Goal: Task Accomplishment & Management: Use online tool/utility

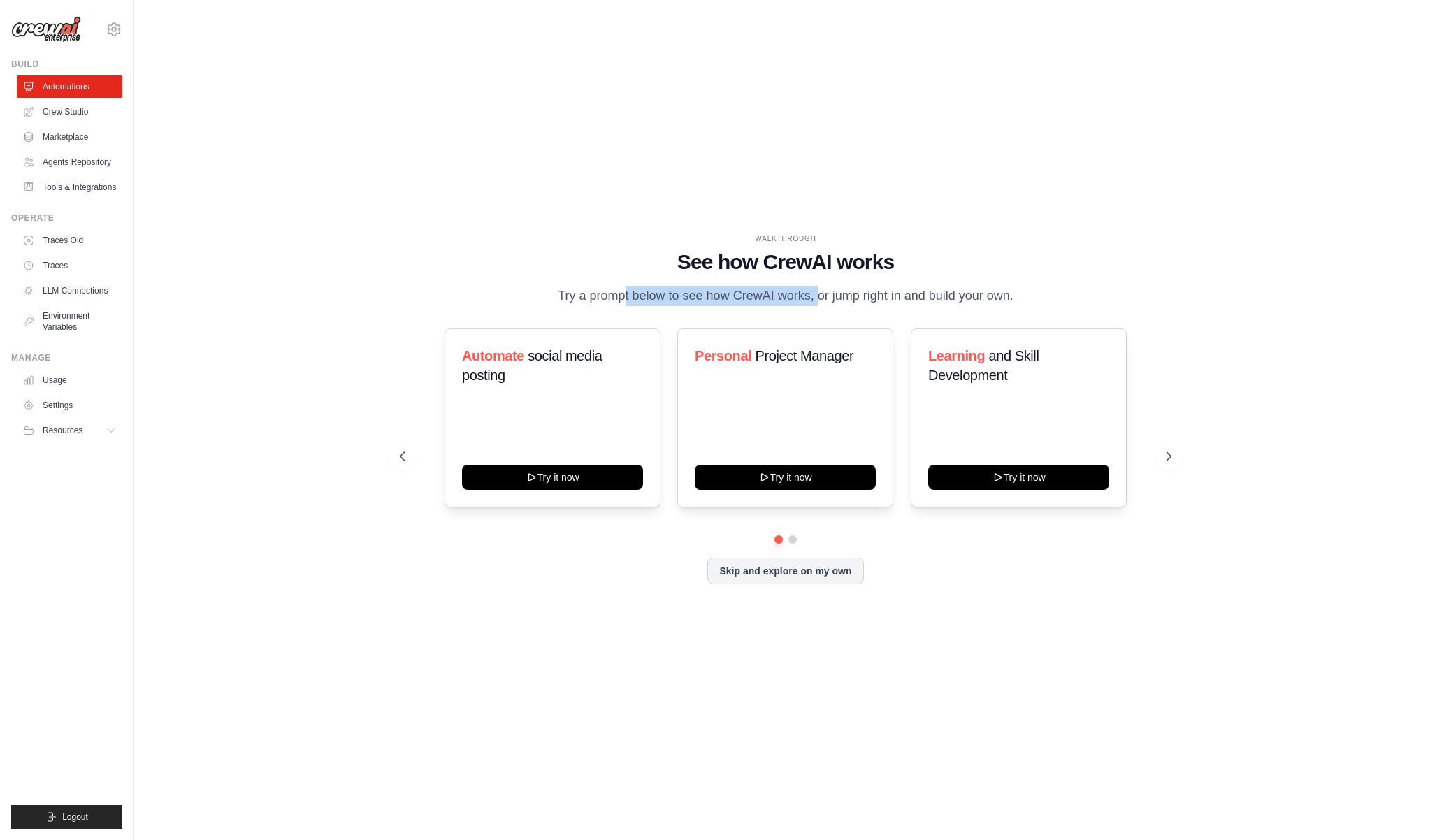
drag, startPoint x: 570, startPoint y: 296, endPoint x: 770, endPoint y: 294, distance: 200.0
click at [770, 294] on p "Try a prompt below to see how CrewAI works, or jump right in and build your own." at bounding box center [786, 296] width 470 height 20
click at [807, 292] on p "Try a prompt below to see how CrewAI works, or jump right in and build your own." at bounding box center [786, 296] width 470 height 20
click at [1163, 453] on icon at bounding box center [1170, 456] width 14 height 14
click at [58, 111] on link "Crew Studio" at bounding box center [71, 111] width 106 height 23
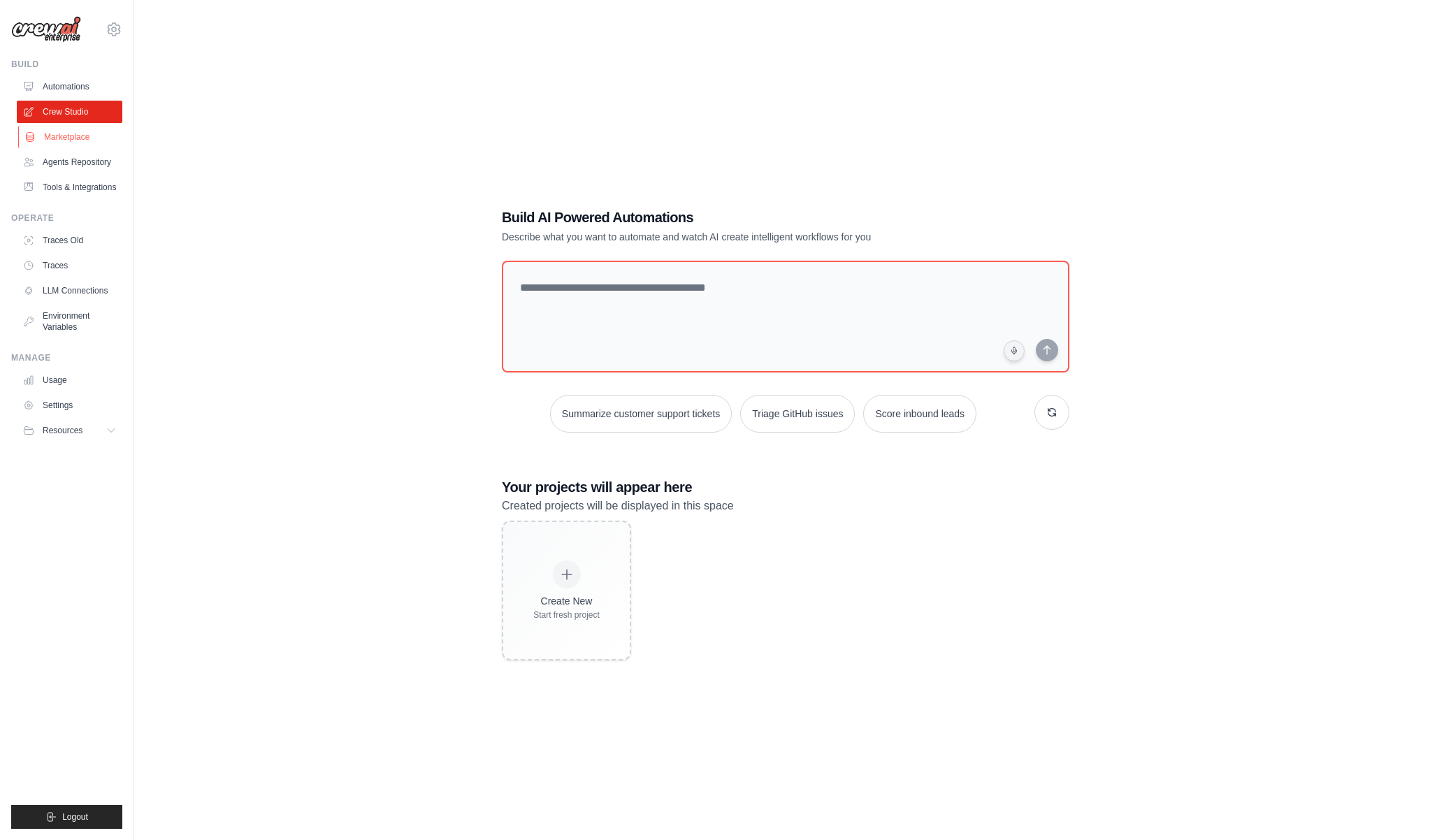
click at [72, 136] on link "Marketplace" at bounding box center [71, 137] width 106 height 23
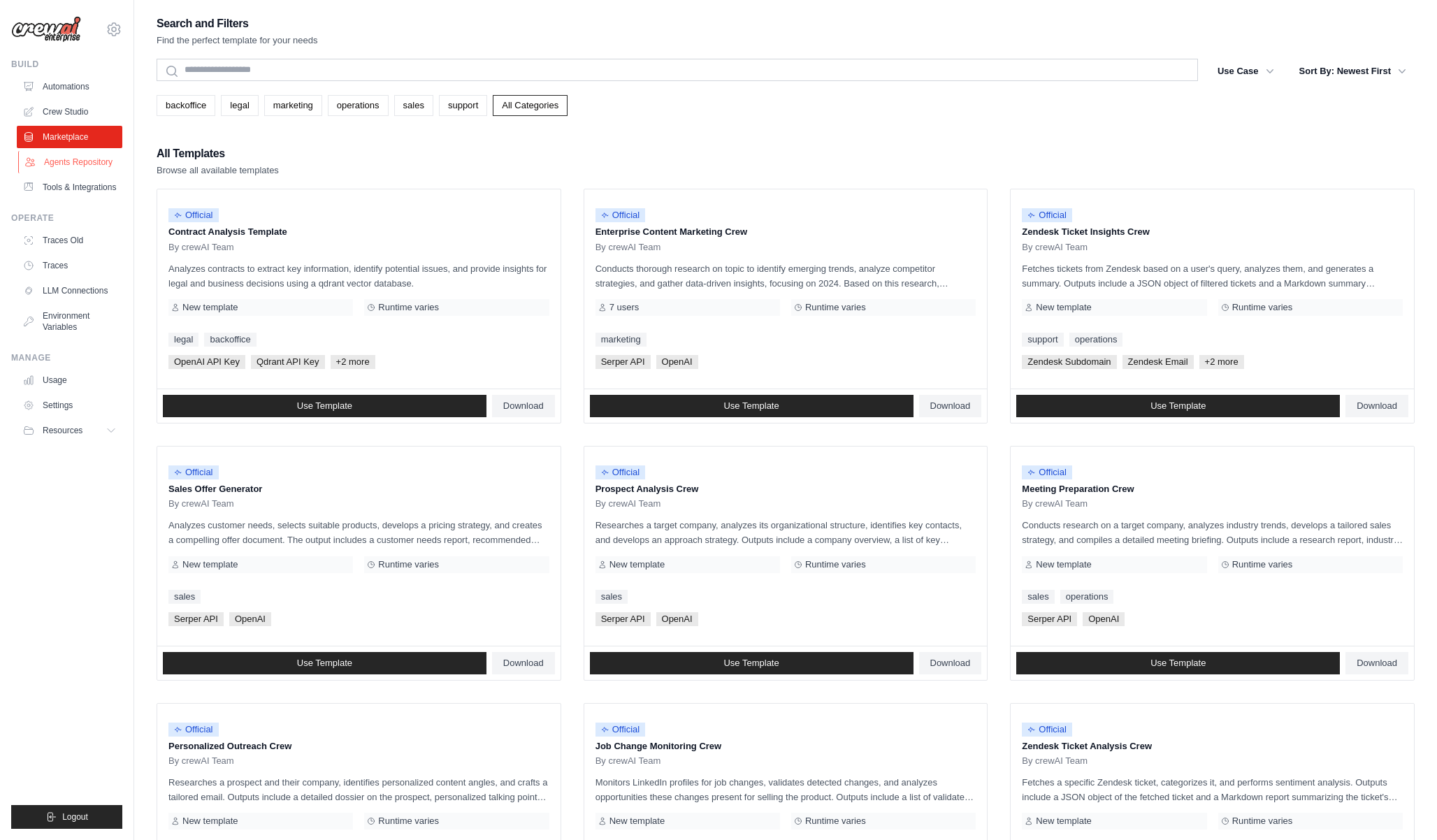
click at [59, 164] on link "Agents Repository" at bounding box center [71, 162] width 106 height 23
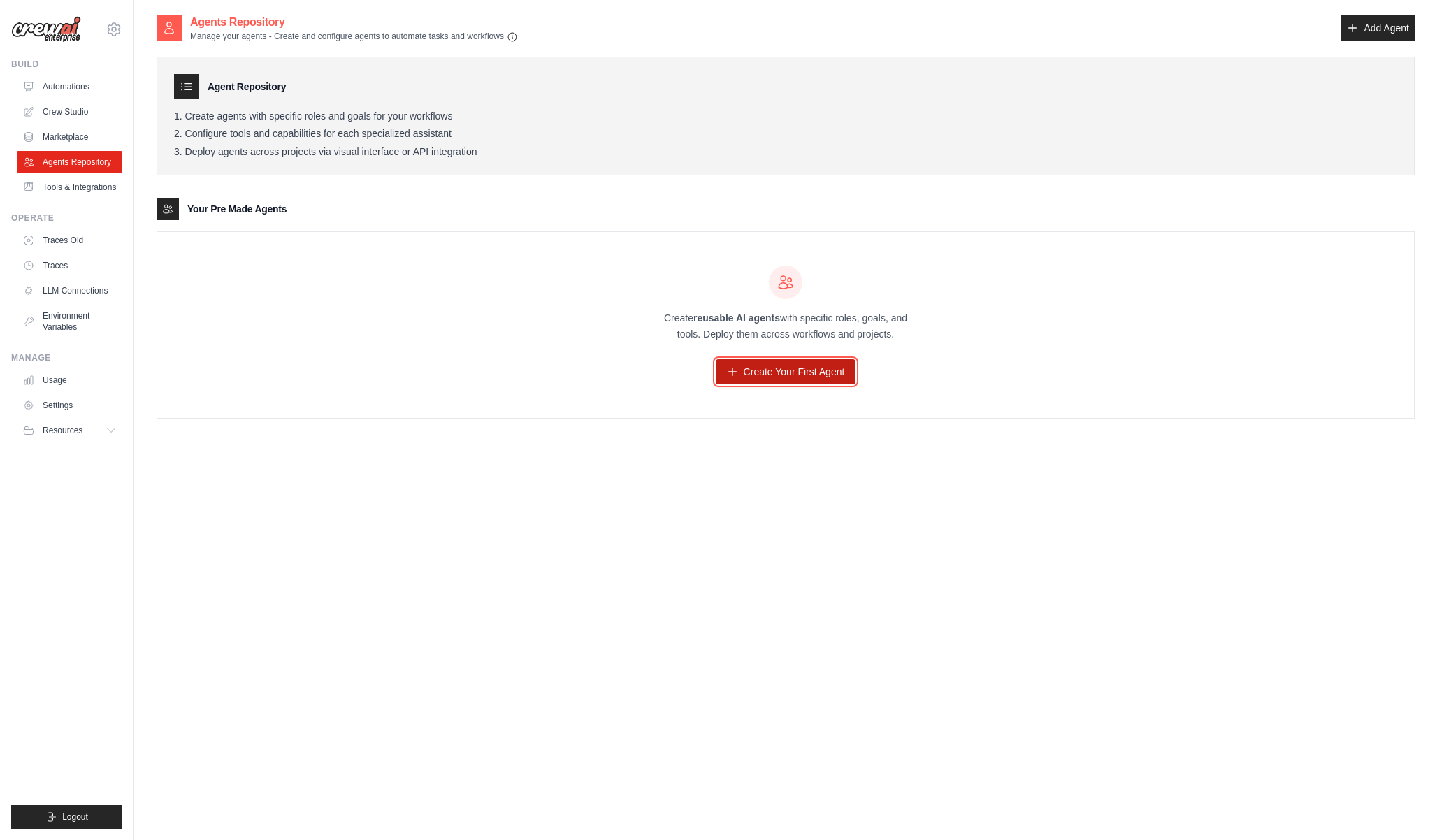
click at [765, 379] on link "Create Your First Agent" at bounding box center [786, 372] width 141 height 25
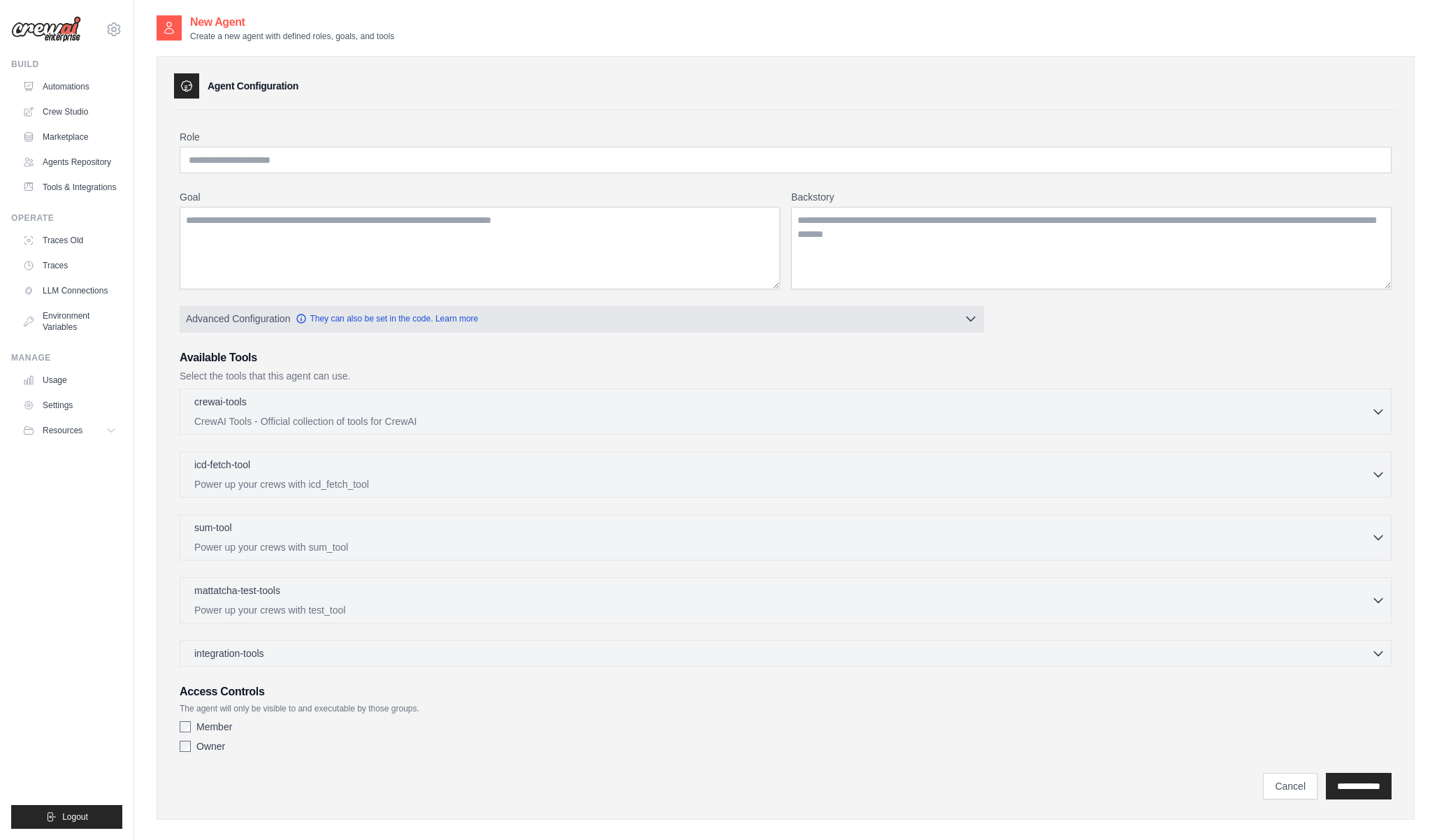
click at [230, 318] on span "Advanced Configuration" at bounding box center [238, 318] width 104 height 14
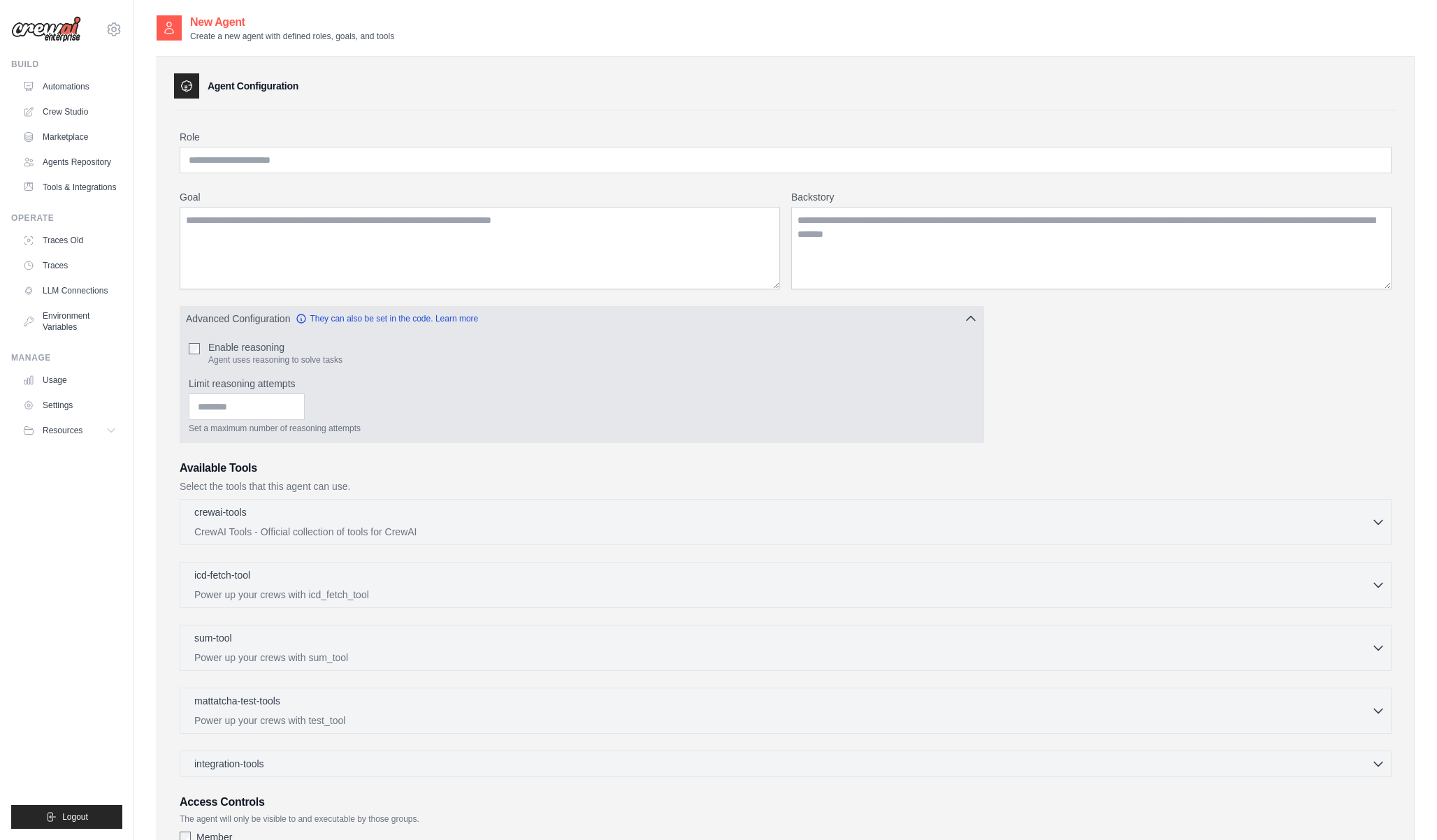
click at [230, 318] on span "Advanced Configuration" at bounding box center [238, 318] width 104 height 14
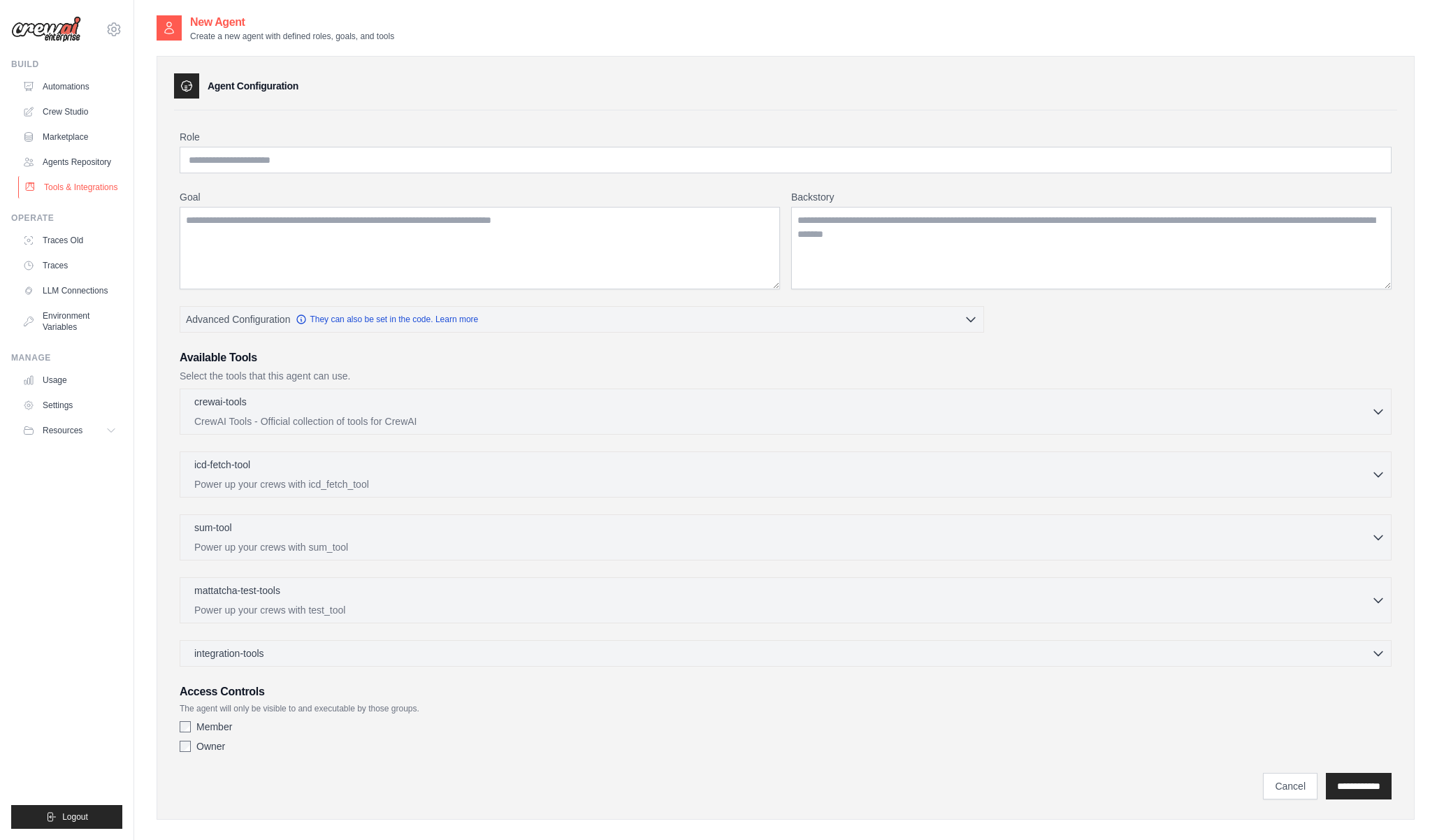
click at [56, 185] on link "Tools & Integrations" at bounding box center [71, 187] width 106 height 23
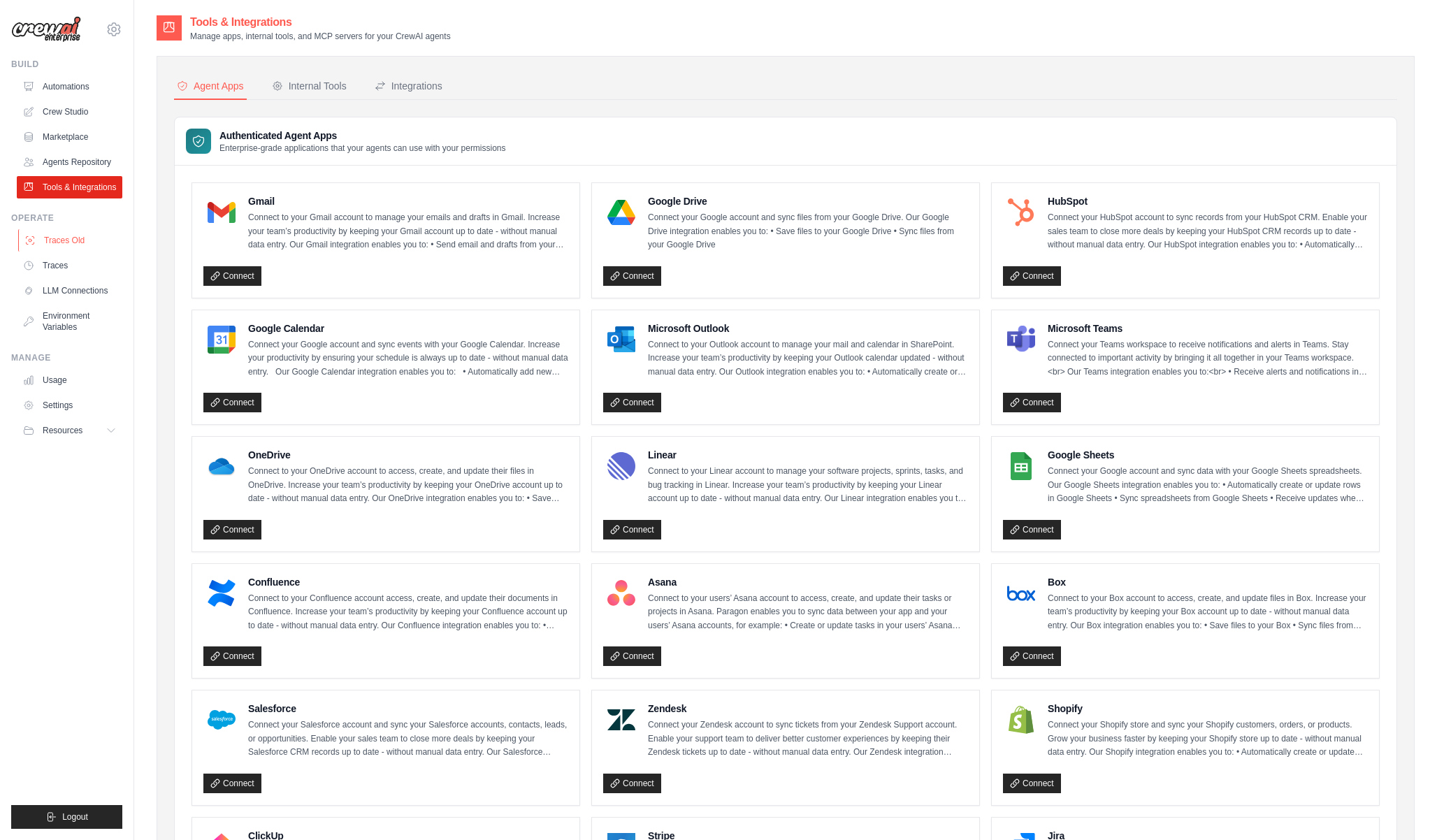
click at [63, 242] on link "Traces Old" at bounding box center [71, 240] width 106 height 23
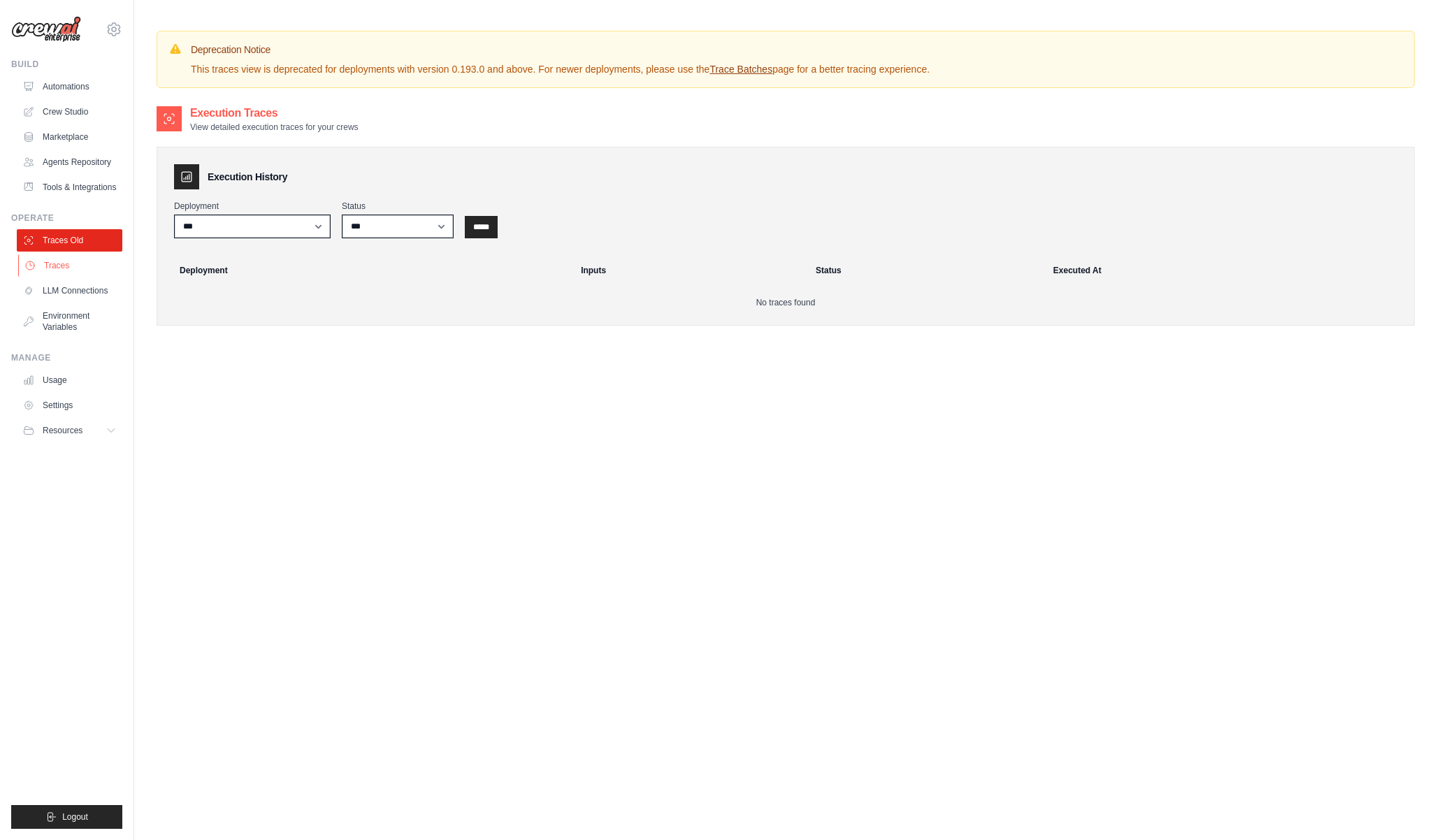
click at [60, 270] on link "Traces" at bounding box center [71, 265] width 106 height 23
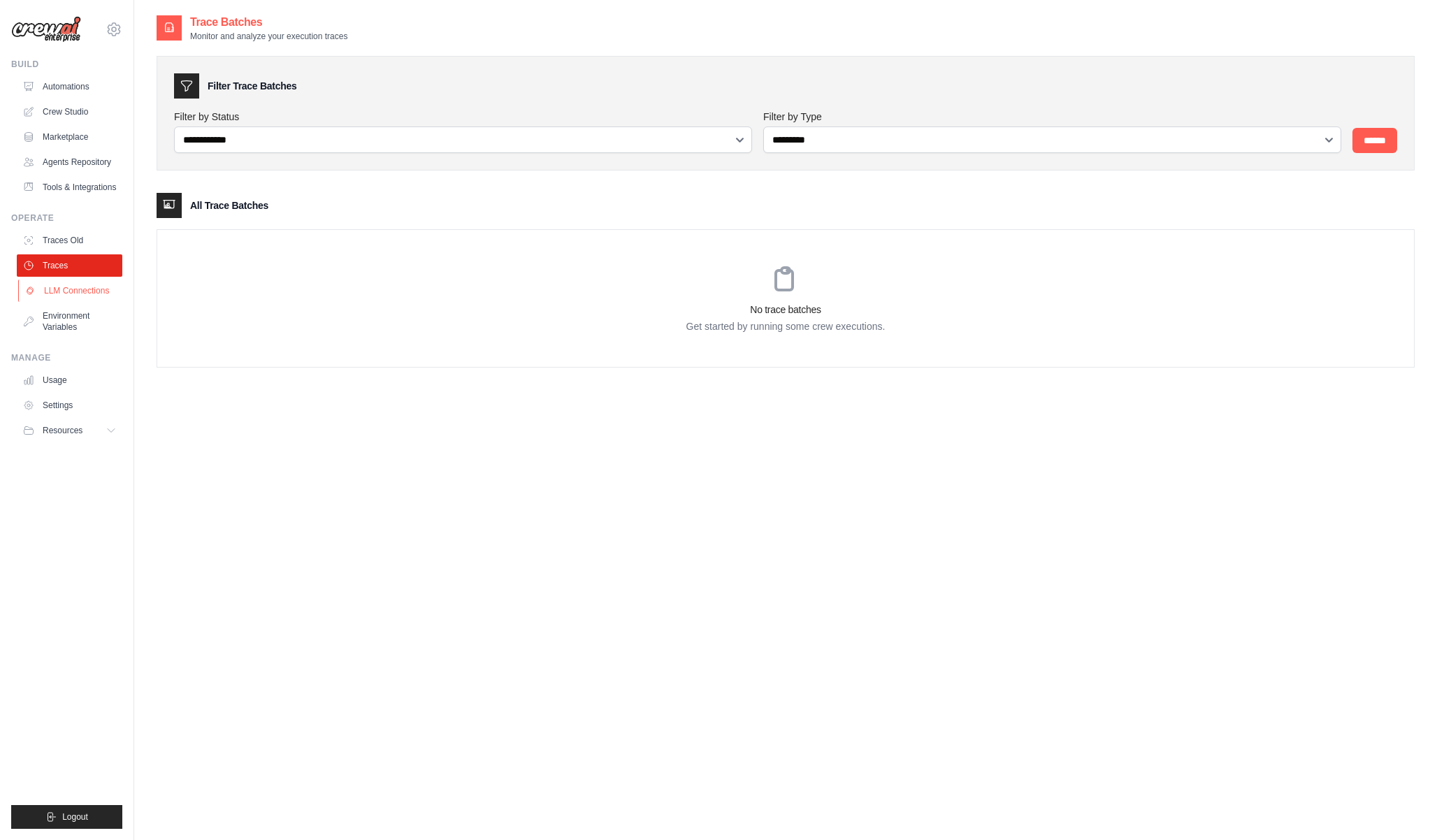
click at [61, 292] on link "LLM Connections" at bounding box center [71, 291] width 106 height 23
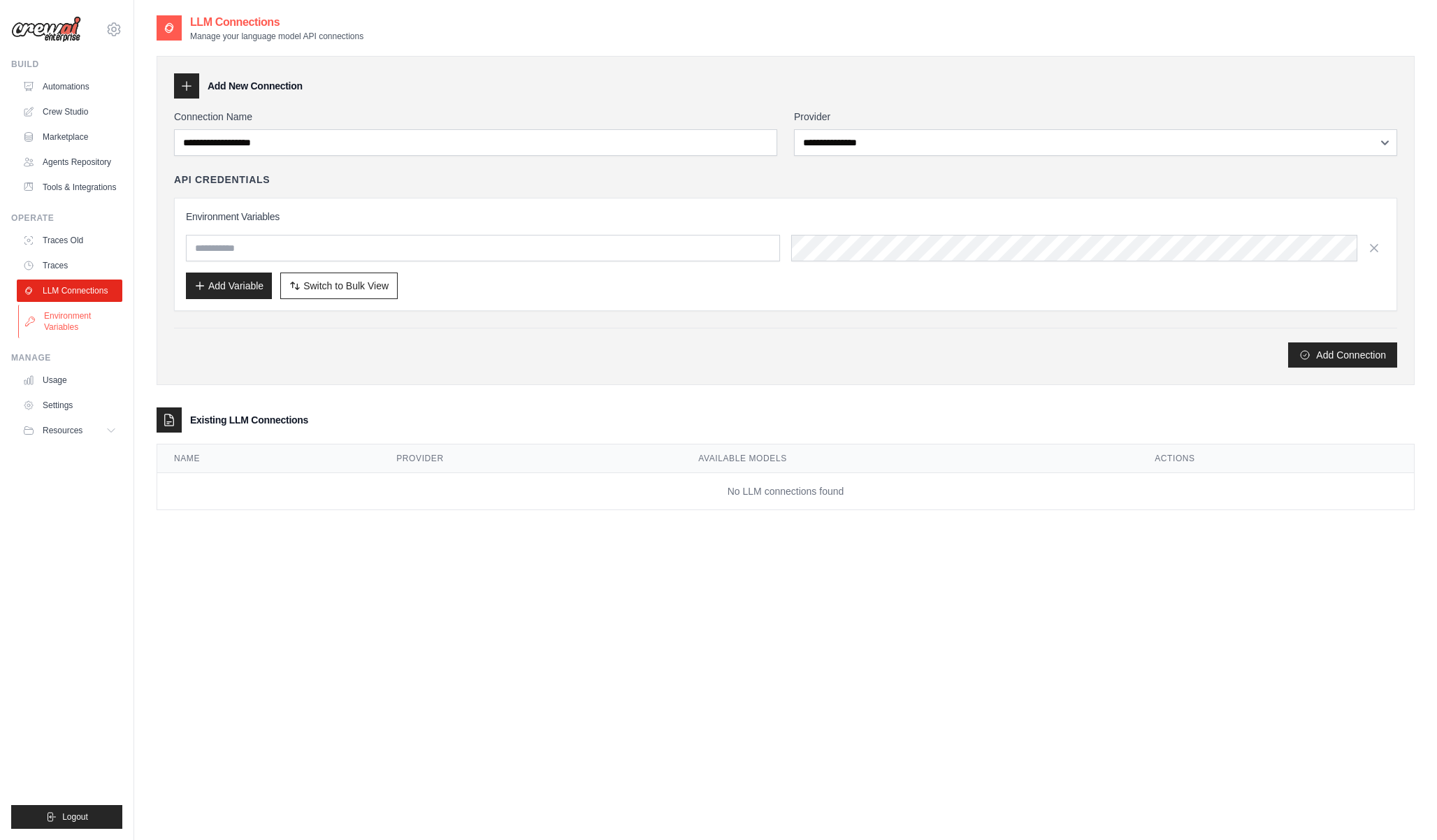
click at [63, 324] on link "Environment Variables" at bounding box center [71, 321] width 106 height 34
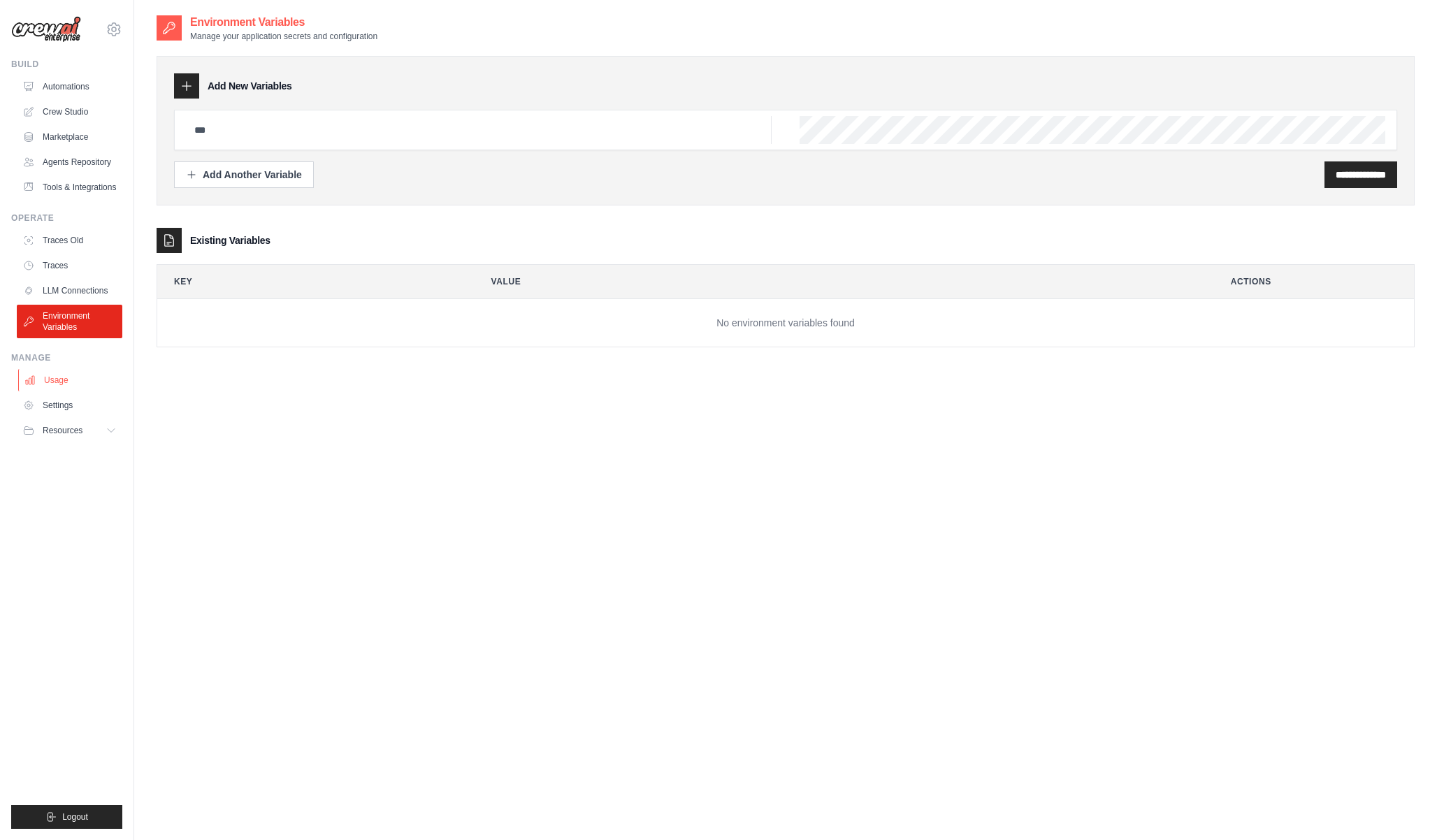
click at [60, 388] on link "Usage" at bounding box center [71, 380] width 106 height 23
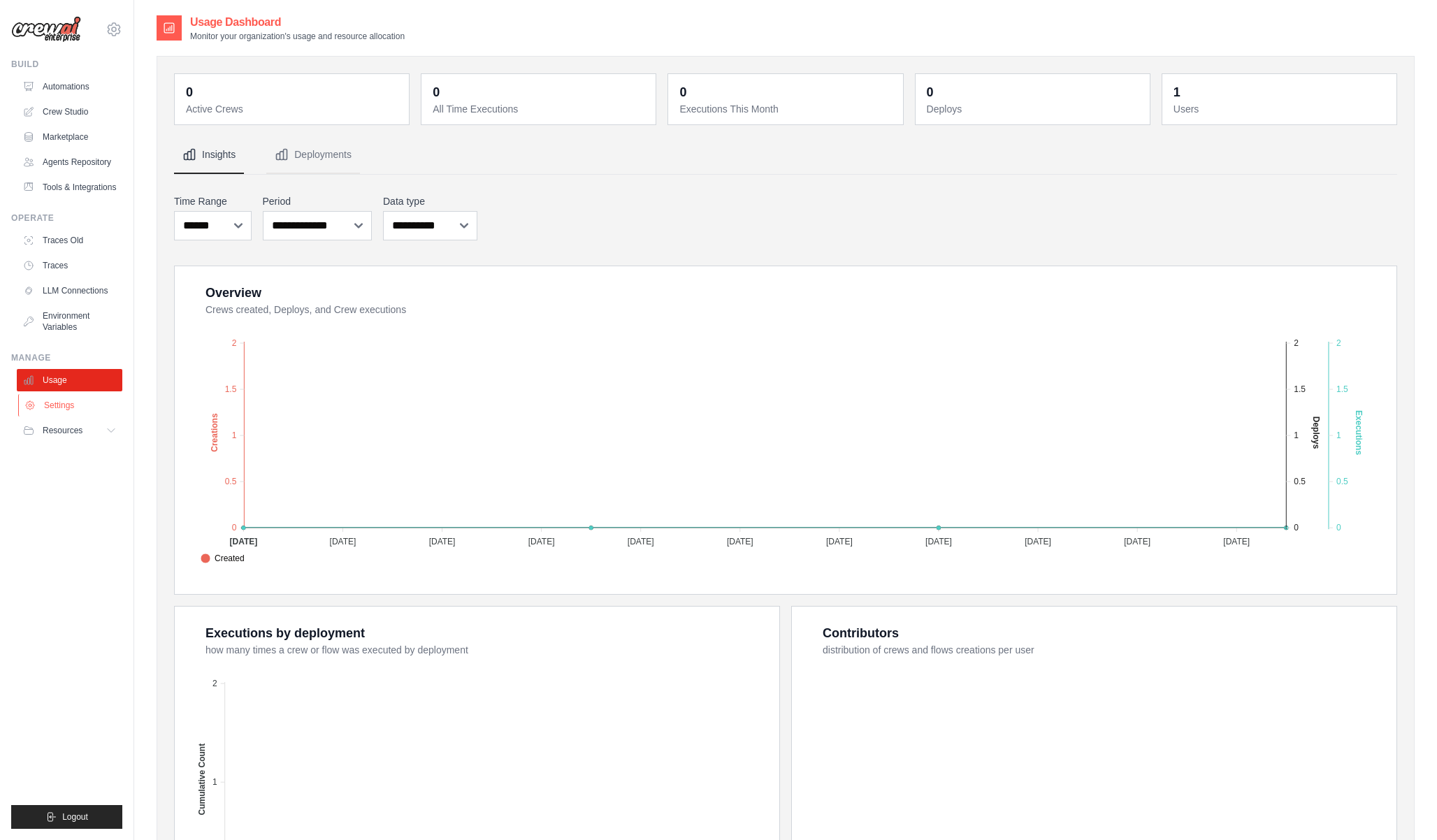
click at [51, 411] on link "Settings" at bounding box center [71, 405] width 106 height 23
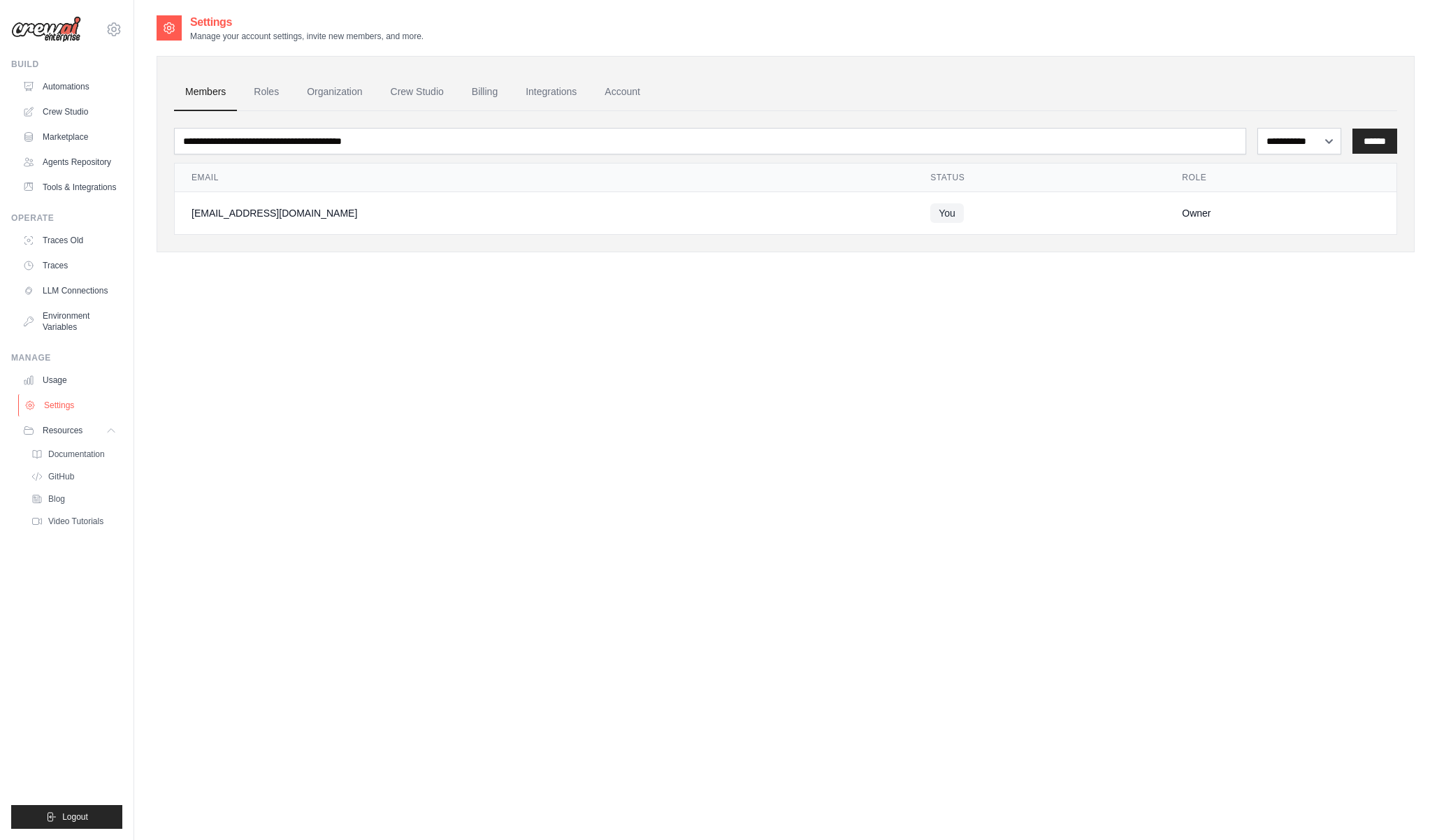
click at [58, 407] on link "Settings" at bounding box center [71, 405] width 106 height 23
click at [61, 87] on link "Automations" at bounding box center [71, 87] width 106 height 23
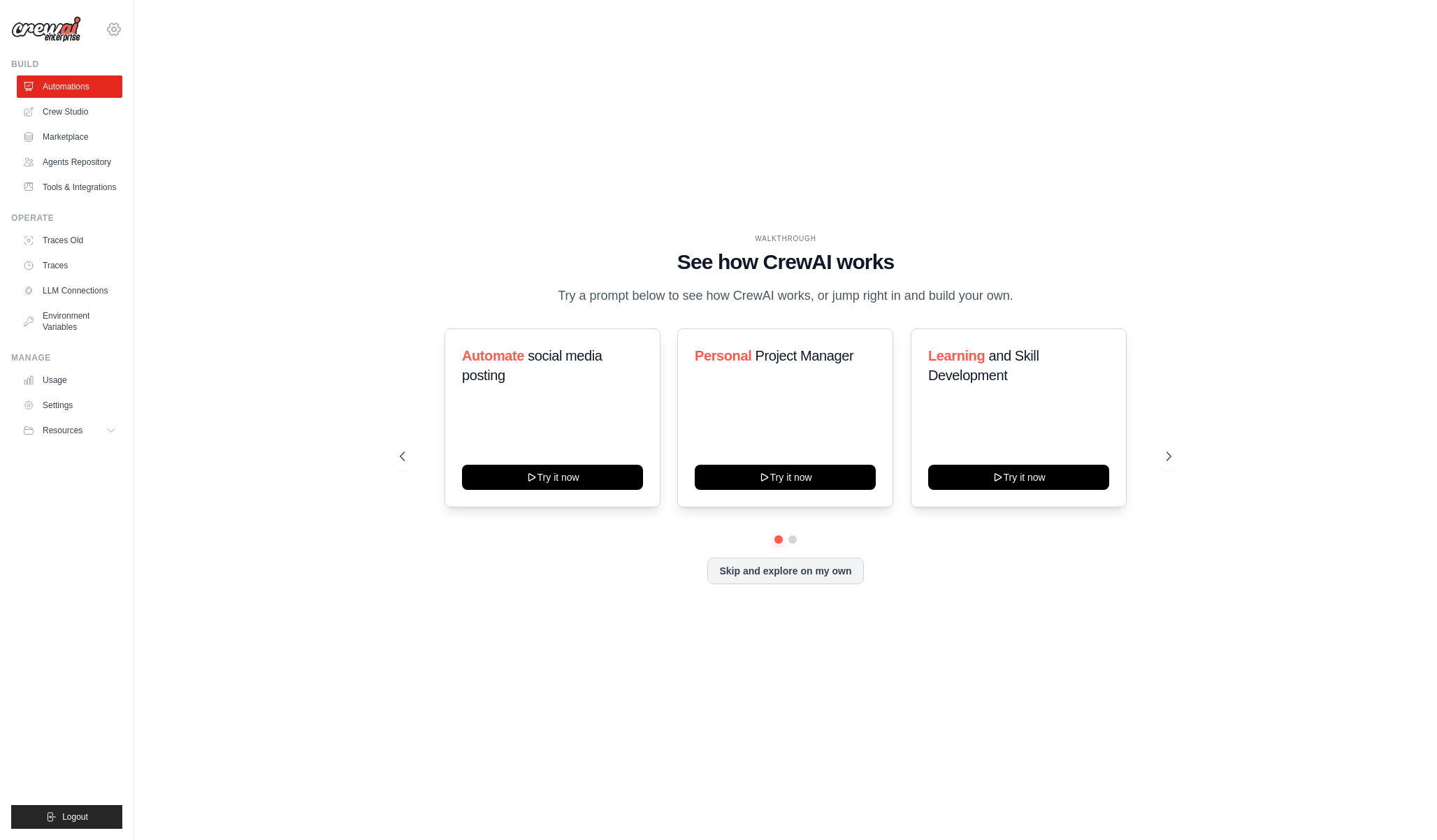
click at [114, 35] on icon at bounding box center [114, 29] width 17 height 17
click at [358, 44] on div "WALKTHROUGH See how CrewAI works Try a prompt below to see how CrewAI works, or…" at bounding box center [786, 420] width 1258 height 812
click at [107, 430] on icon at bounding box center [112, 430] width 11 height 11
click at [54, 400] on link "Settings" at bounding box center [71, 405] width 106 height 23
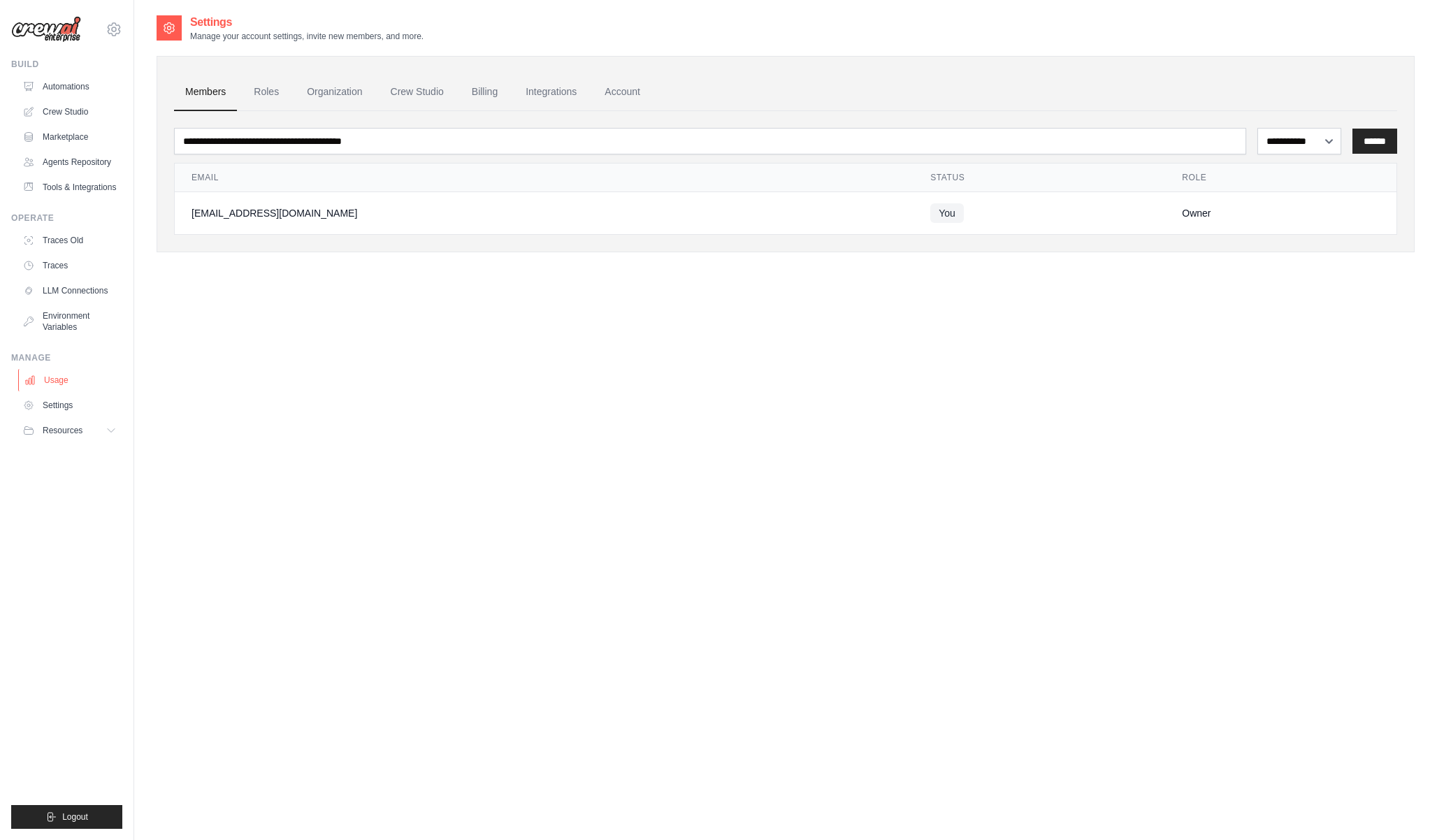
click at [65, 382] on link "Usage" at bounding box center [71, 380] width 106 height 23
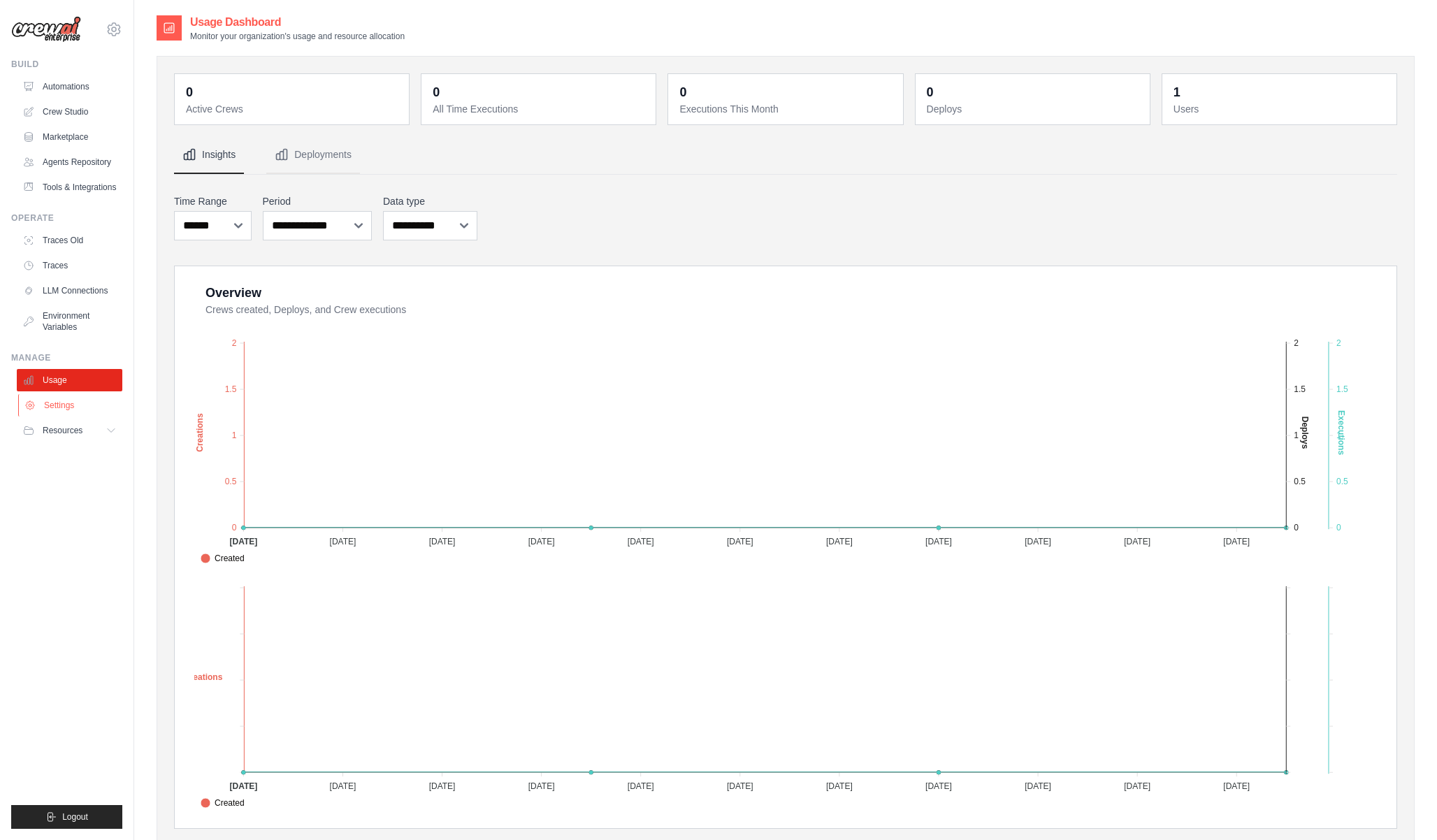
click at [60, 400] on link "Settings" at bounding box center [71, 405] width 106 height 23
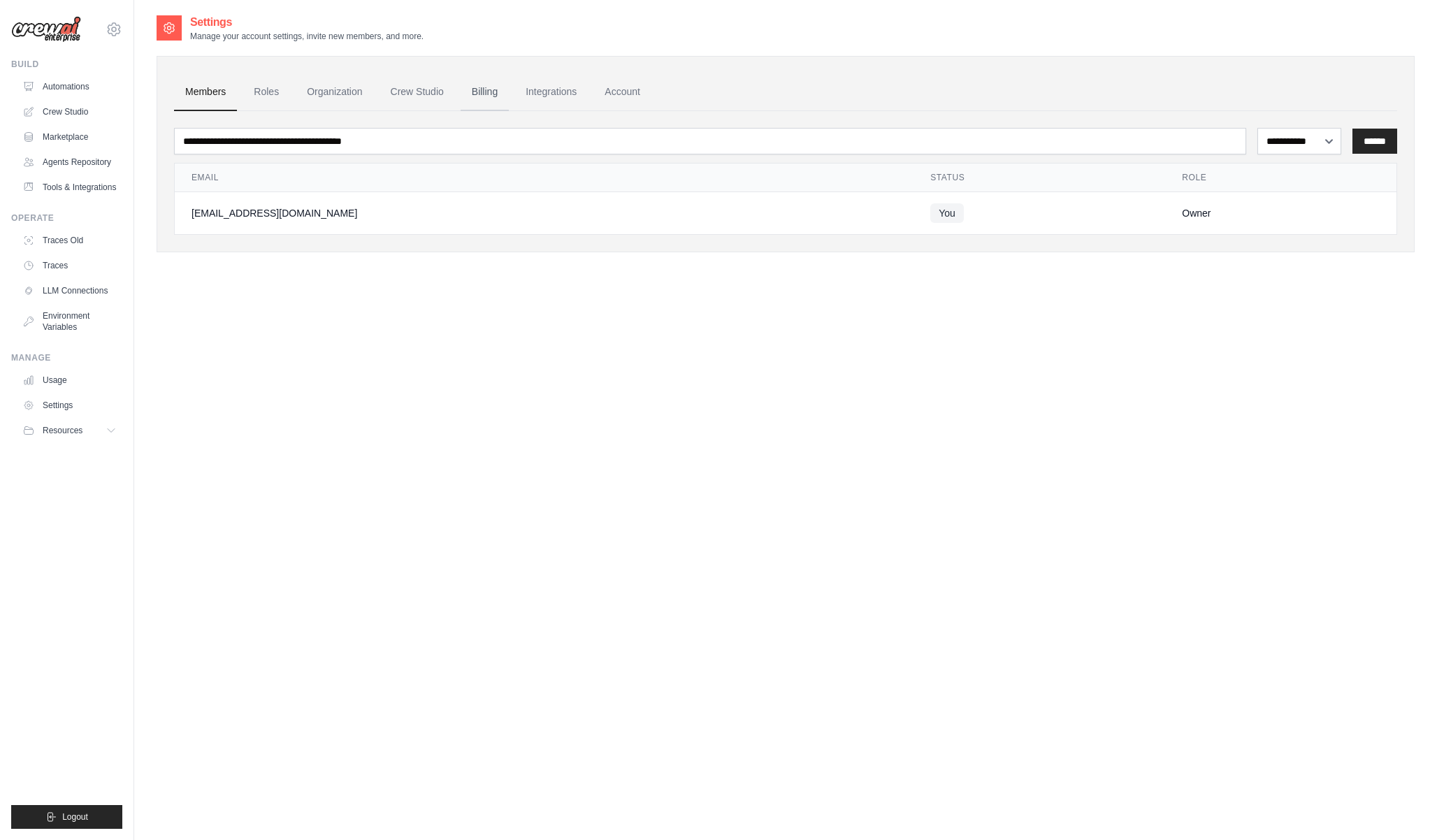
click at [495, 98] on link "Billing" at bounding box center [485, 93] width 48 height 38
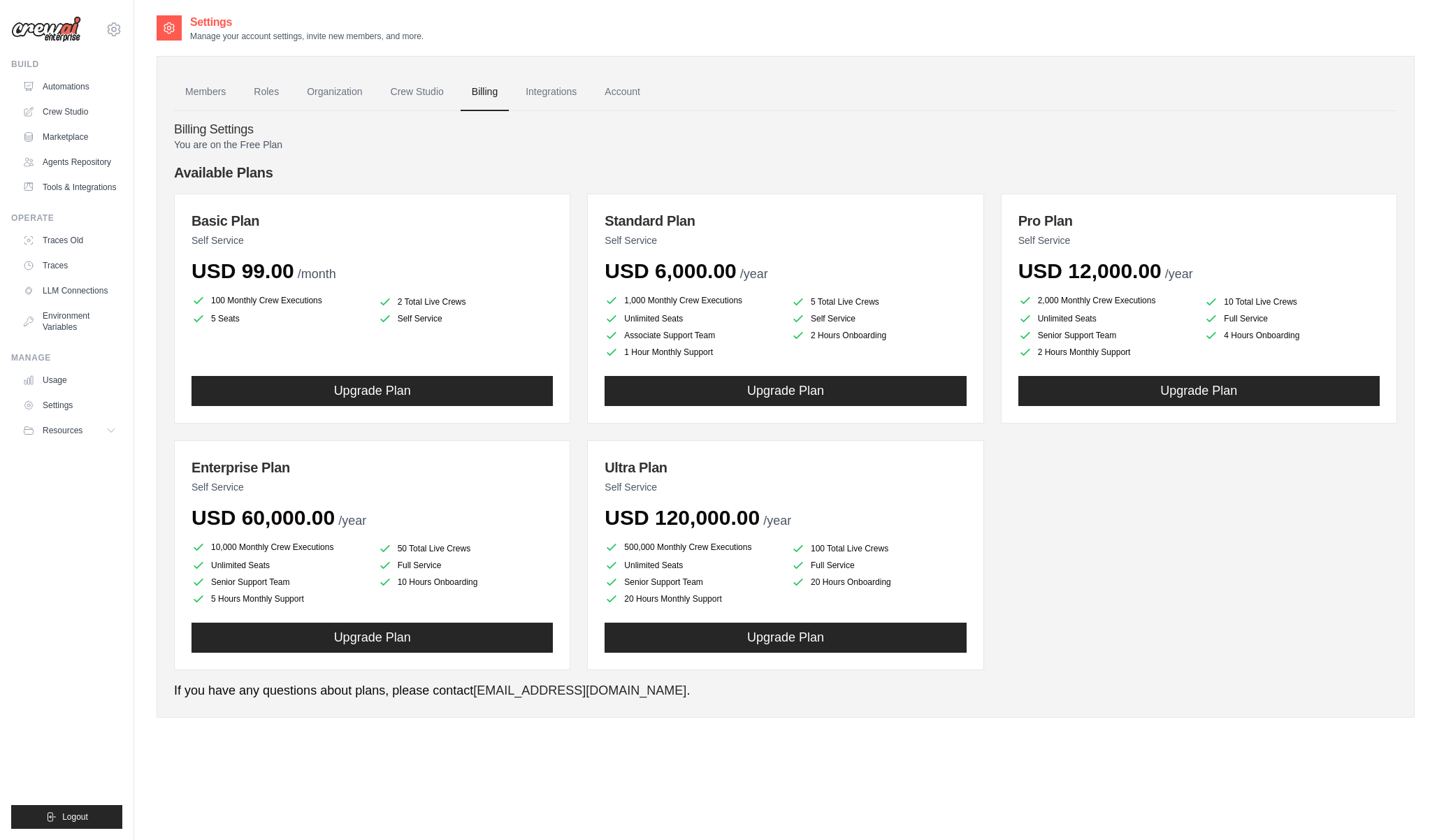
click at [238, 143] on p "You are on the Free Plan" at bounding box center [786, 144] width 1223 height 14
click at [428, 94] on link "Crew Studio" at bounding box center [418, 93] width 76 height 38
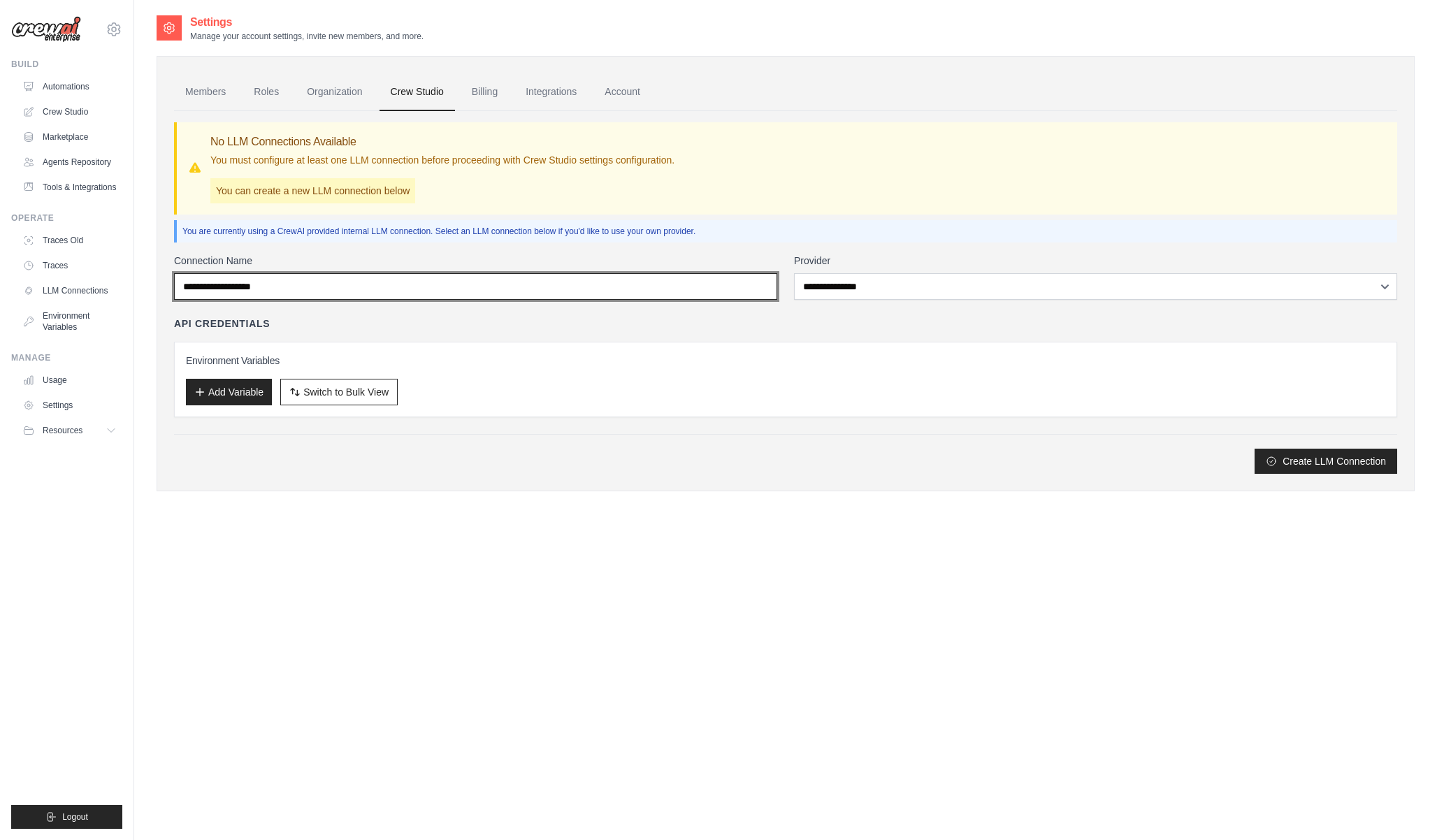
click at [220, 291] on input "Connection Name" at bounding box center [476, 286] width 603 height 26
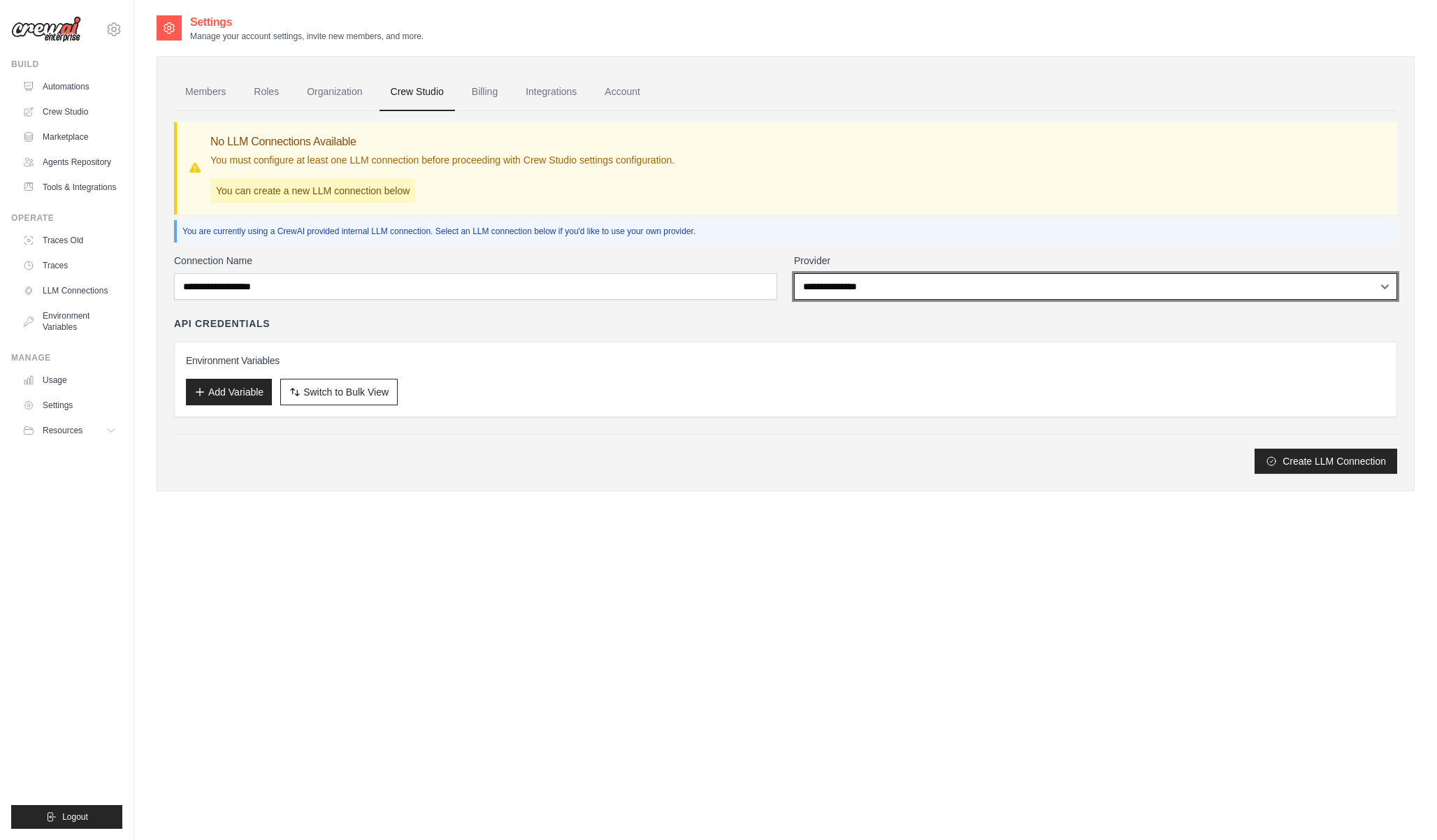
click at [845, 294] on select "**********" at bounding box center [1096, 286] width 603 height 26
select select "******"
click at [794, 273] on select "**********" at bounding box center [1096, 286] width 603 height 26
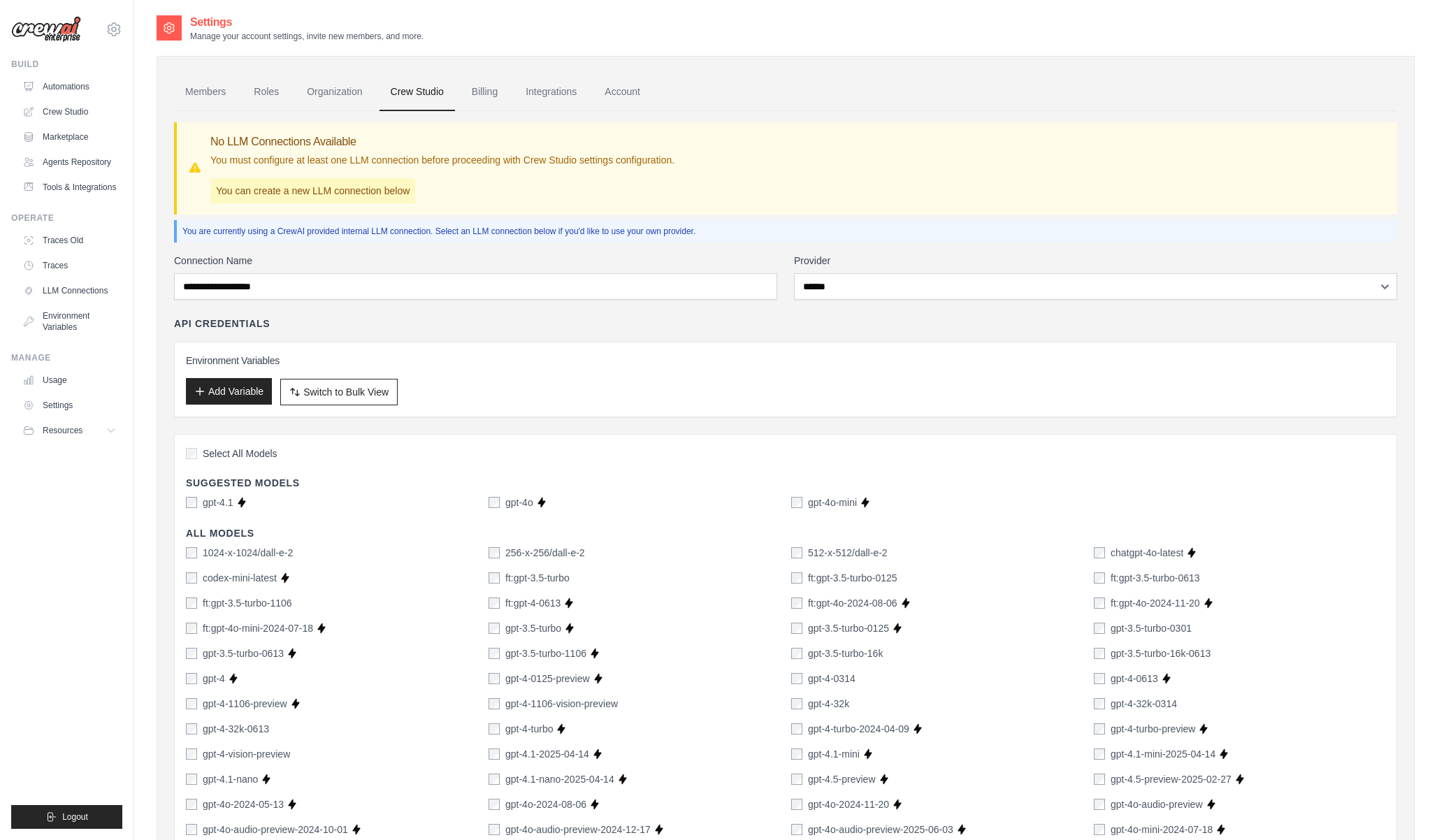
click at [249, 385] on button "Add Variable" at bounding box center [229, 391] width 86 height 26
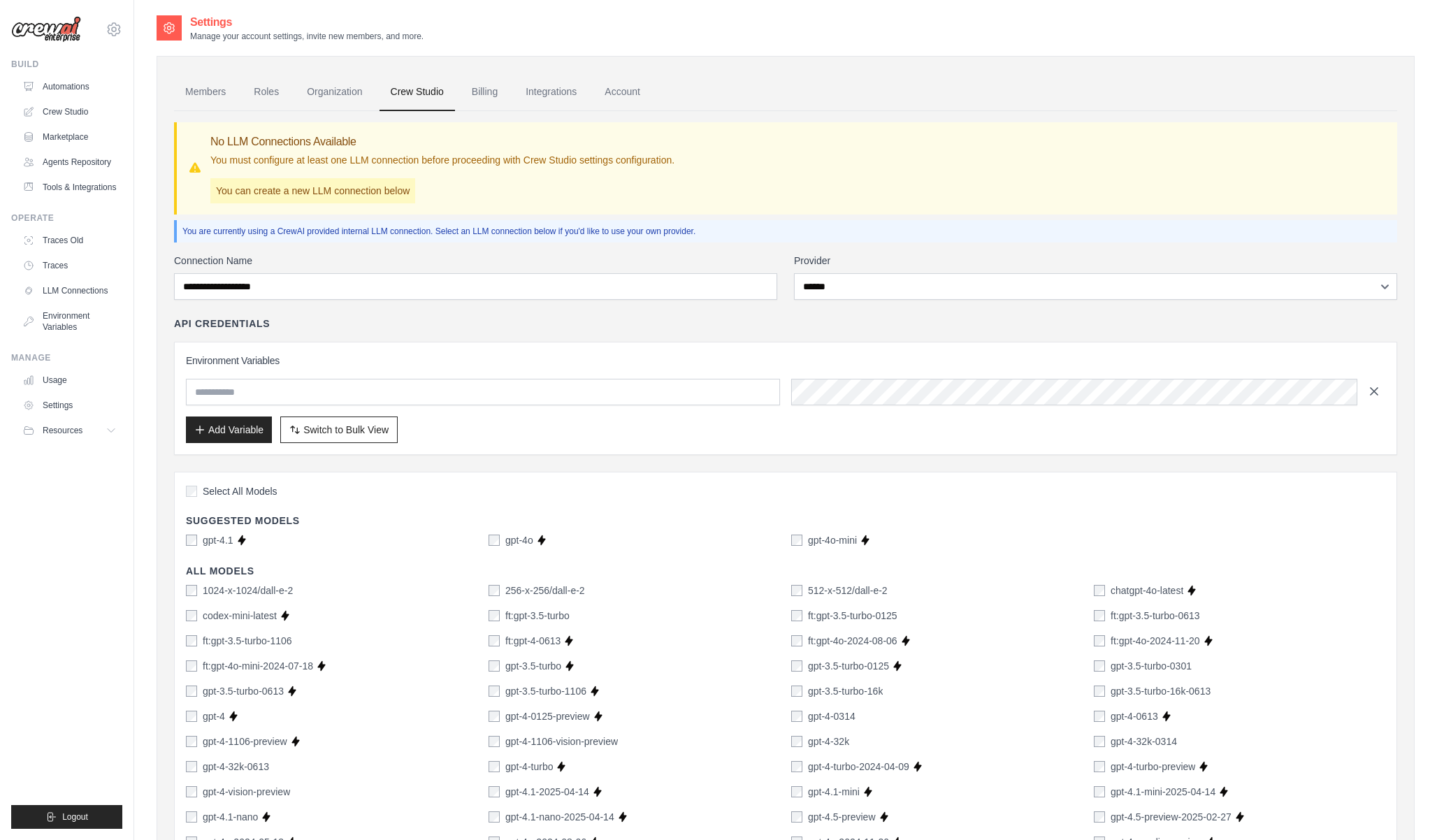
click at [1371, 386] on icon "button" at bounding box center [1374, 391] width 14 height 14
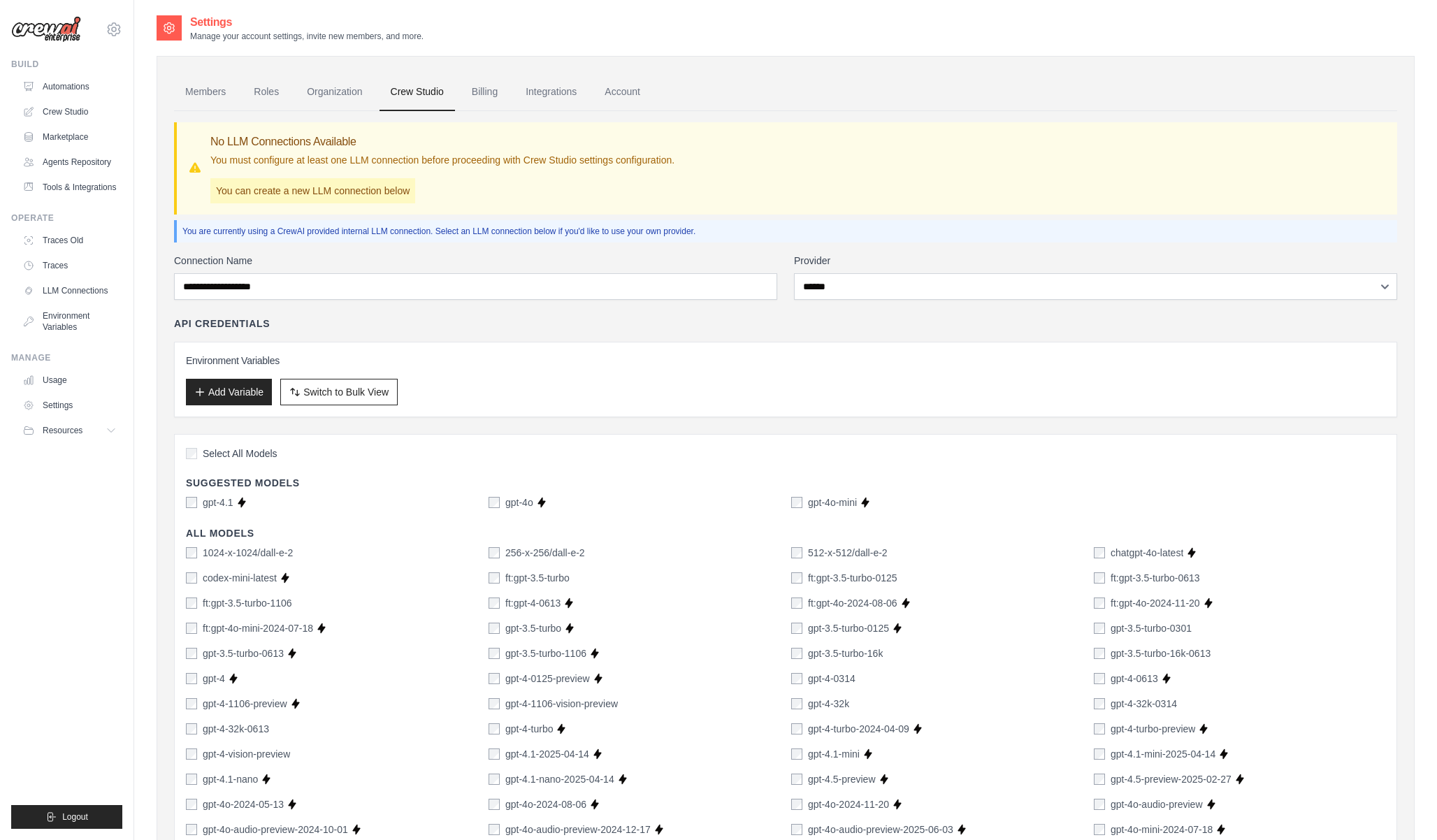
click at [534, 344] on div "Environment Variables Add Variable Switch to Bulk View Switch to Table View" at bounding box center [786, 380] width 1223 height 76
click at [503, 230] on p "You are currently using a CrewAI provided internal LLM connection. Select an LL…" at bounding box center [787, 231] width 1210 height 11
click at [493, 248] on div "**********" at bounding box center [786, 783] width 1223 height 1343
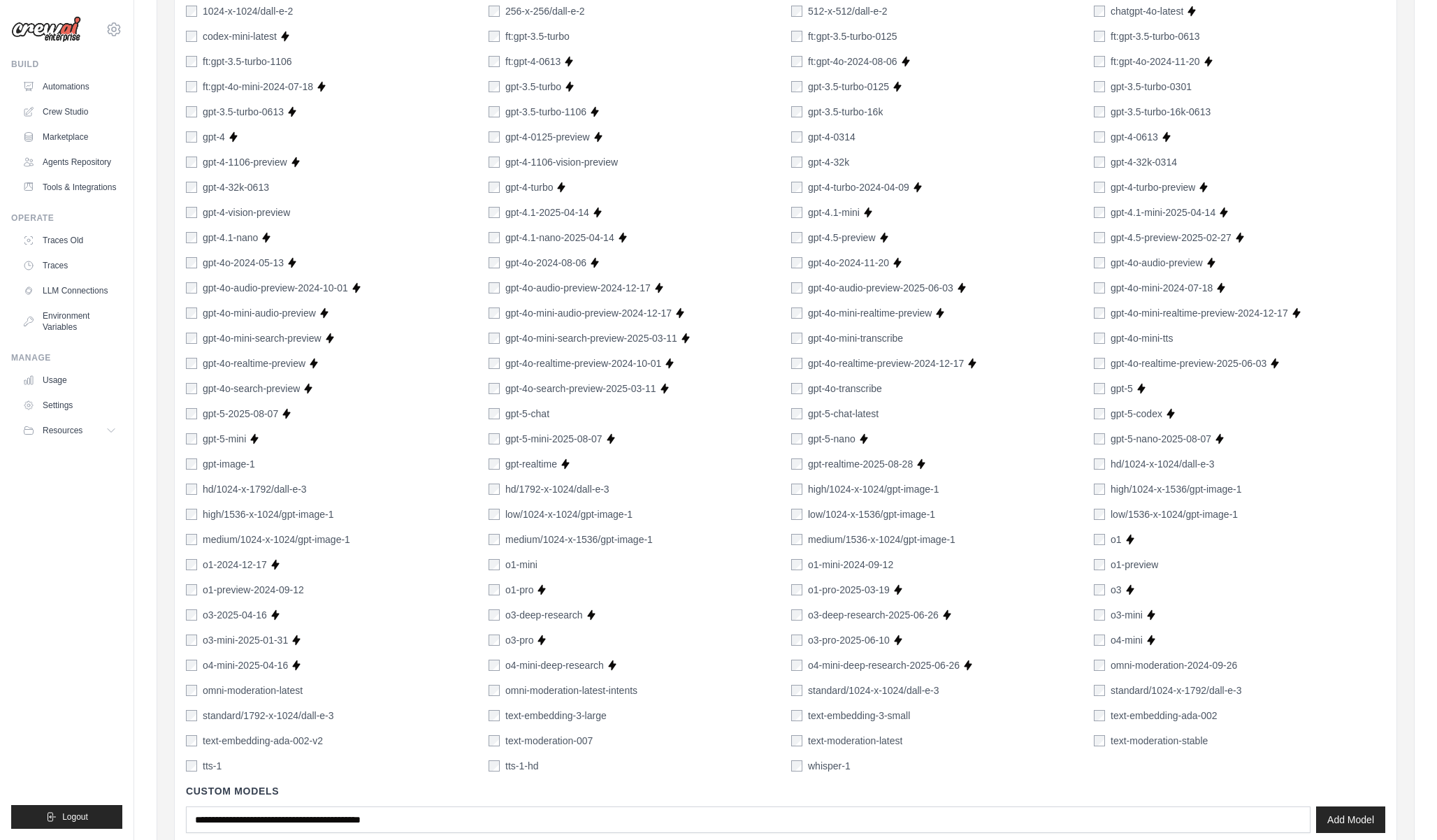
scroll to position [668, 0]
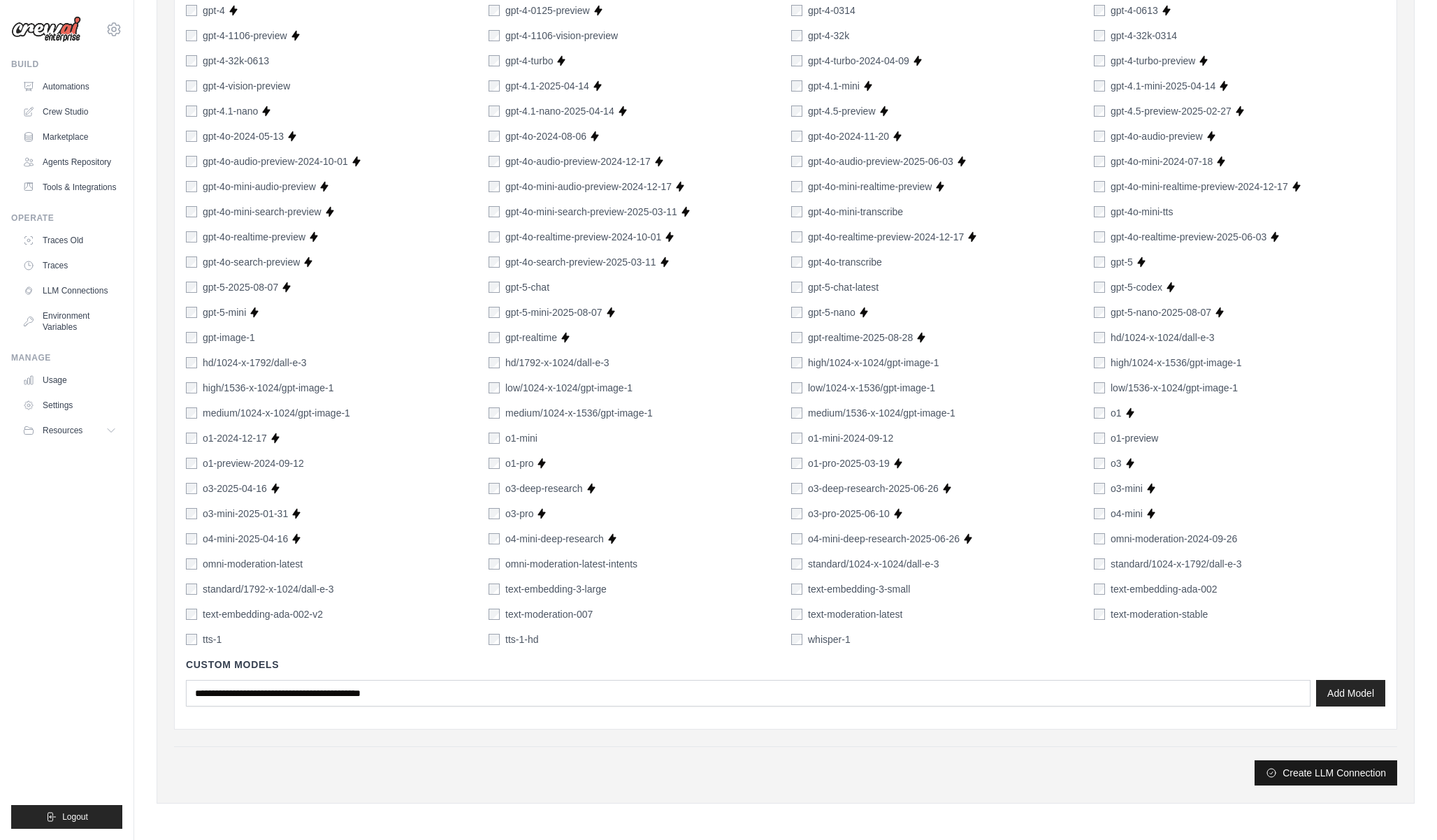
click at [1274, 773] on icon "submit" at bounding box center [1271, 772] width 11 height 11
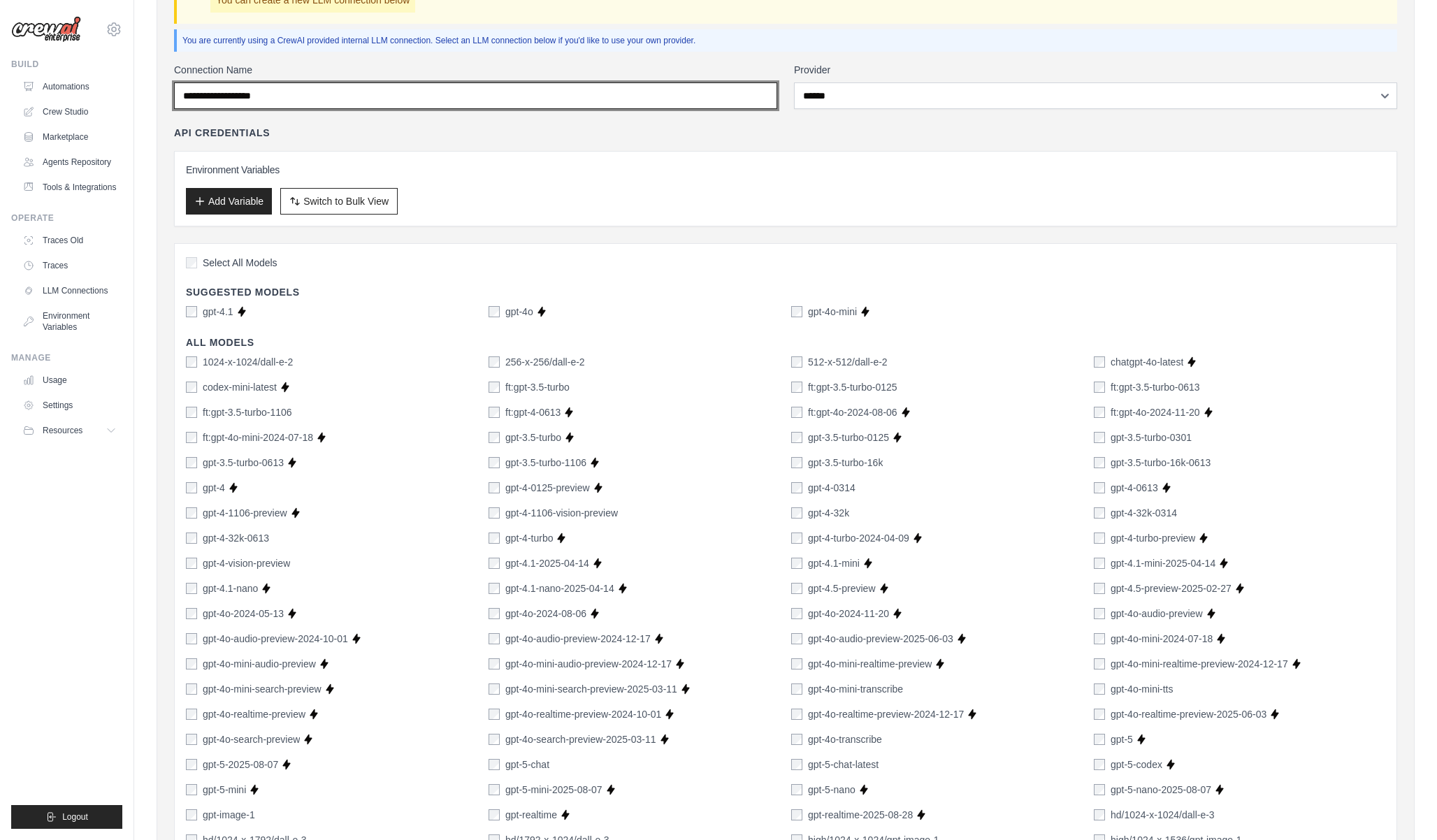
scroll to position [0, 0]
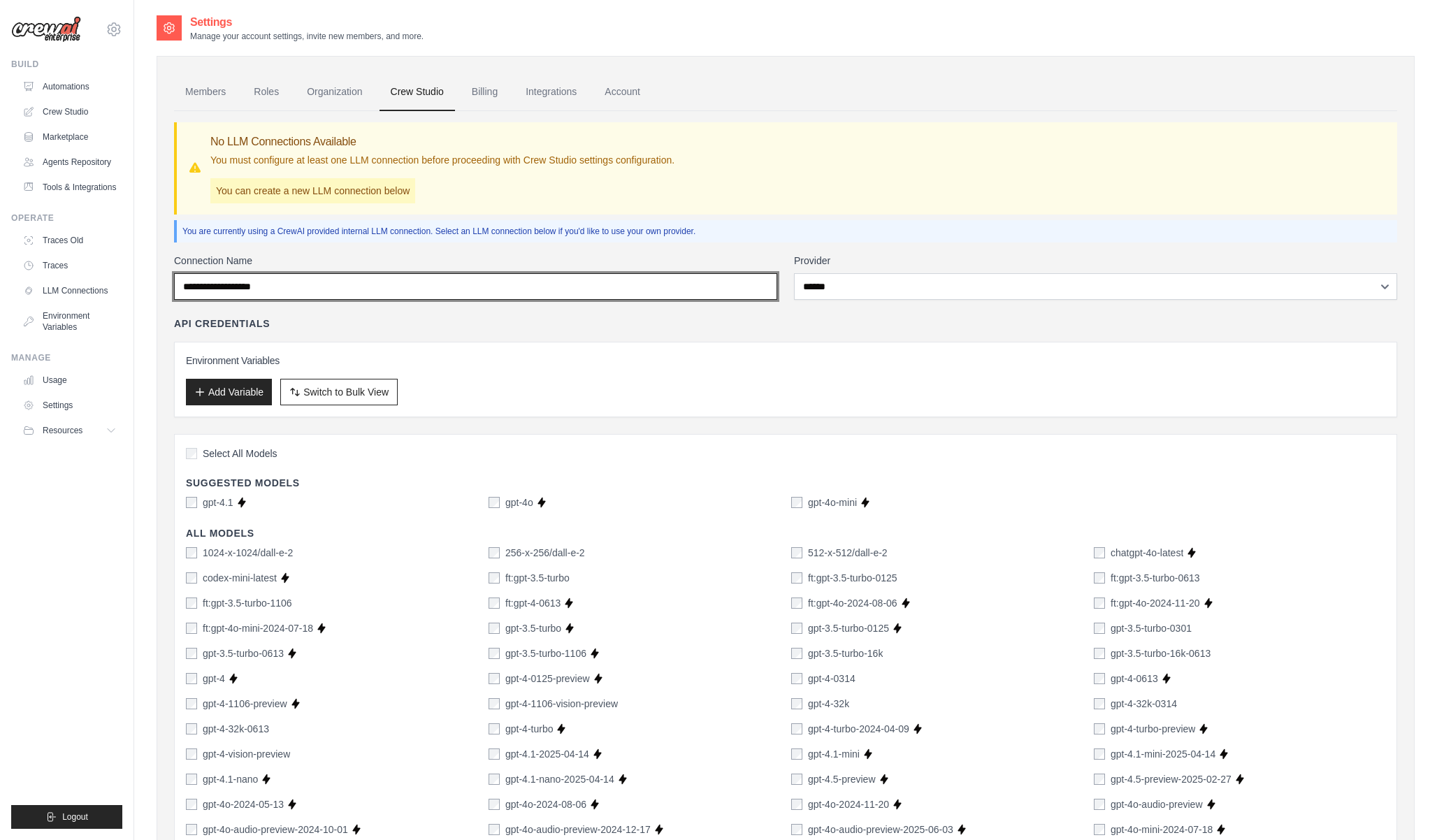
click at [325, 286] on input "Connection Name" at bounding box center [476, 286] width 603 height 26
click at [332, 286] on input "Connection Name" at bounding box center [476, 286] width 603 height 26
type input "*****"
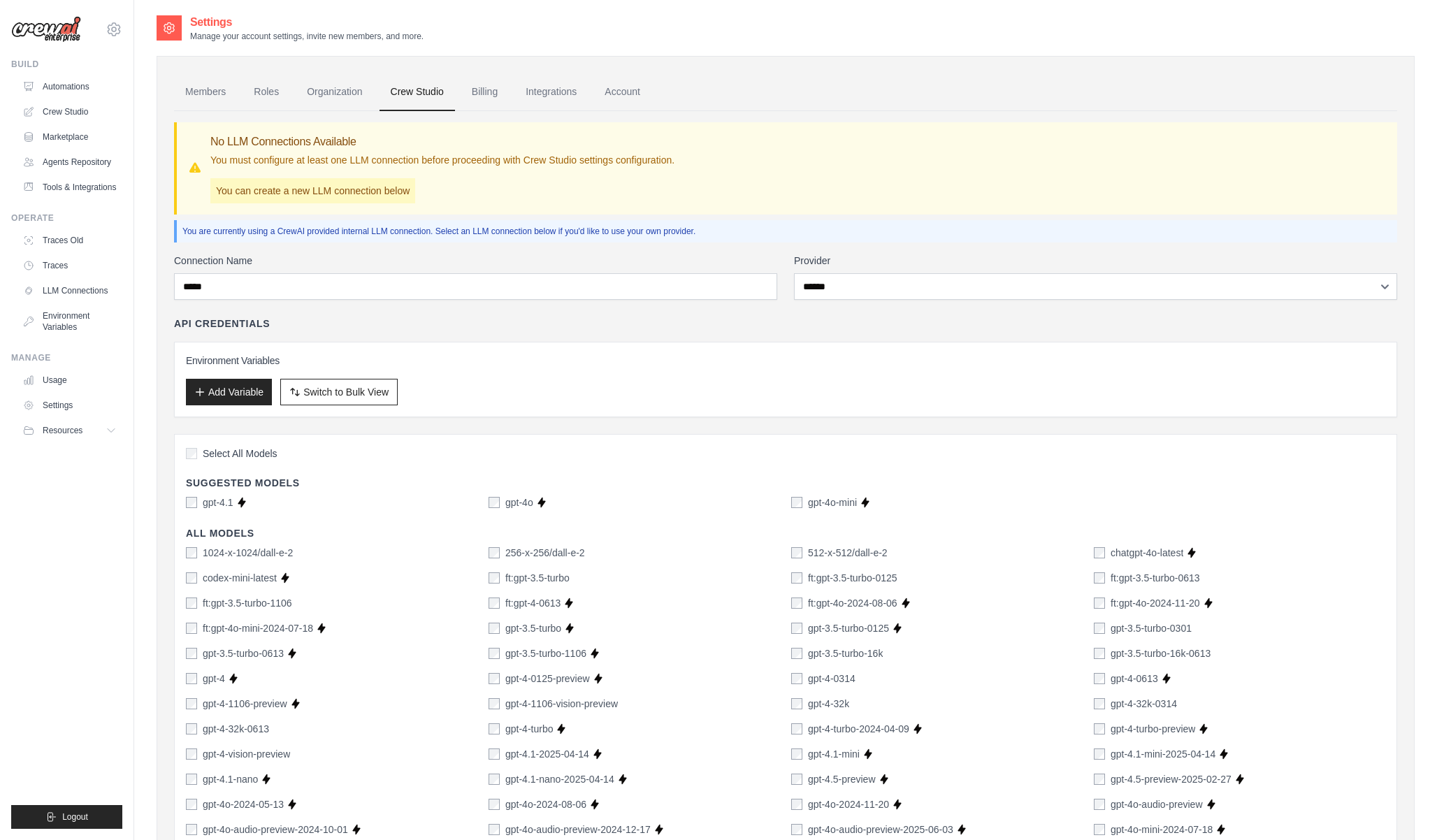
click at [512, 352] on div "Environment Variables Add Variable Switch to Bulk View Switch to Table View" at bounding box center [786, 380] width 1223 height 76
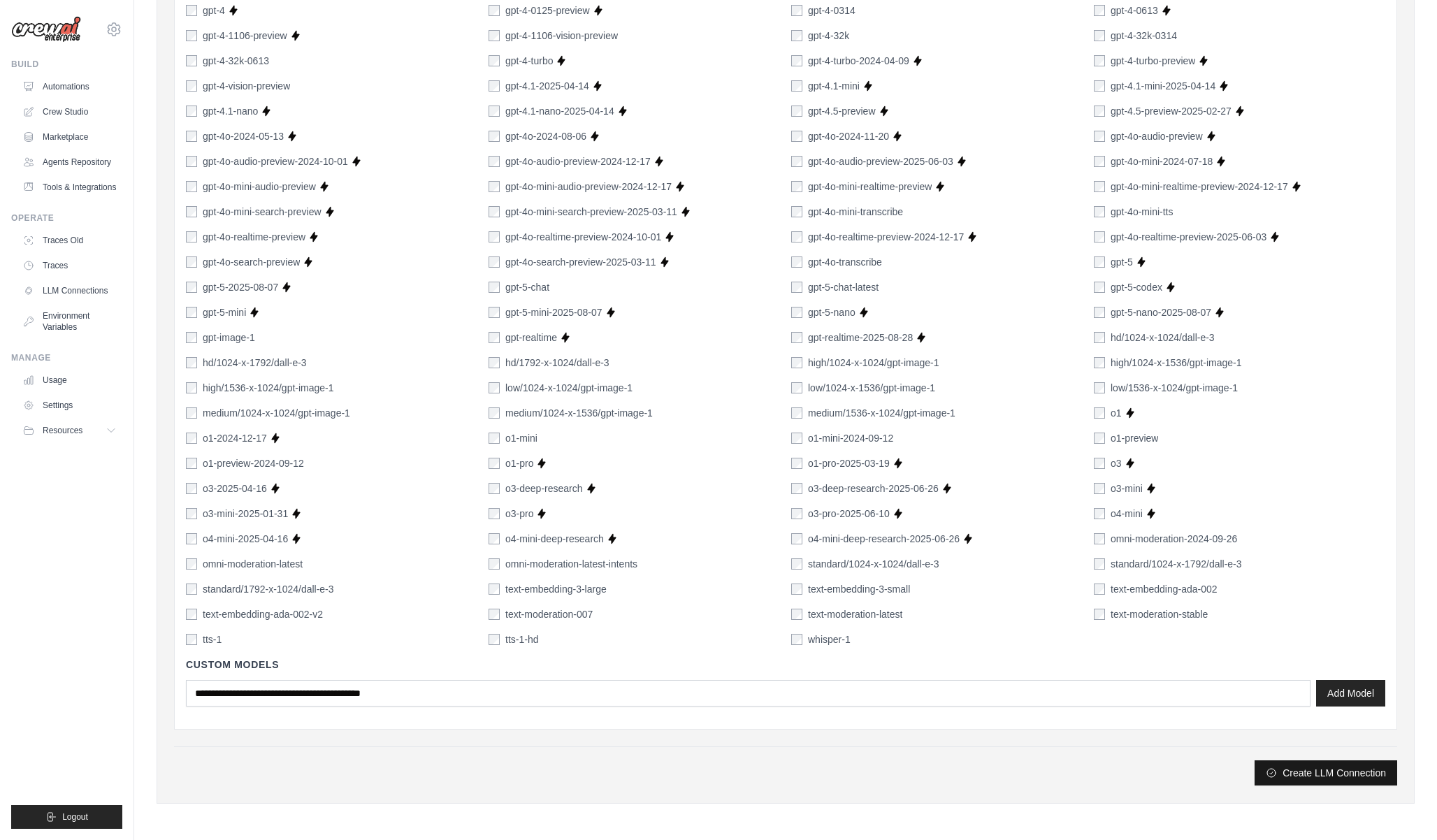
click at [1296, 774] on button "Create LLM Connection" at bounding box center [1326, 773] width 143 height 25
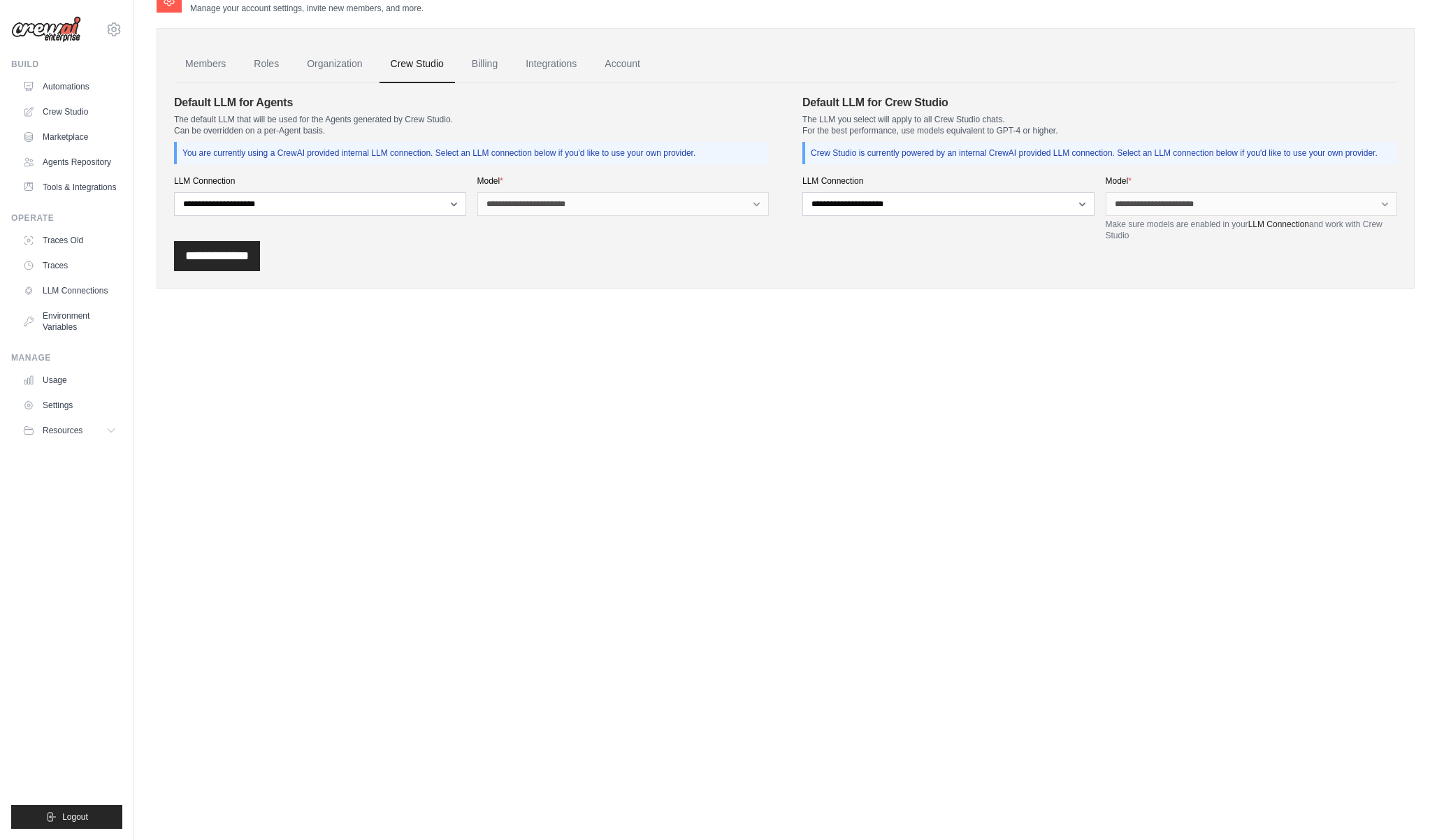
scroll to position [0, 0]
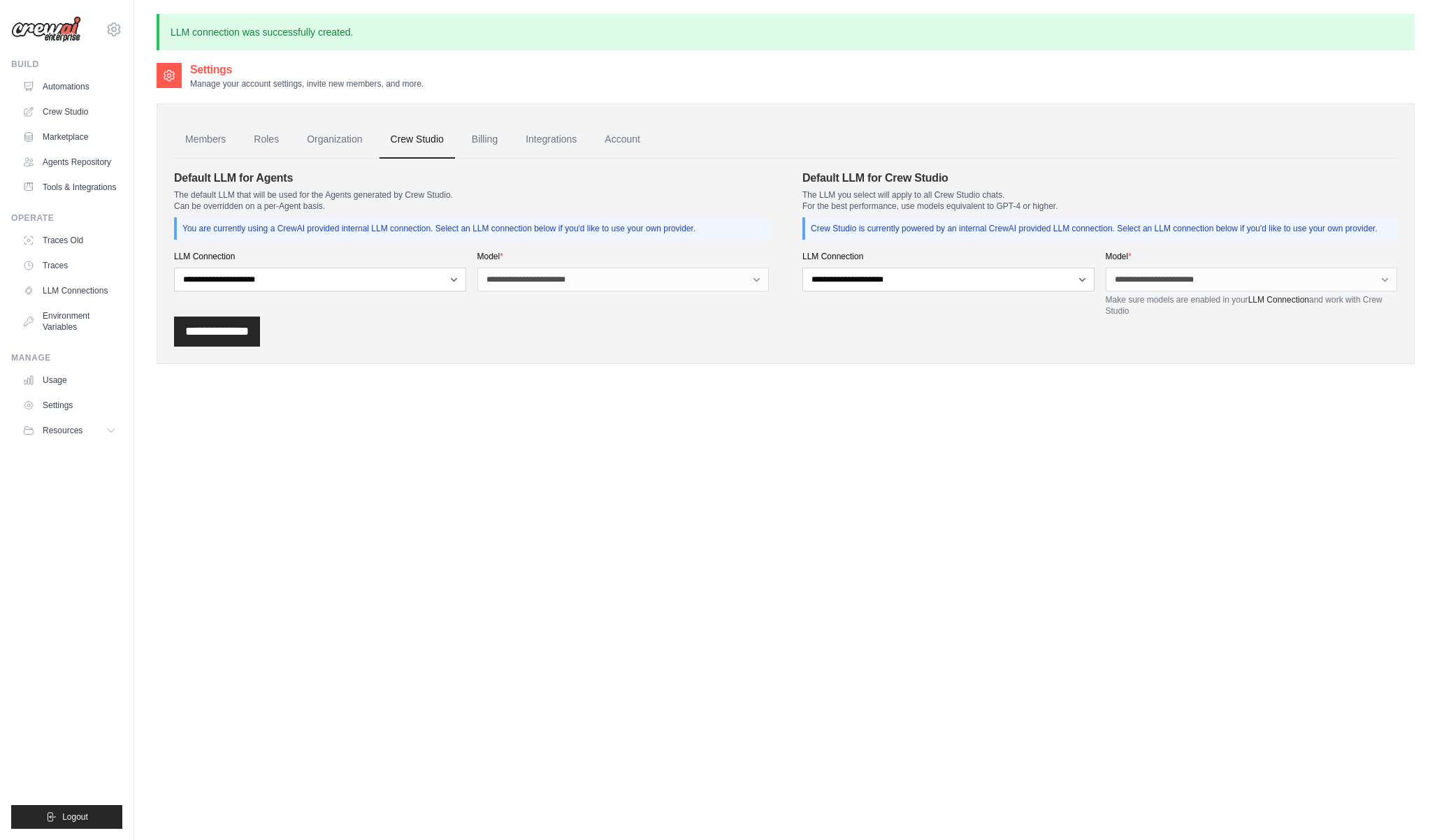
click at [416, 141] on link "Crew Studio" at bounding box center [418, 140] width 76 height 38
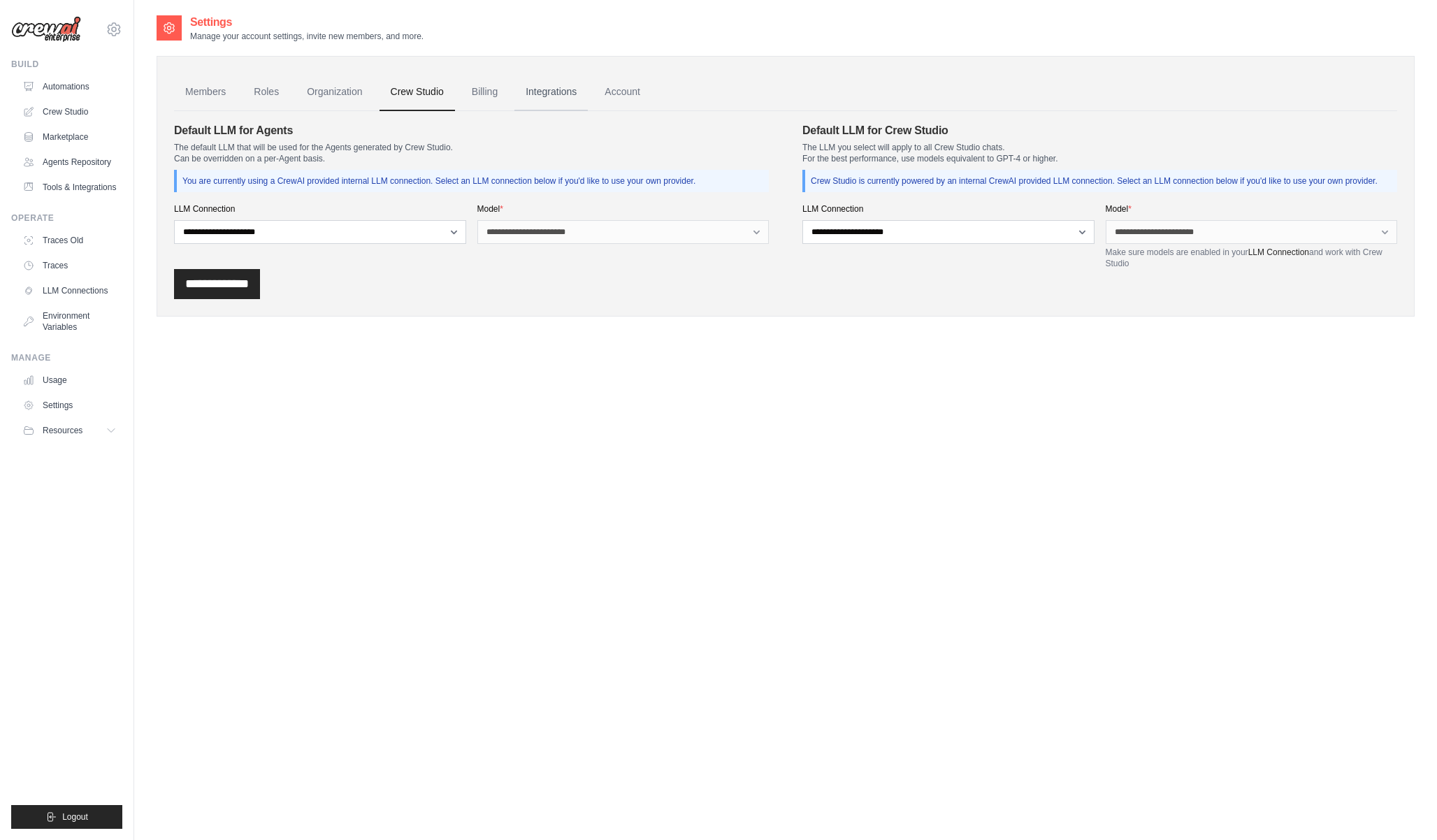
click at [556, 93] on link "Integrations" at bounding box center [551, 93] width 74 height 38
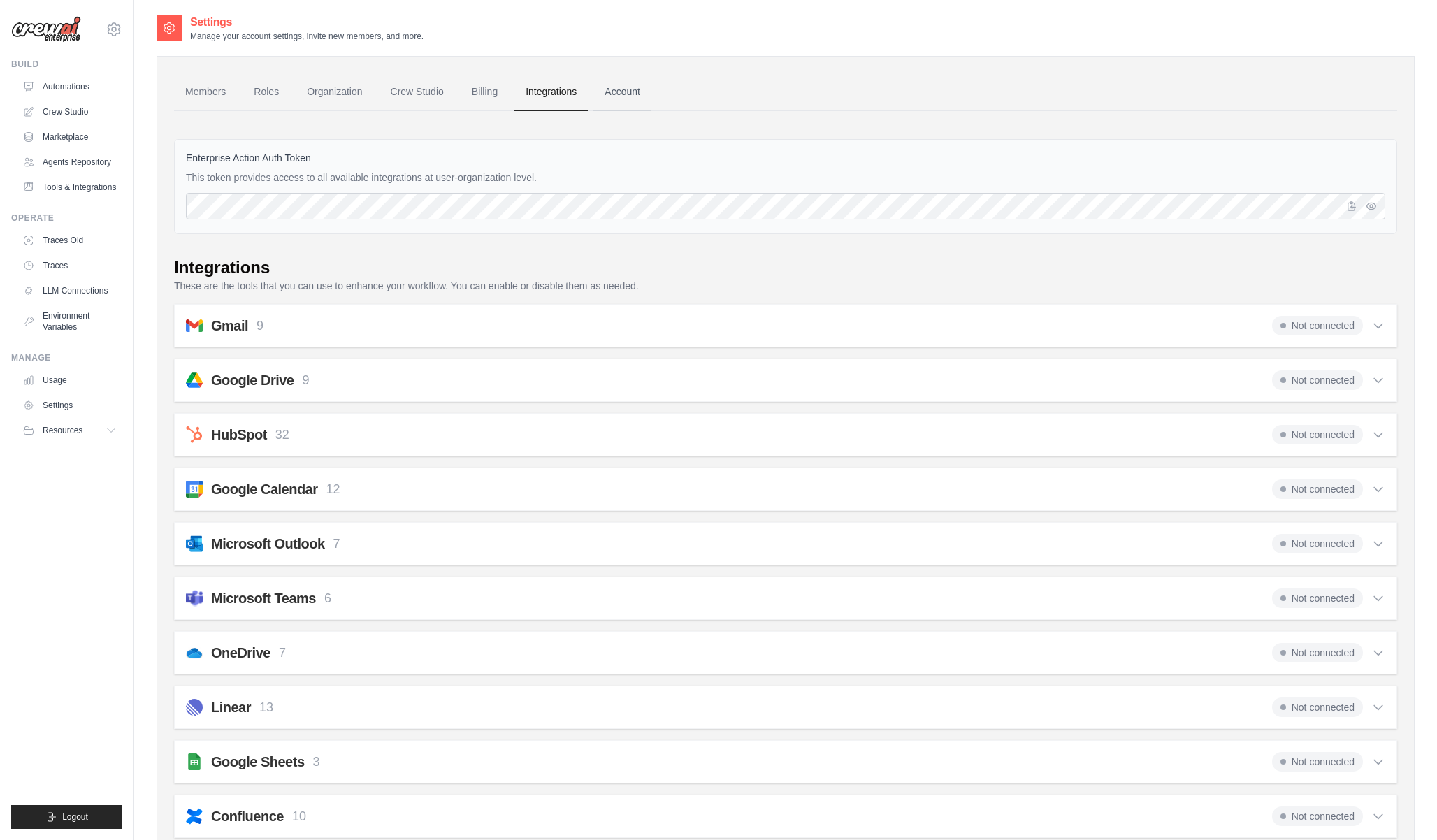
click at [600, 93] on link "Account" at bounding box center [622, 93] width 58 height 38
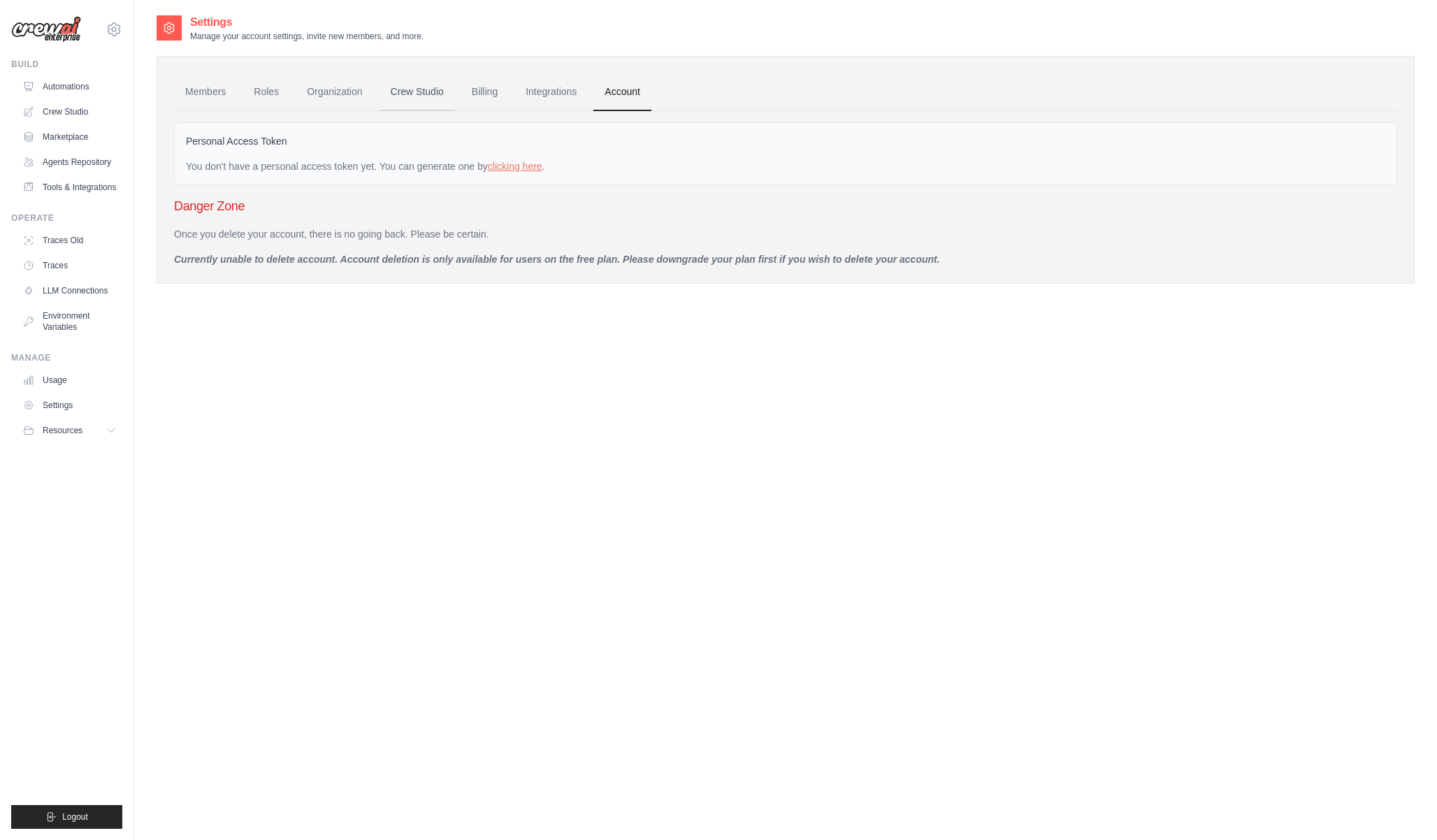
click at [409, 92] on link "Crew Studio" at bounding box center [418, 93] width 76 height 38
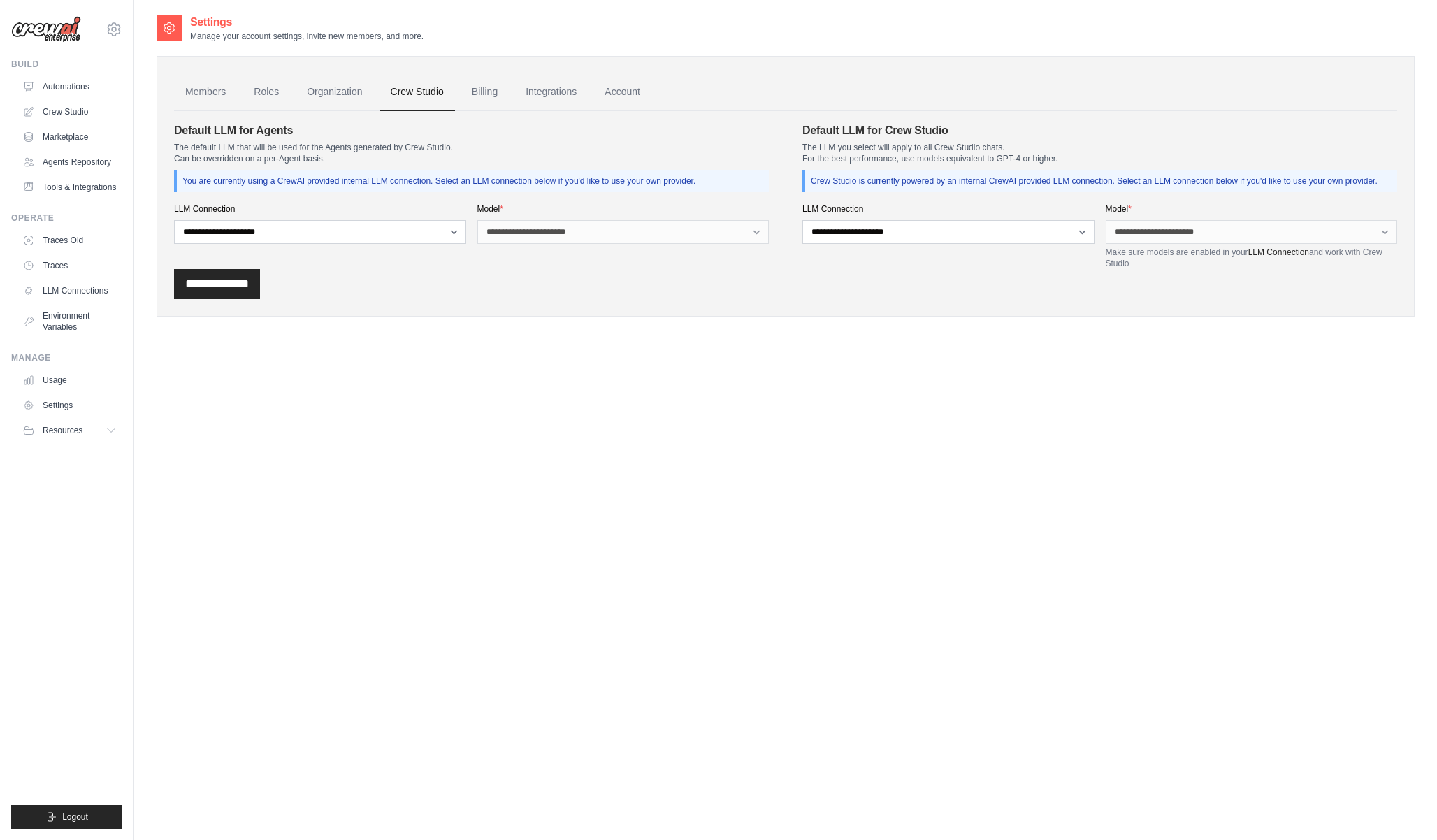
click at [328, 92] on link "Organization" at bounding box center [334, 93] width 77 height 38
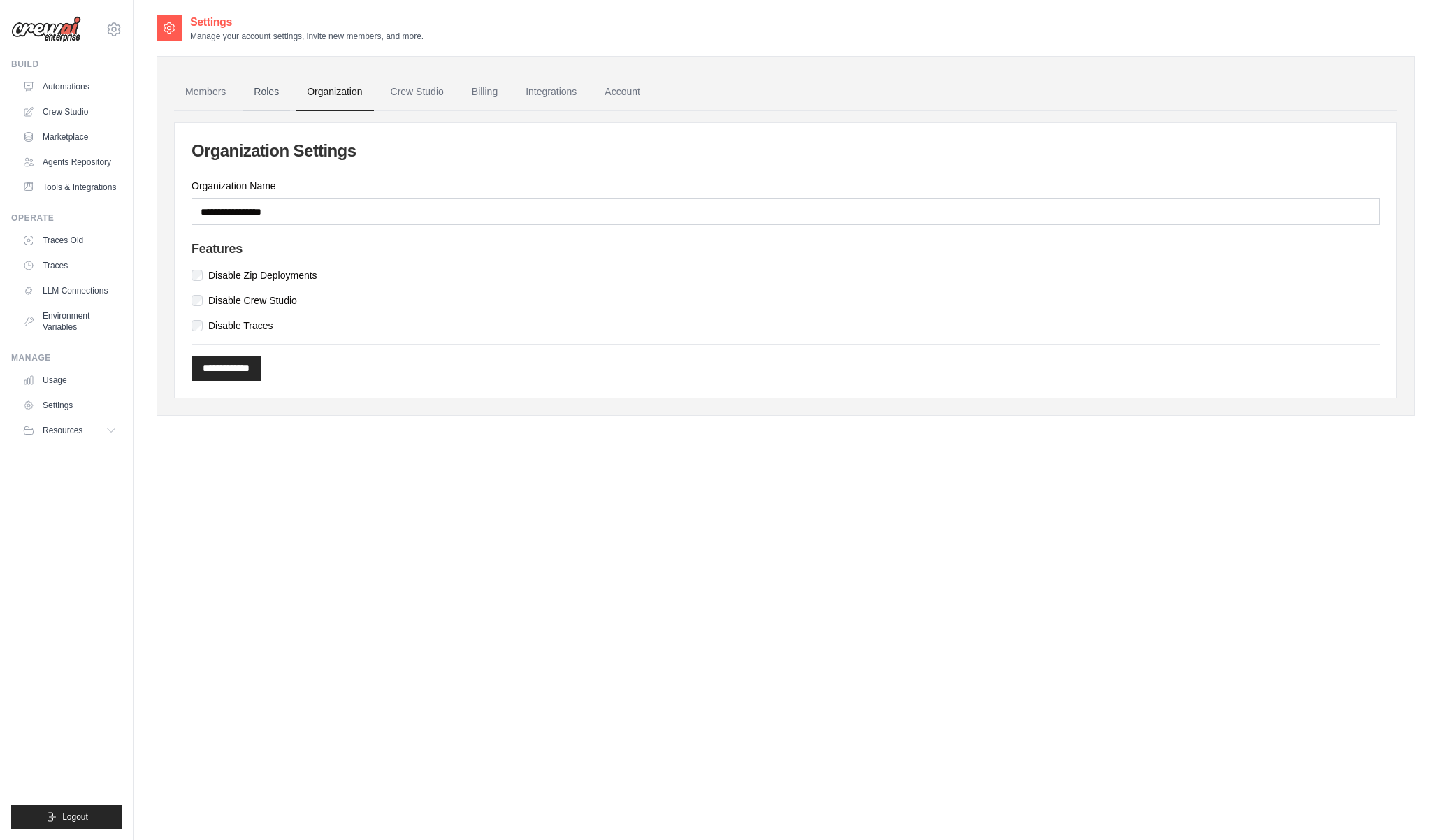
click at [265, 87] on link "Roles" at bounding box center [266, 93] width 47 height 38
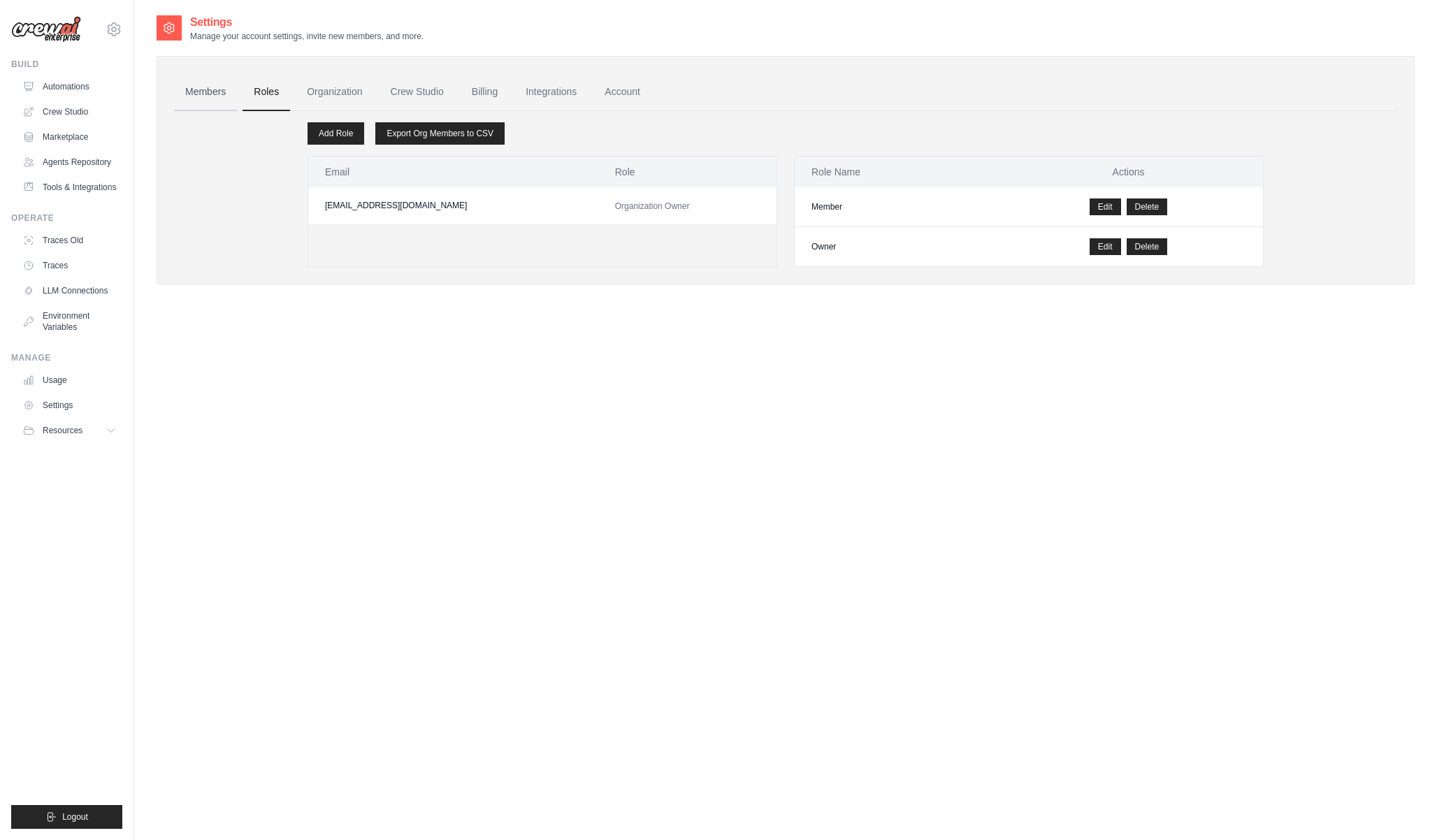
click at [199, 87] on link "Members" at bounding box center [205, 93] width 63 height 38
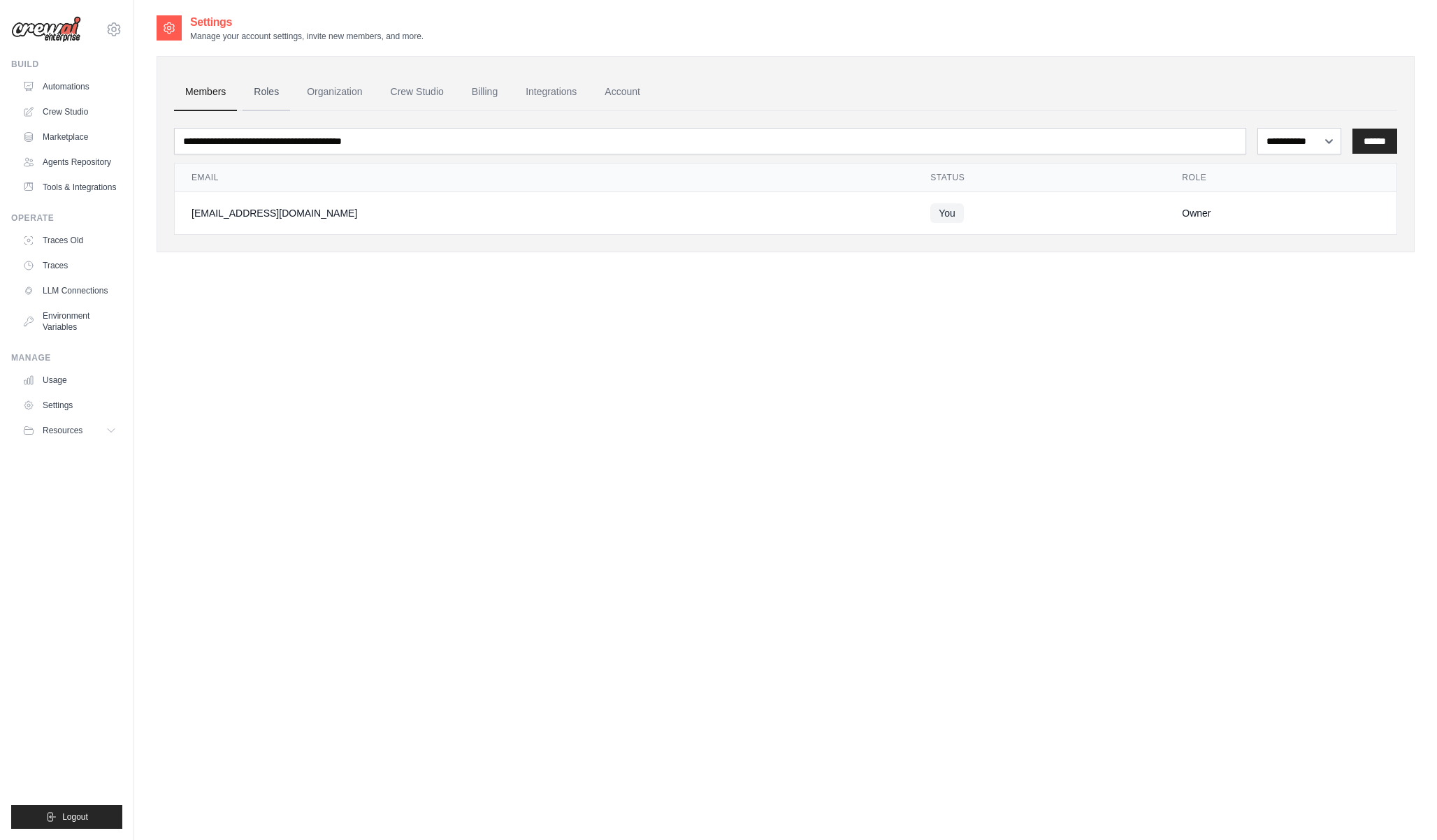
click at [267, 96] on link "Roles" at bounding box center [266, 93] width 47 height 38
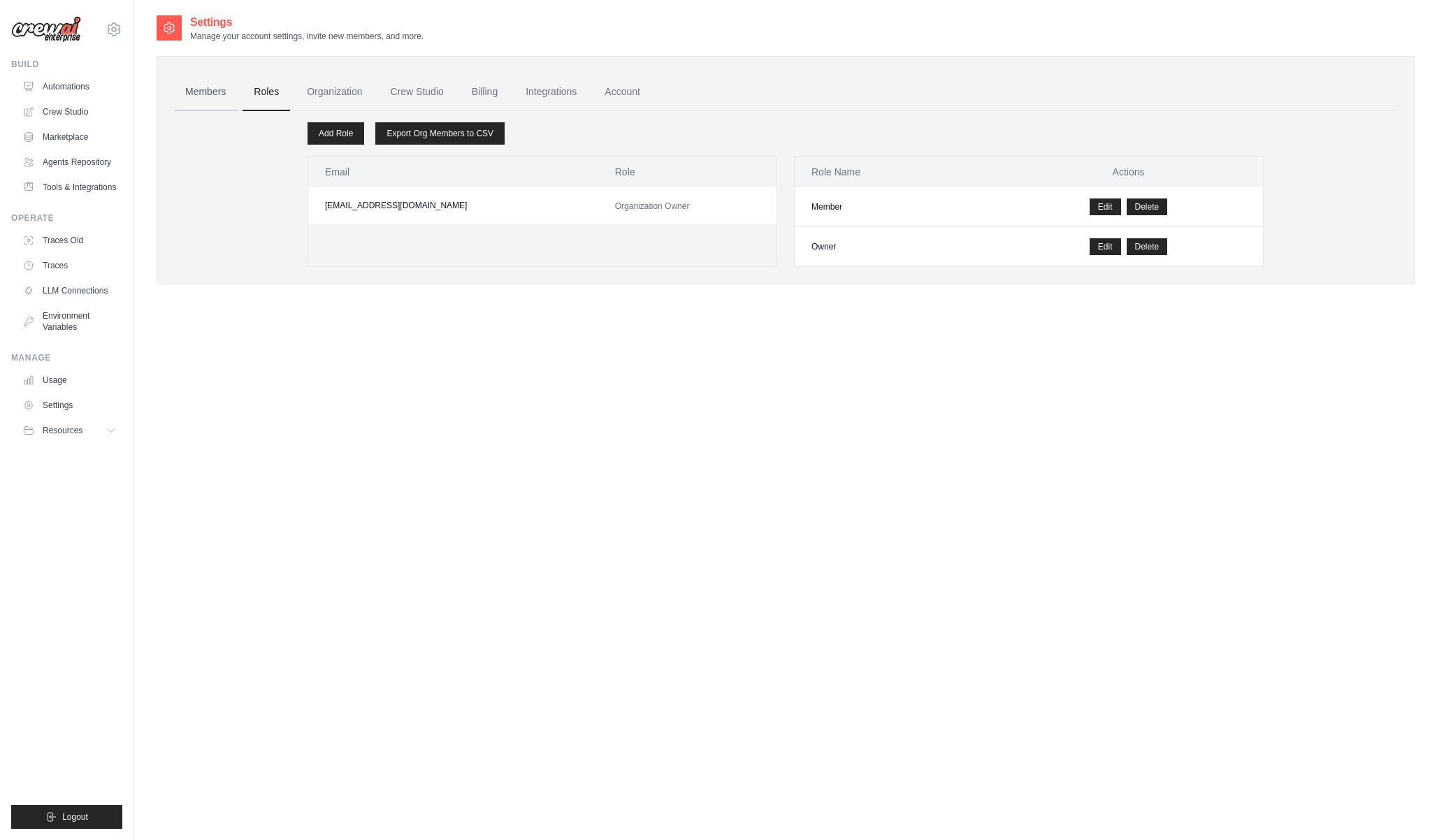
click at [215, 93] on link "Members" at bounding box center [205, 93] width 63 height 38
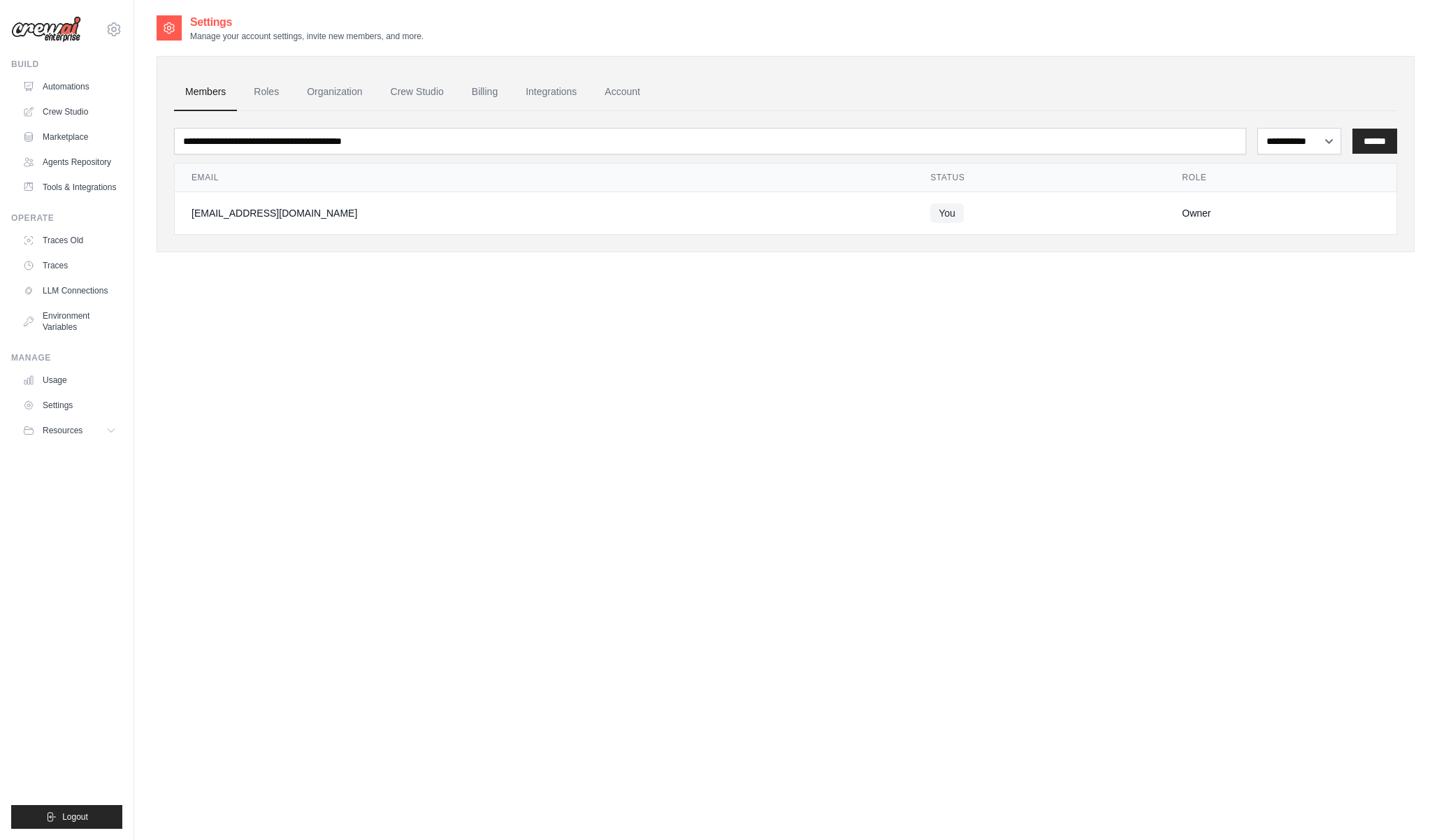
click at [128, 446] on div "thiagopspt@gmail.com Settings Build Automations" at bounding box center [67, 420] width 134 height 840
click at [115, 438] on button "Resources" at bounding box center [71, 431] width 106 height 23
click at [66, 404] on link "Settings" at bounding box center [71, 405] width 106 height 23
click at [74, 290] on link "LLM Connections" at bounding box center [71, 291] width 106 height 23
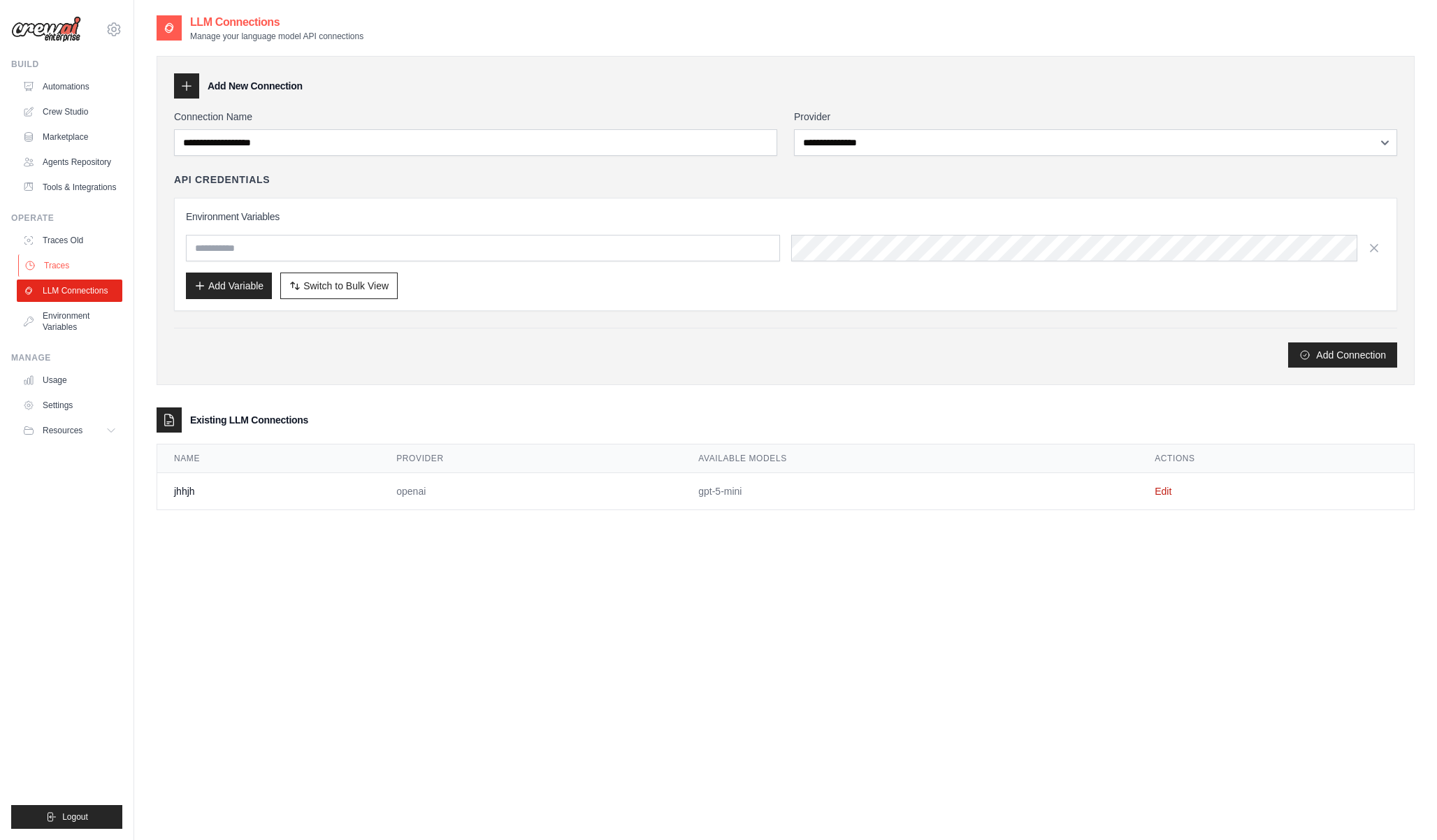
click at [53, 264] on link "Traces" at bounding box center [71, 265] width 106 height 23
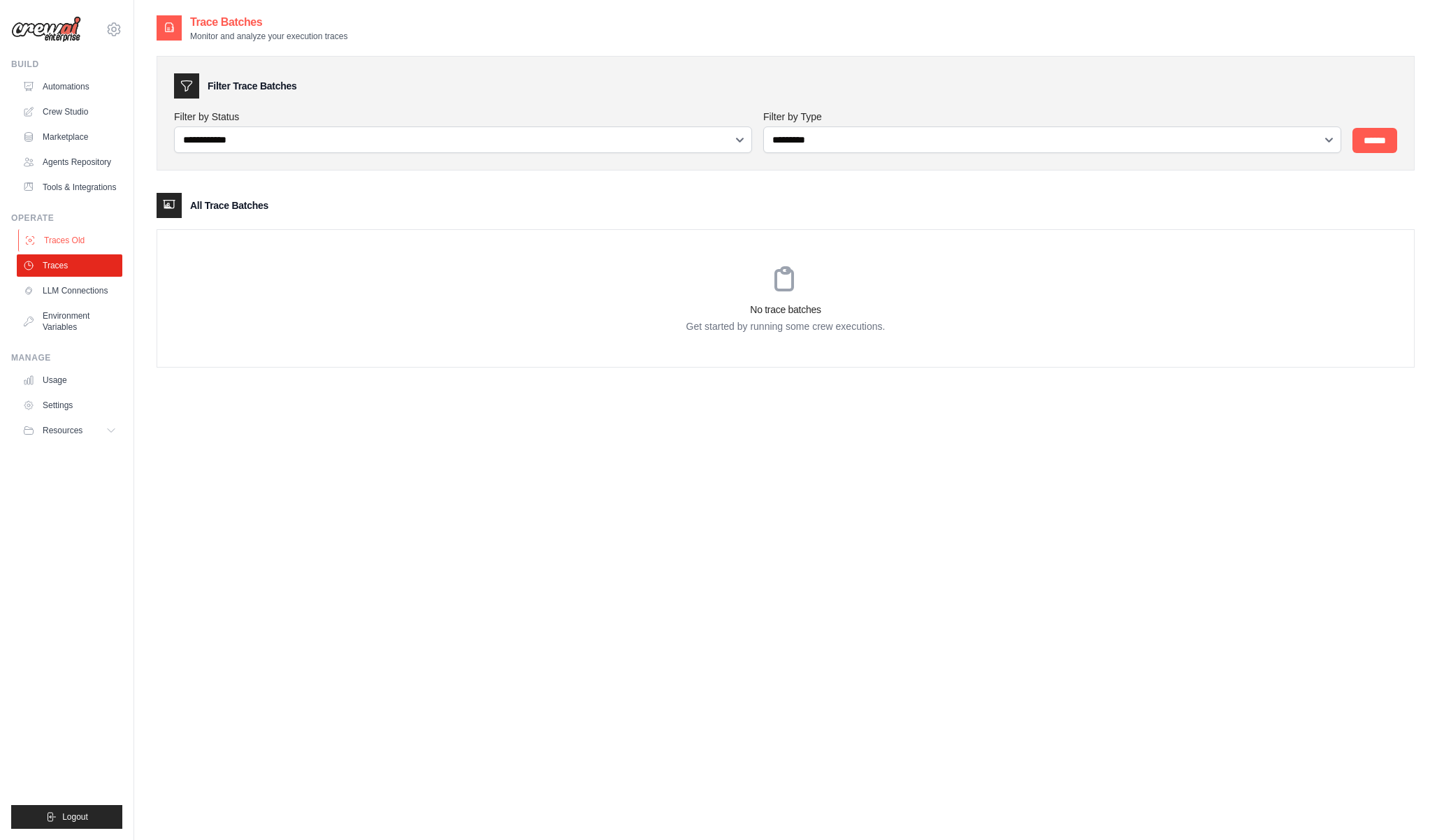
click at [62, 239] on link "Traces Old" at bounding box center [71, 240] width 106 height 23
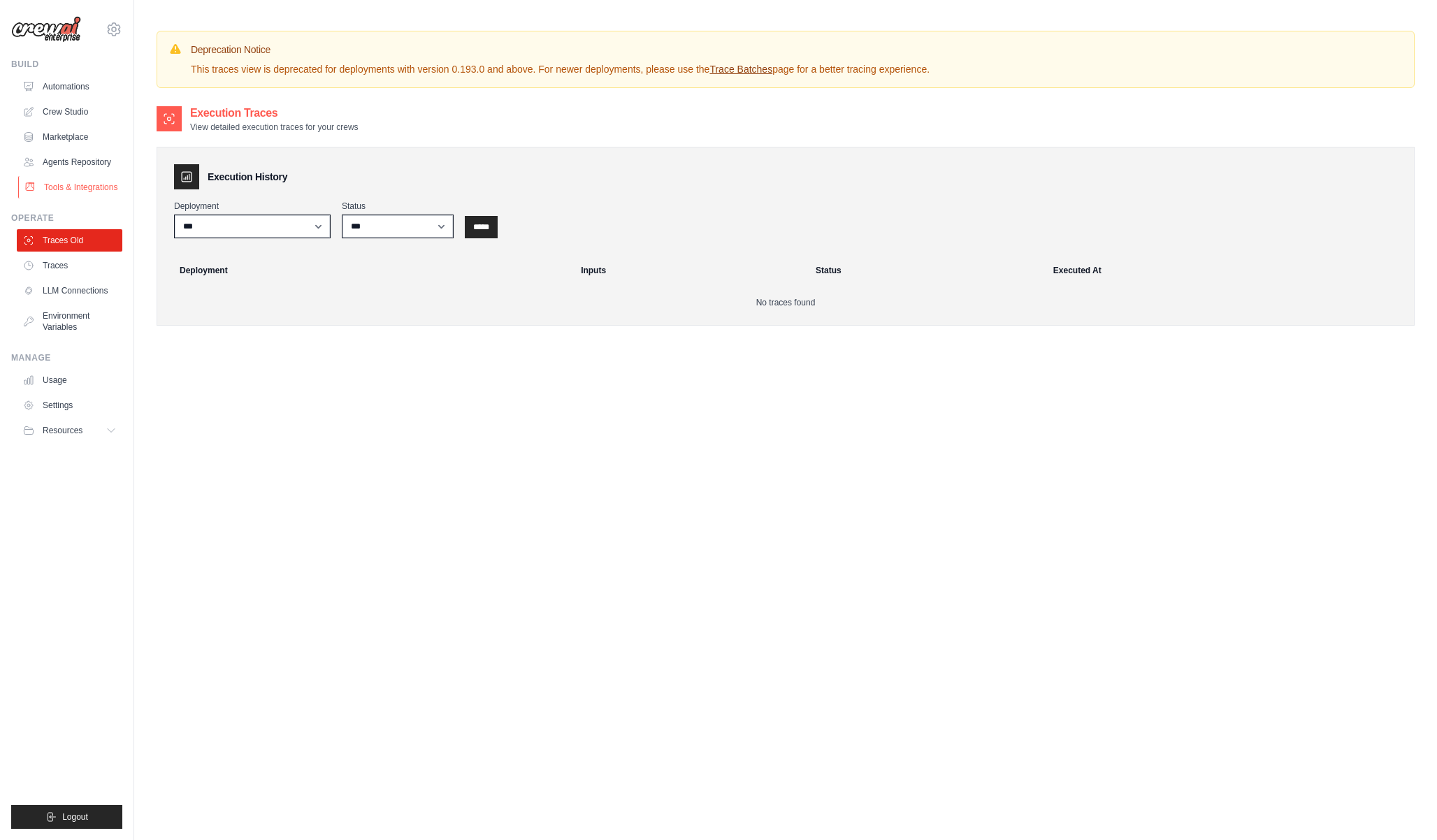
click at [82, 184] on link "Tools & Integrations" at bounding box center [71, 187] width 106 height 23
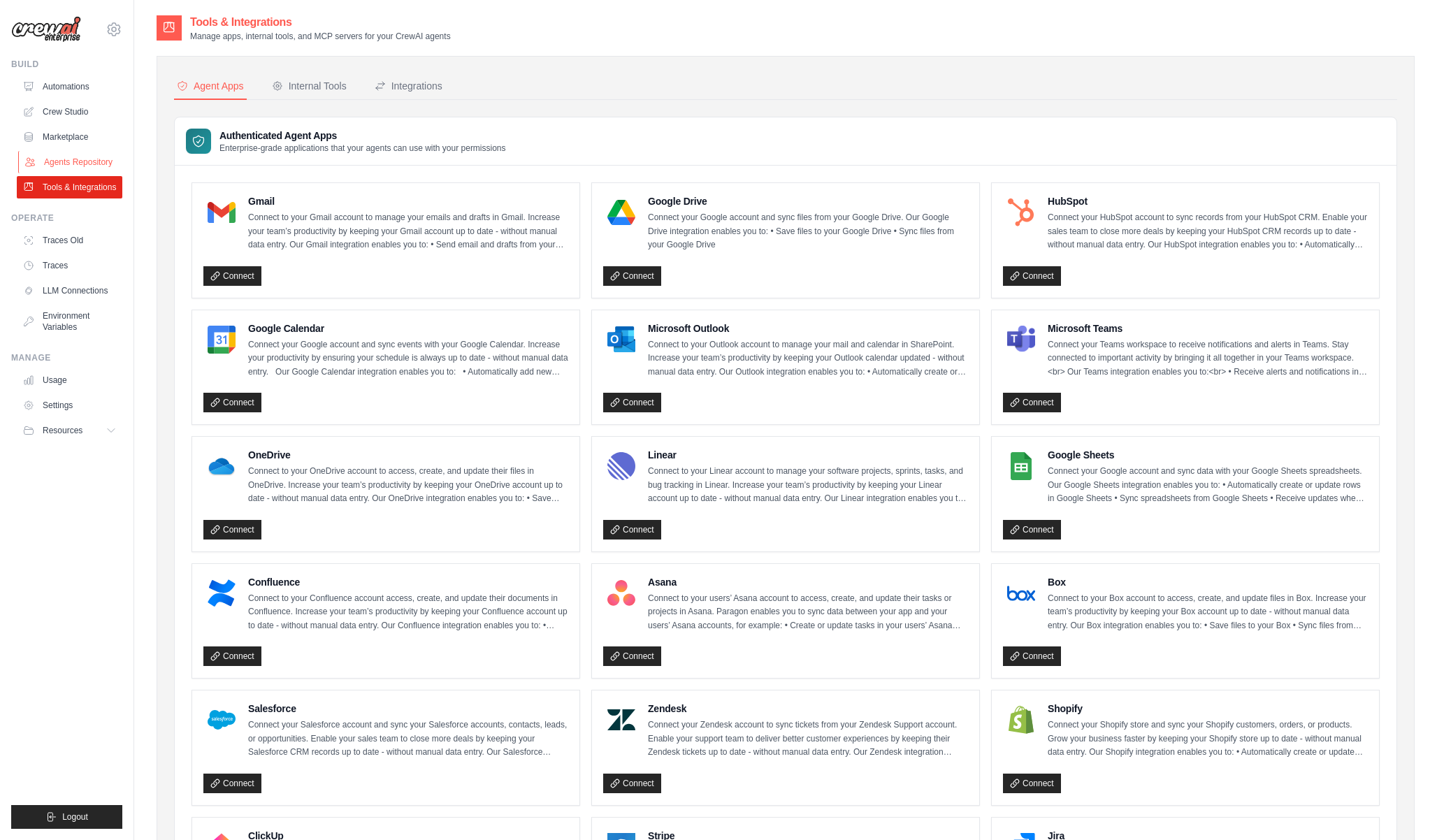
click at [64, 161] on link "Agents Repository" at bounding box center [71, 162] width 106 height 23
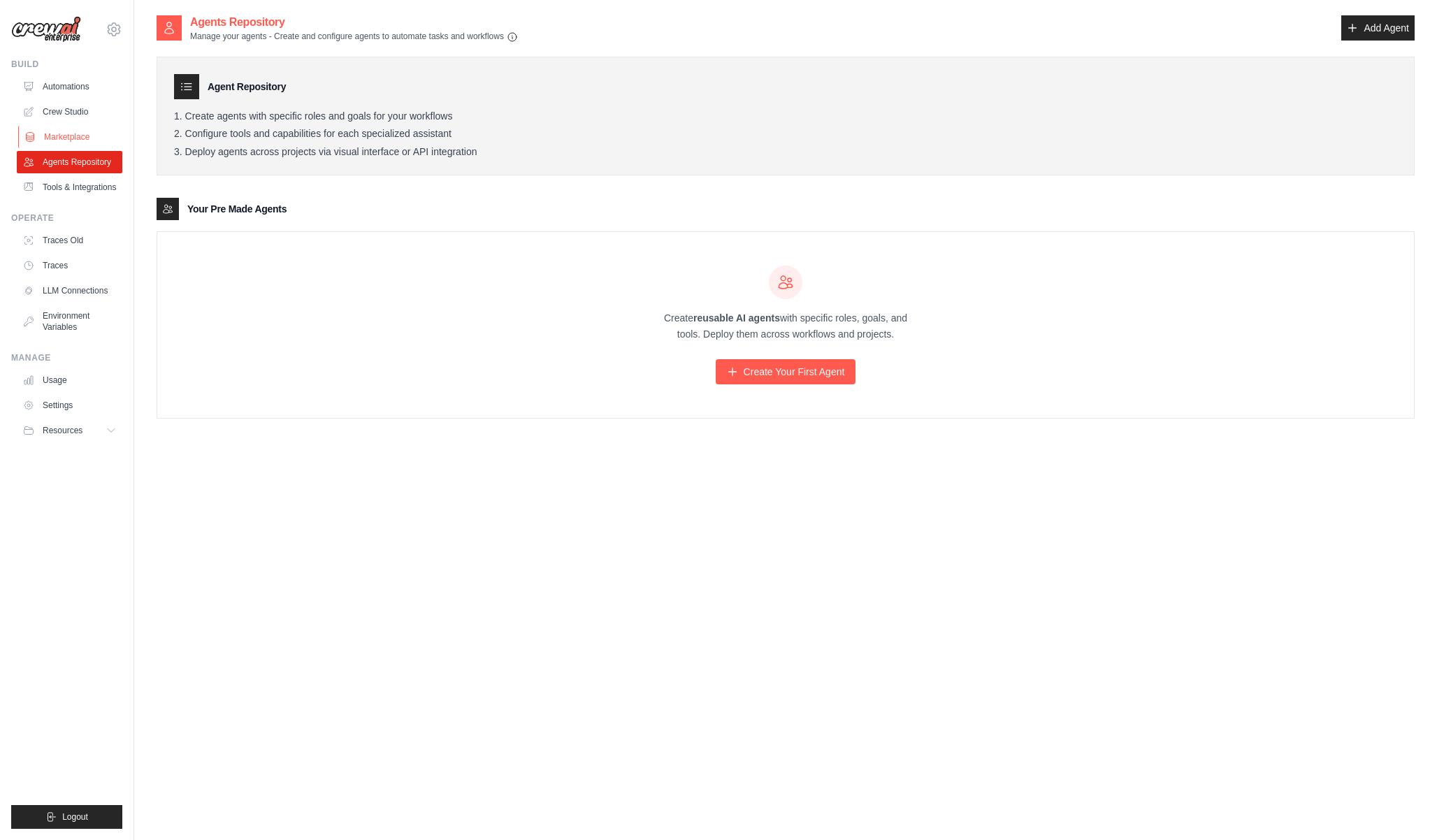
click at [59, 138] on link "Marketplace" at bounding box center [71, 137] width 106 height 23
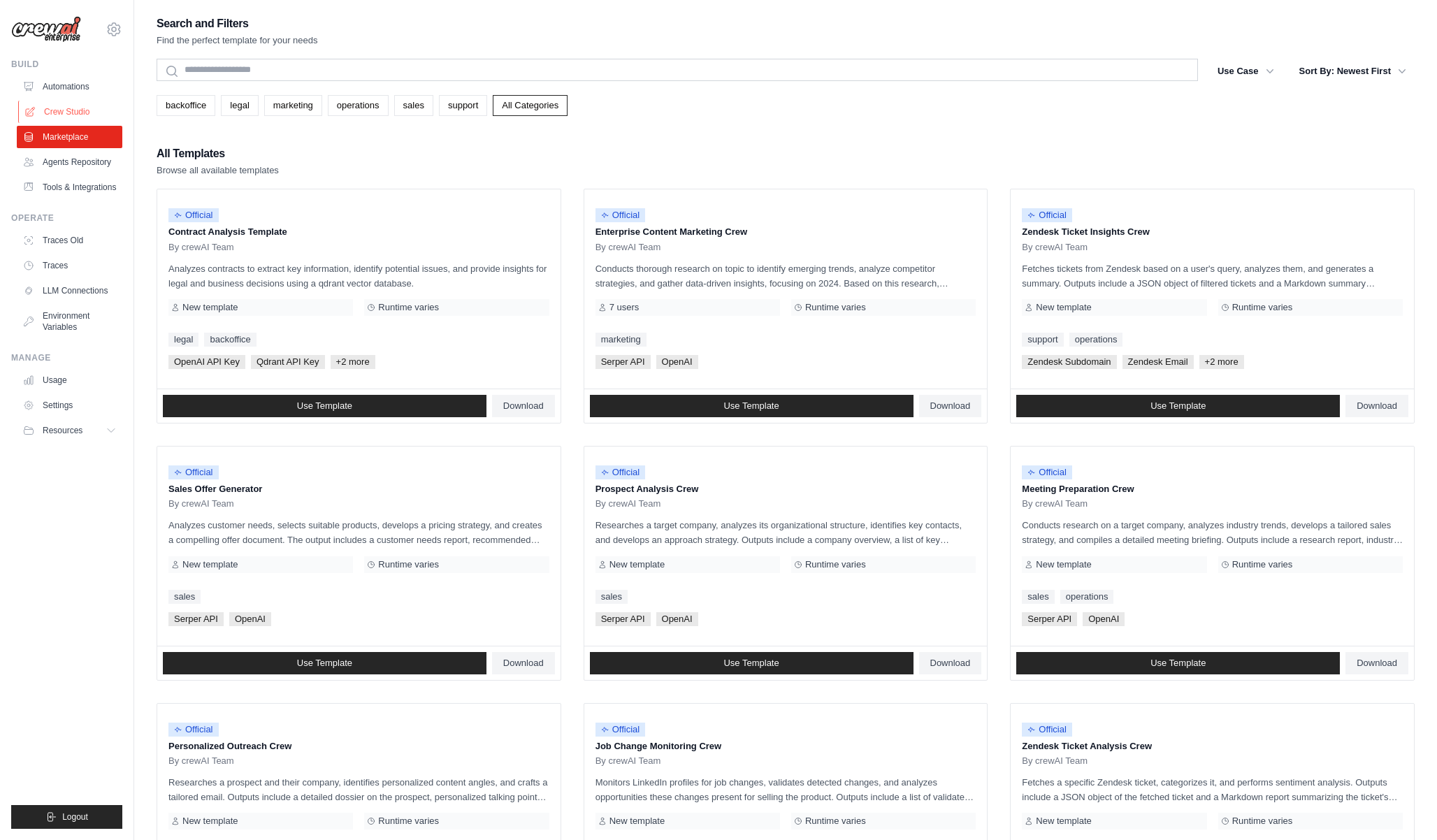
click at [67, 118] on link "Crew Studio" at bounding box center [71, 111] width 106 height 23
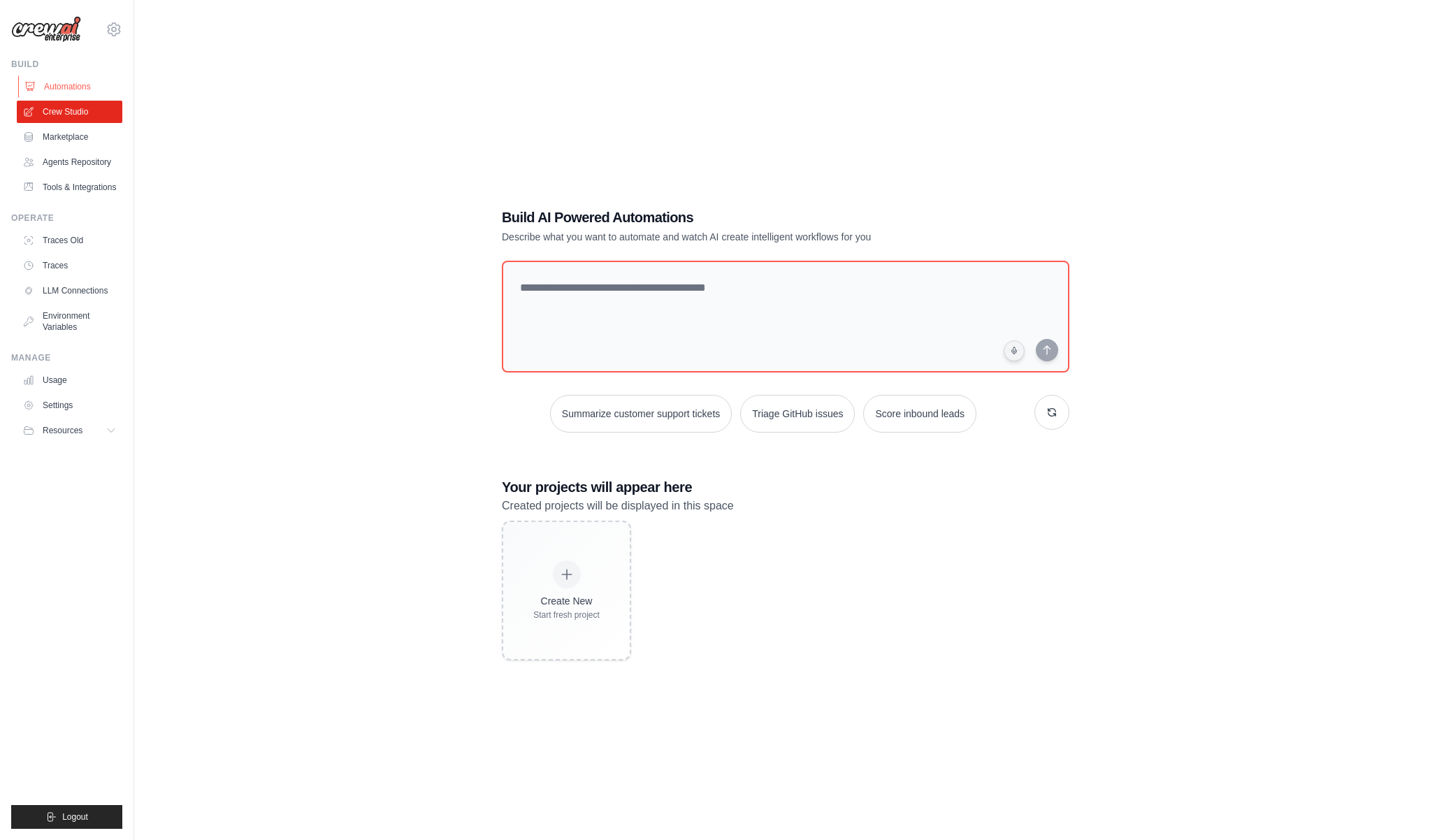
click at [70, 84] on link "Automations" at bounding box center [71, 87] width 106 height 23
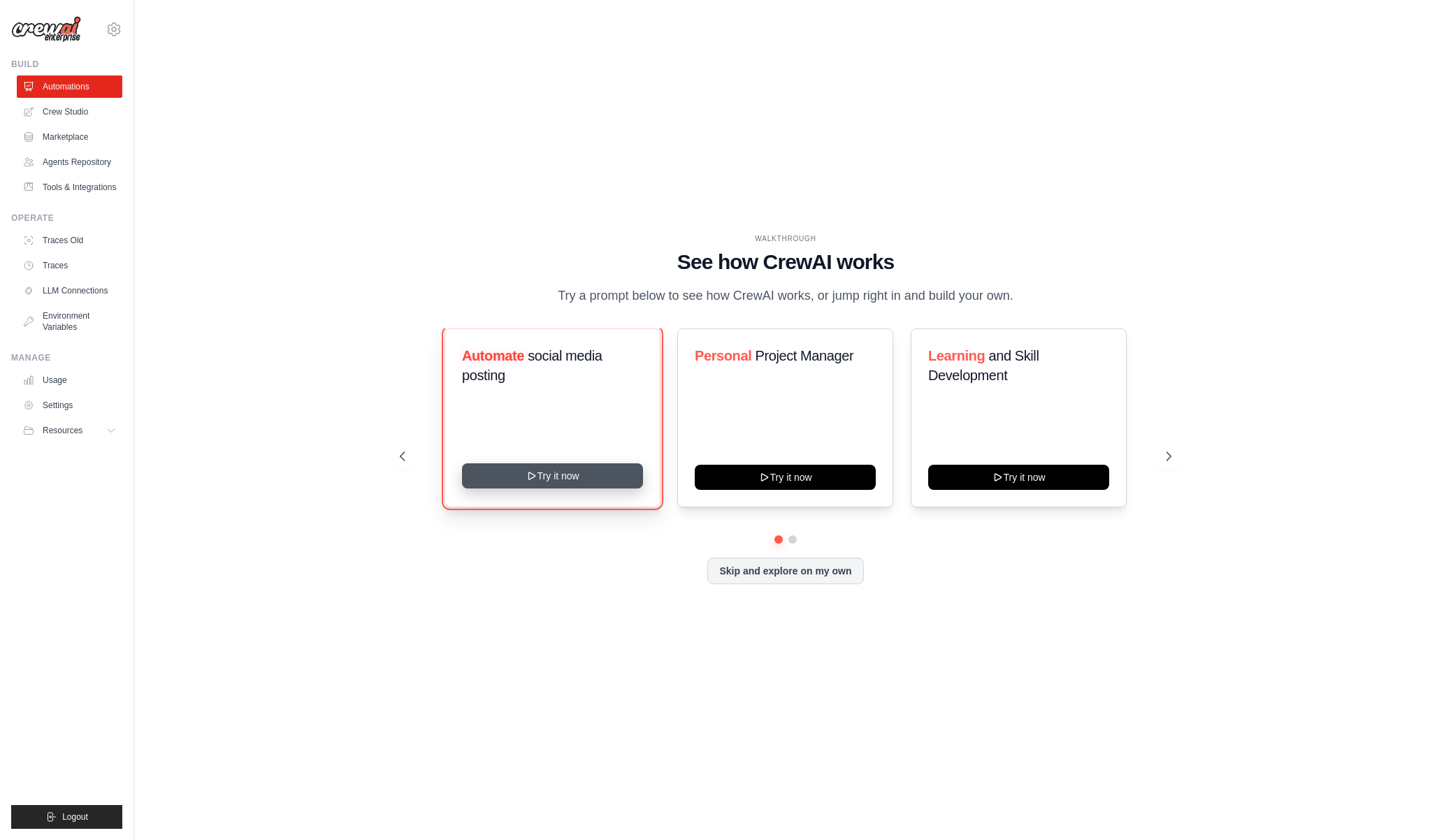
click at [540, 479] on button "Try it now" at bounding box center [552, 476] width 181 height 25
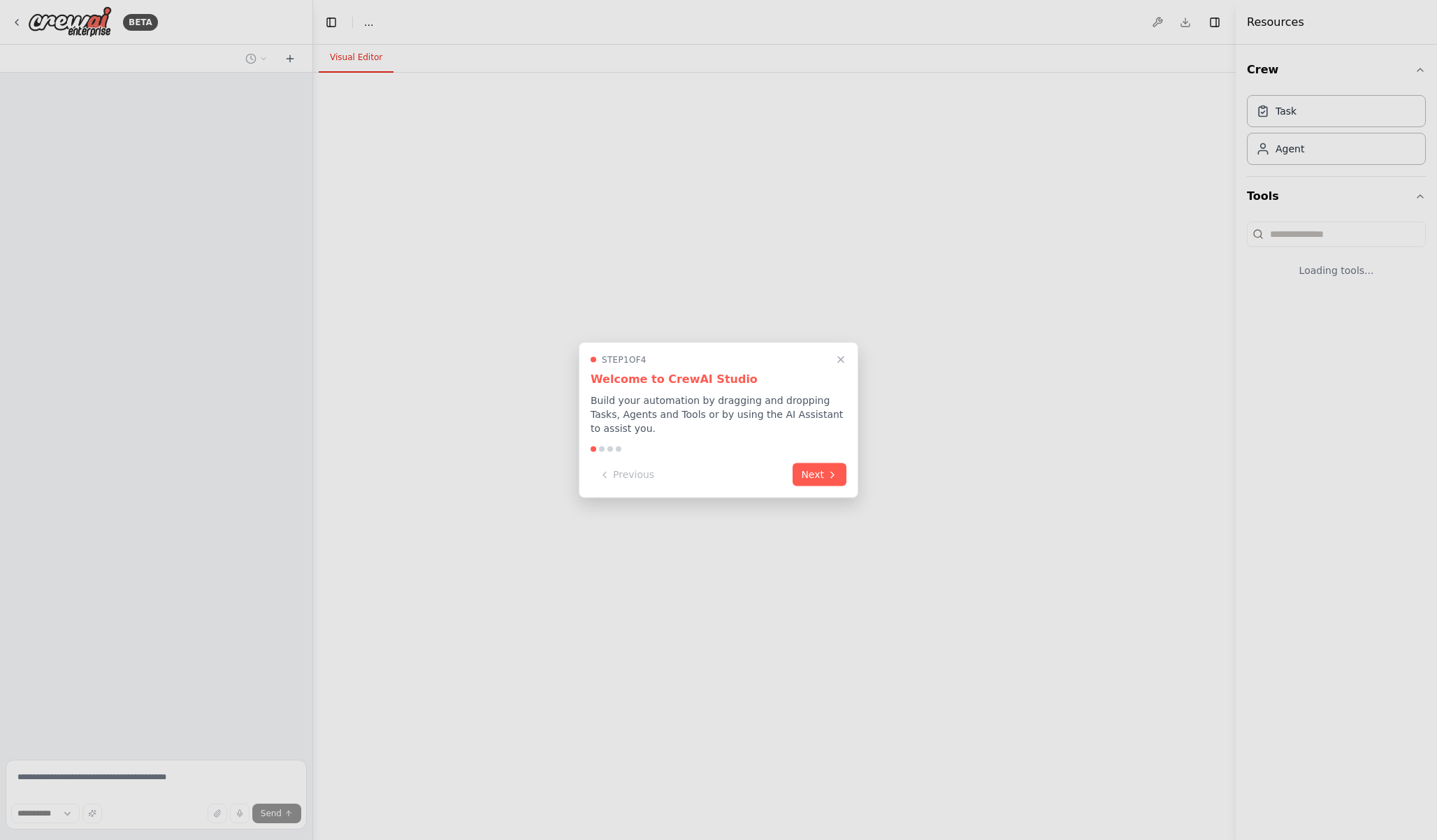
select select "****"
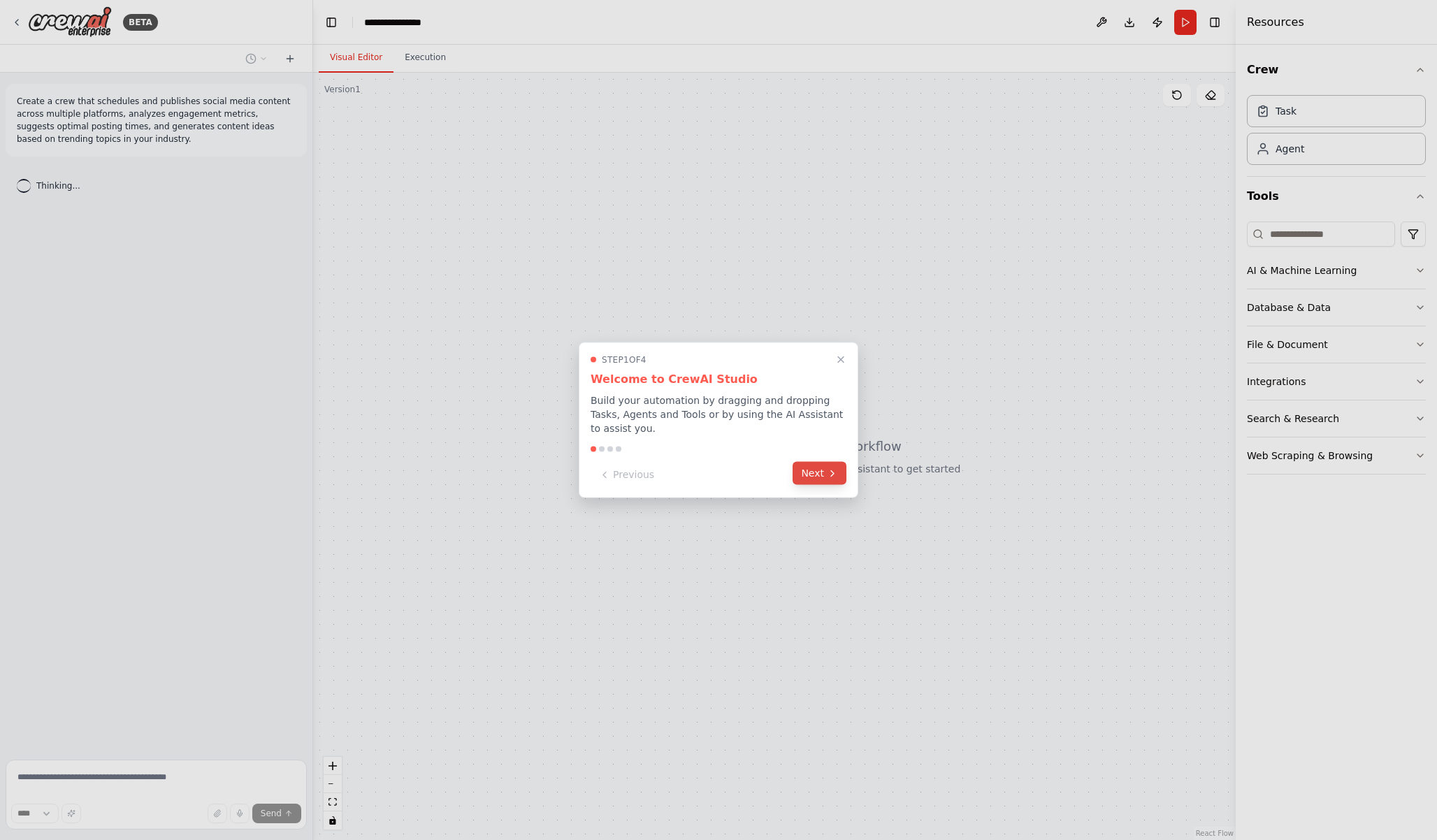
click at [820, 474] on button "Next" at bounding box center [820, 474] width 54 height 23
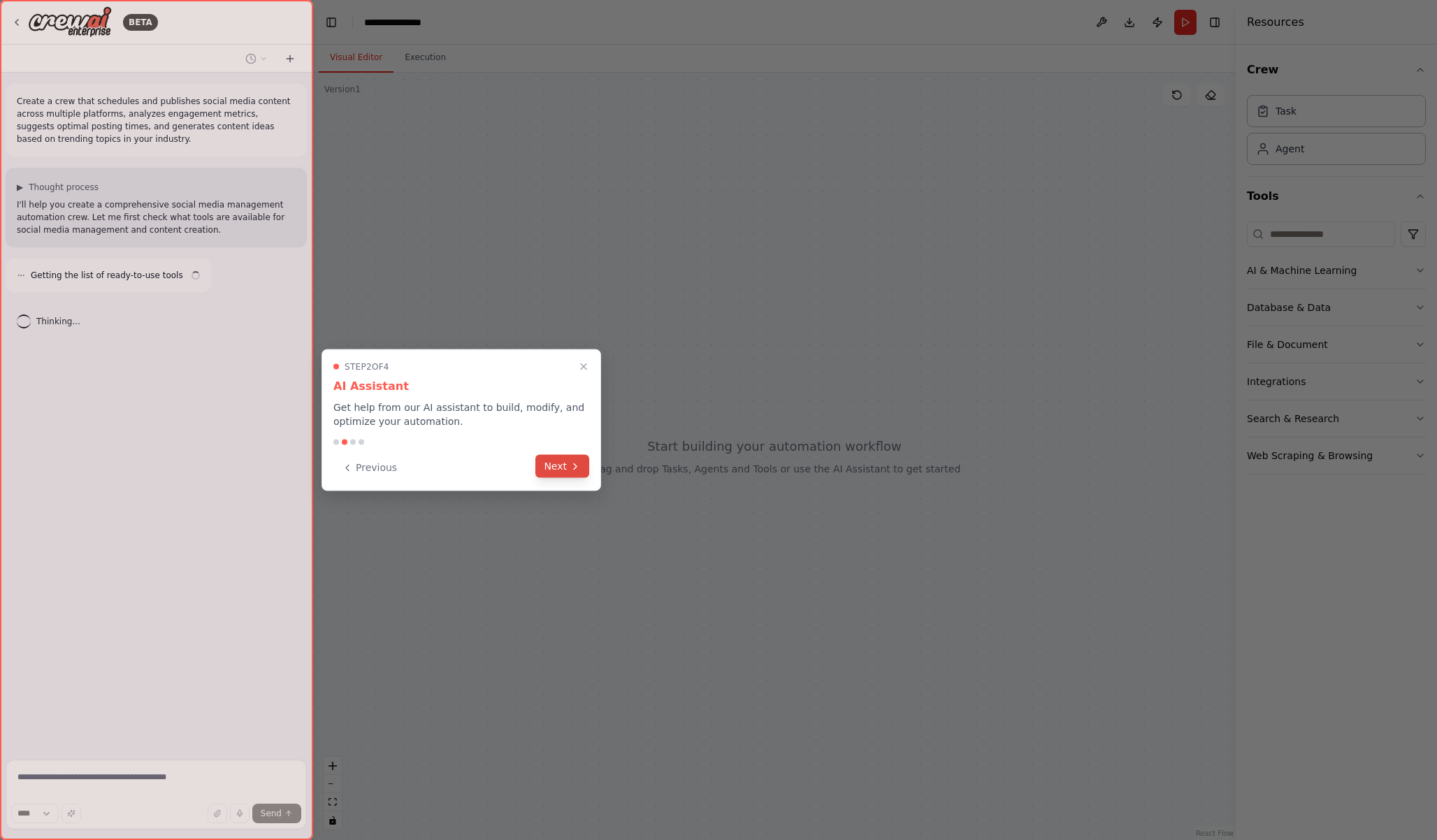
click at [551, 466] on button "Next" at bounding box center [563, 467] width 54 height 23
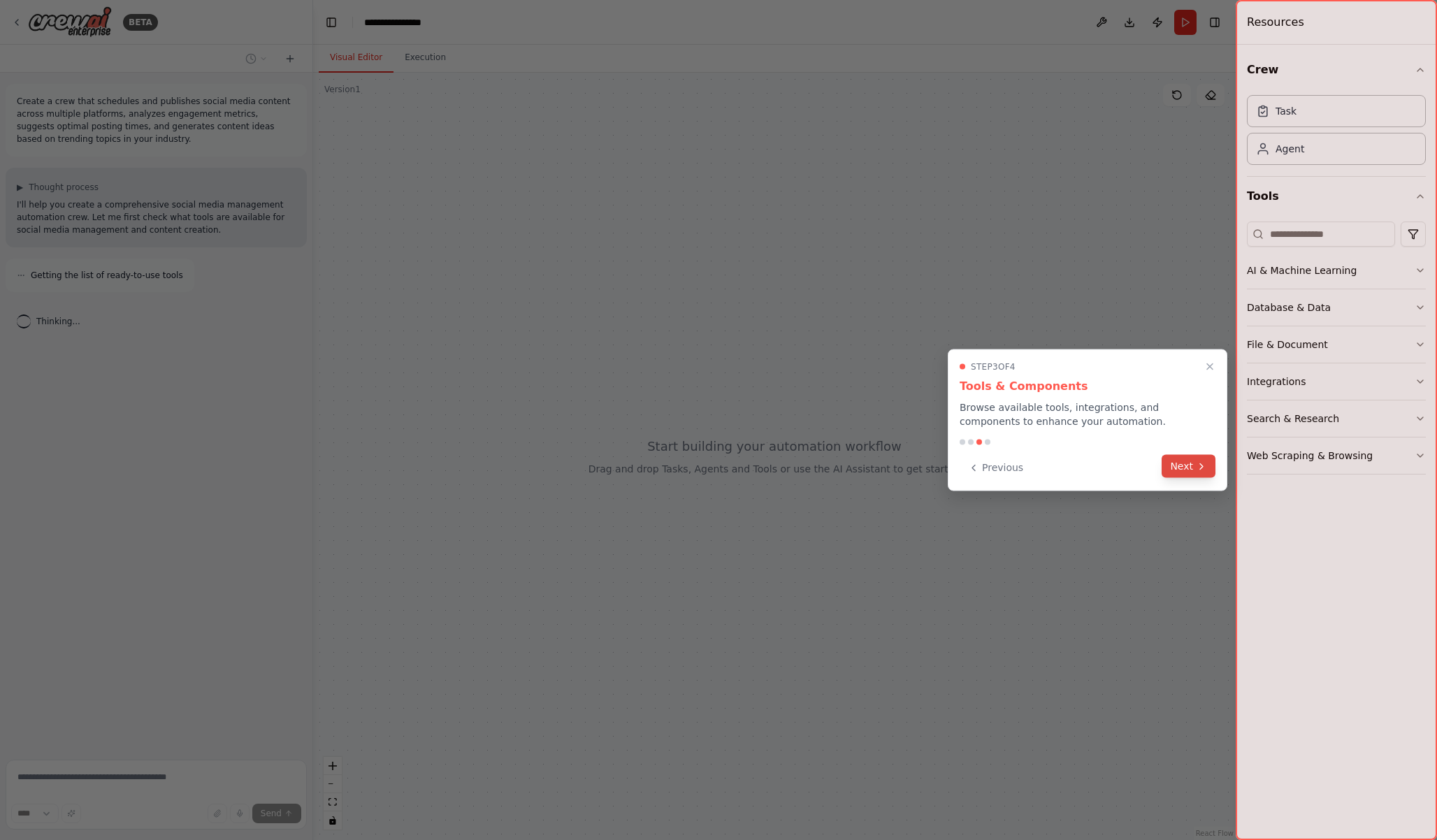
click at [1191, 461] on button "Next" at bounding box center [1189, 467] width 54 height 23
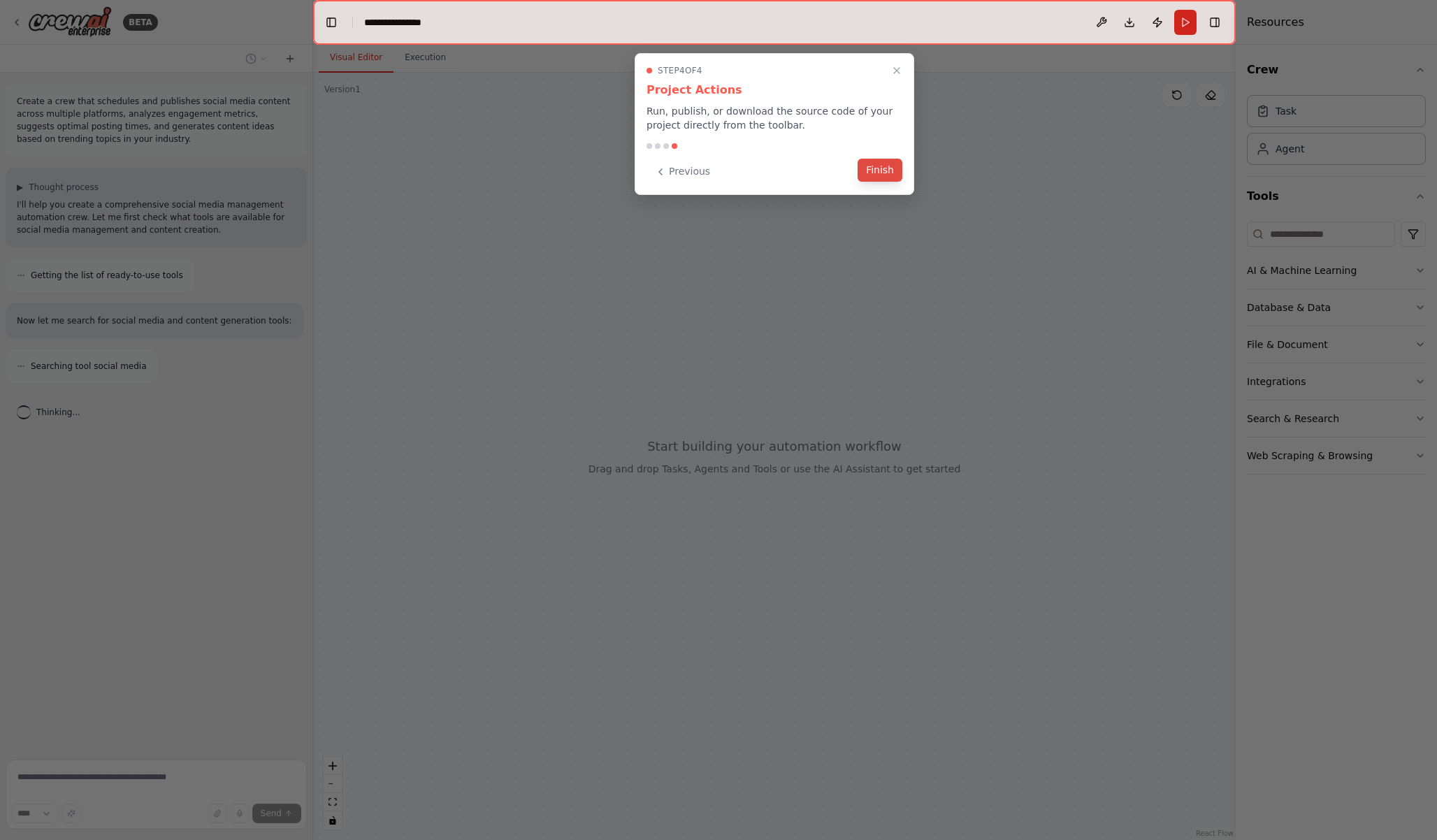
click at [876, 176] on button "Finish" at bounding box center [880, 170] width 44 height 23
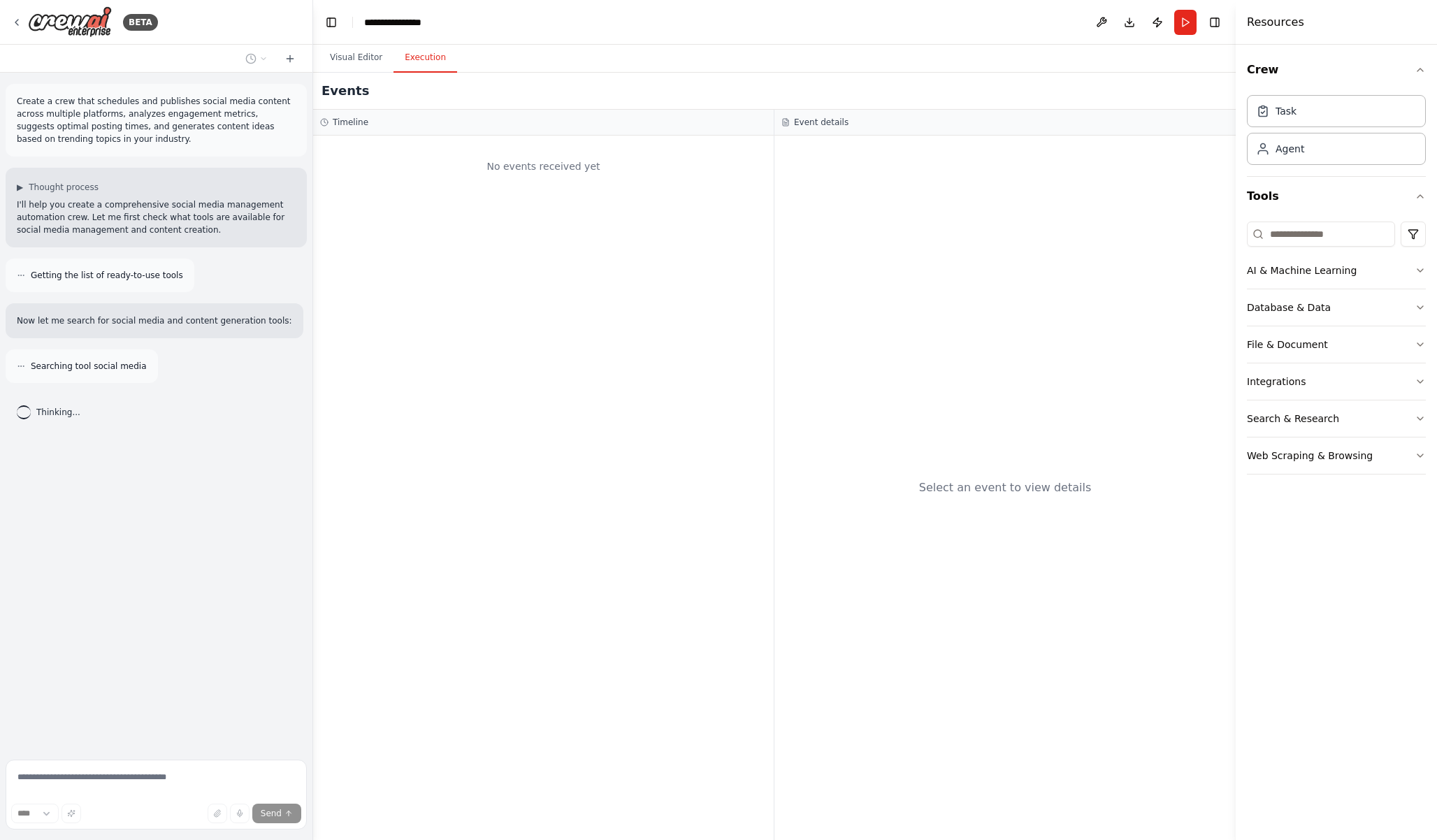
click at [420, 62] on button "Execution" at bounding box center [425, 58] width 63 height 29
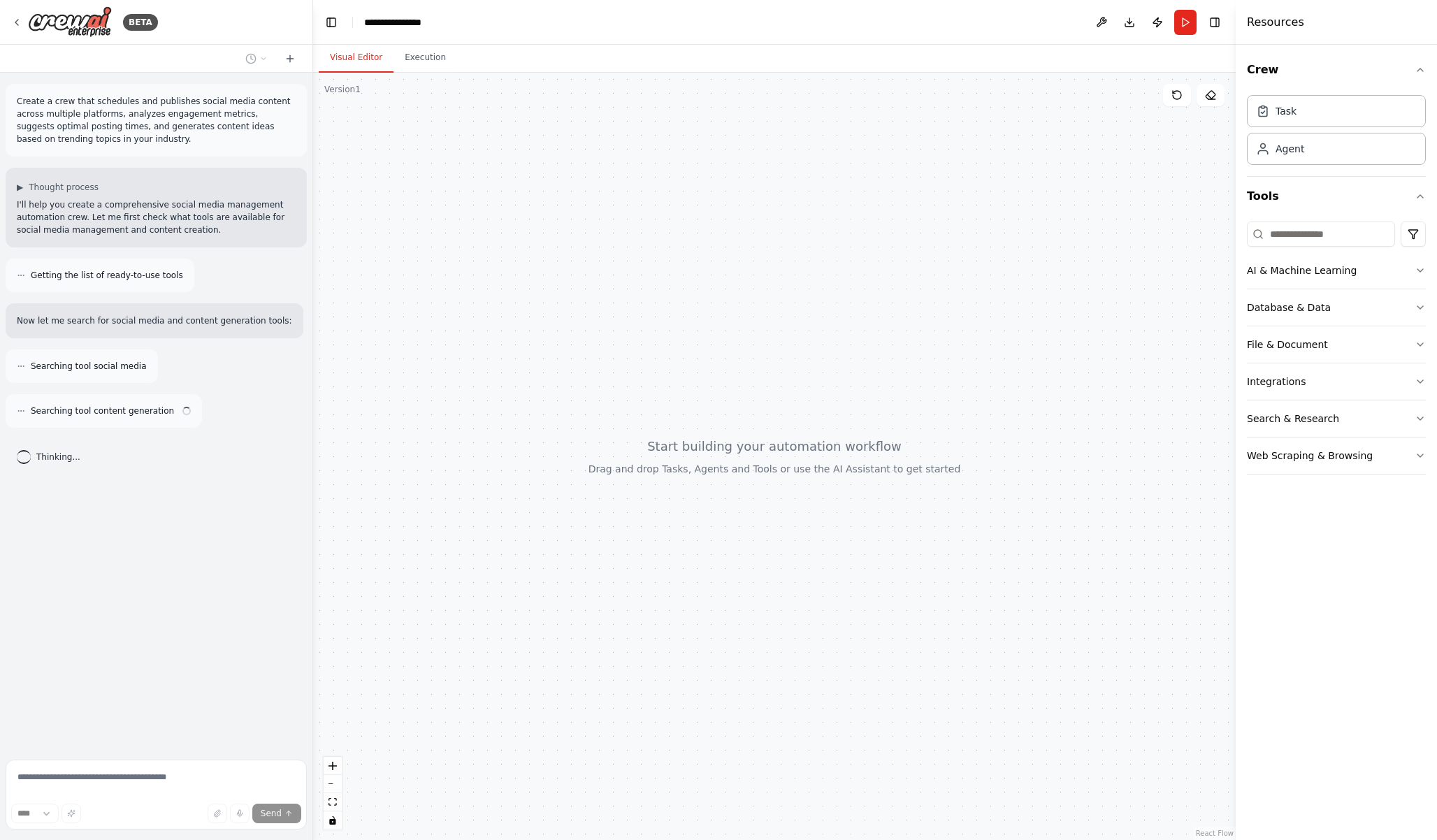
click at [356, 60] on button "Visual Editor" at bounding box center [356, 58] width 75 height 29
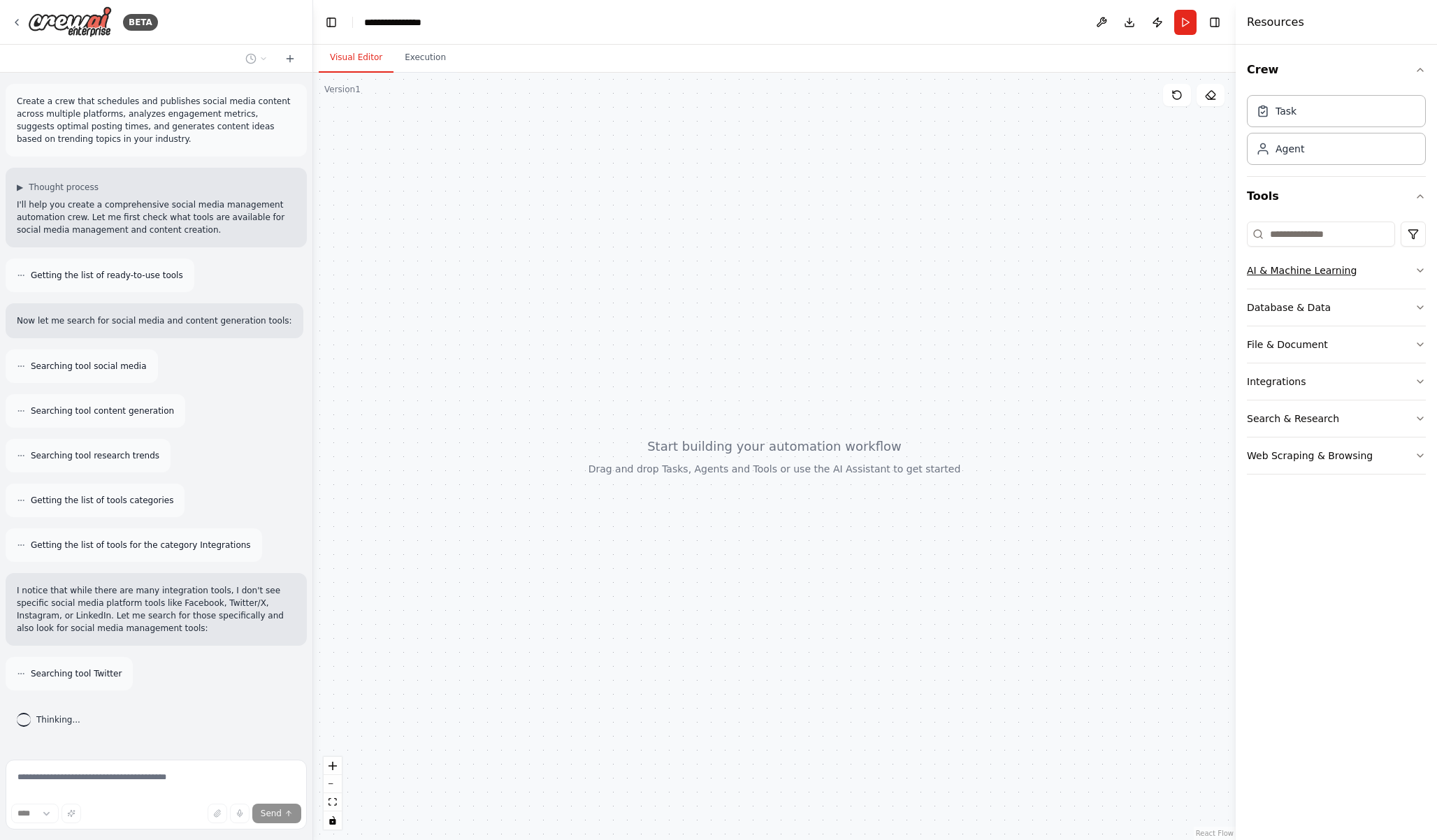
click at [1411, 267] on button "AI & Machine Learning" at bounding box center [1336, 270] width 179 height 36
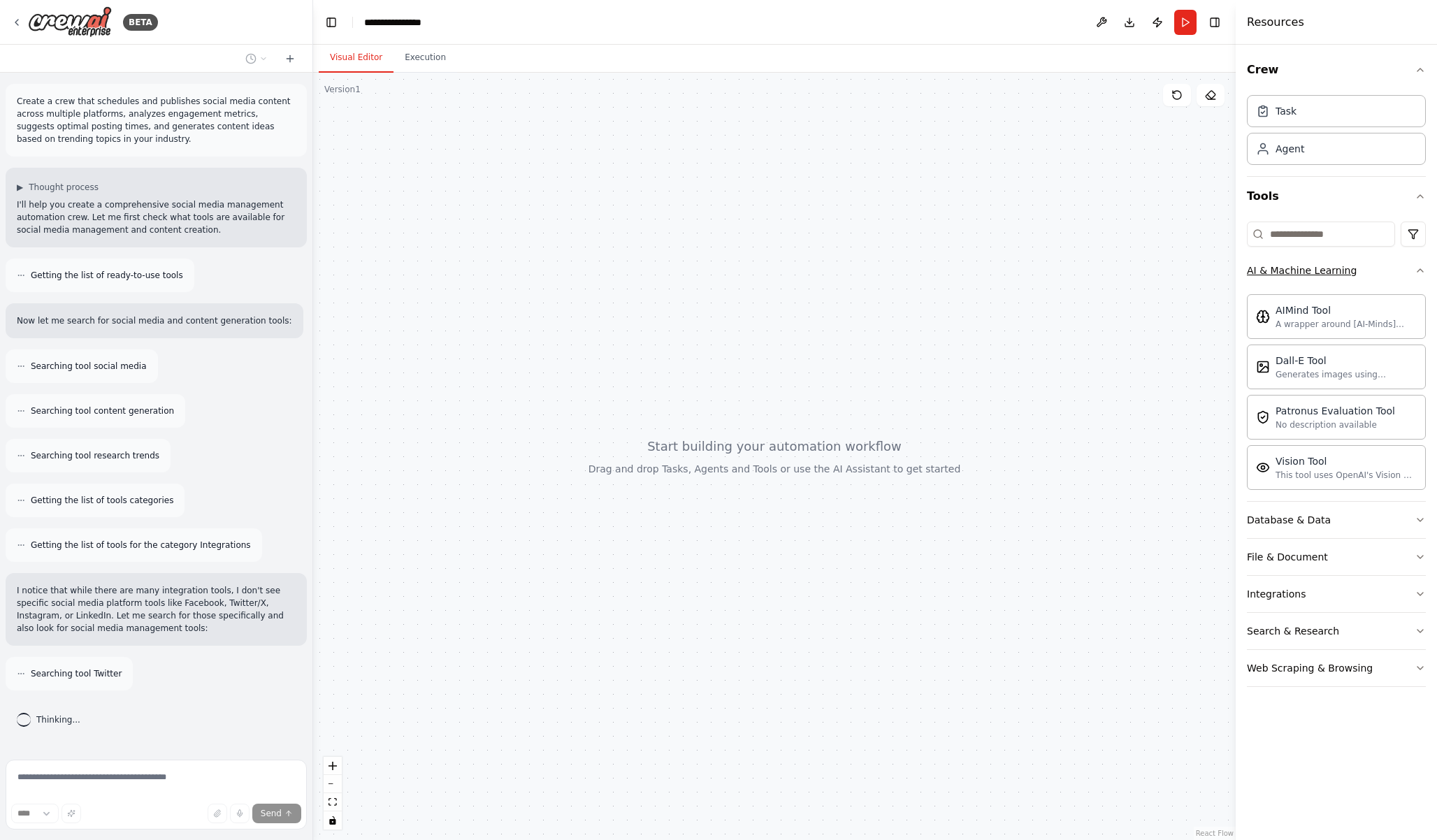
click at [1415, 267] on icon "button" at bounding box center [1420, 270] width 11 height 11
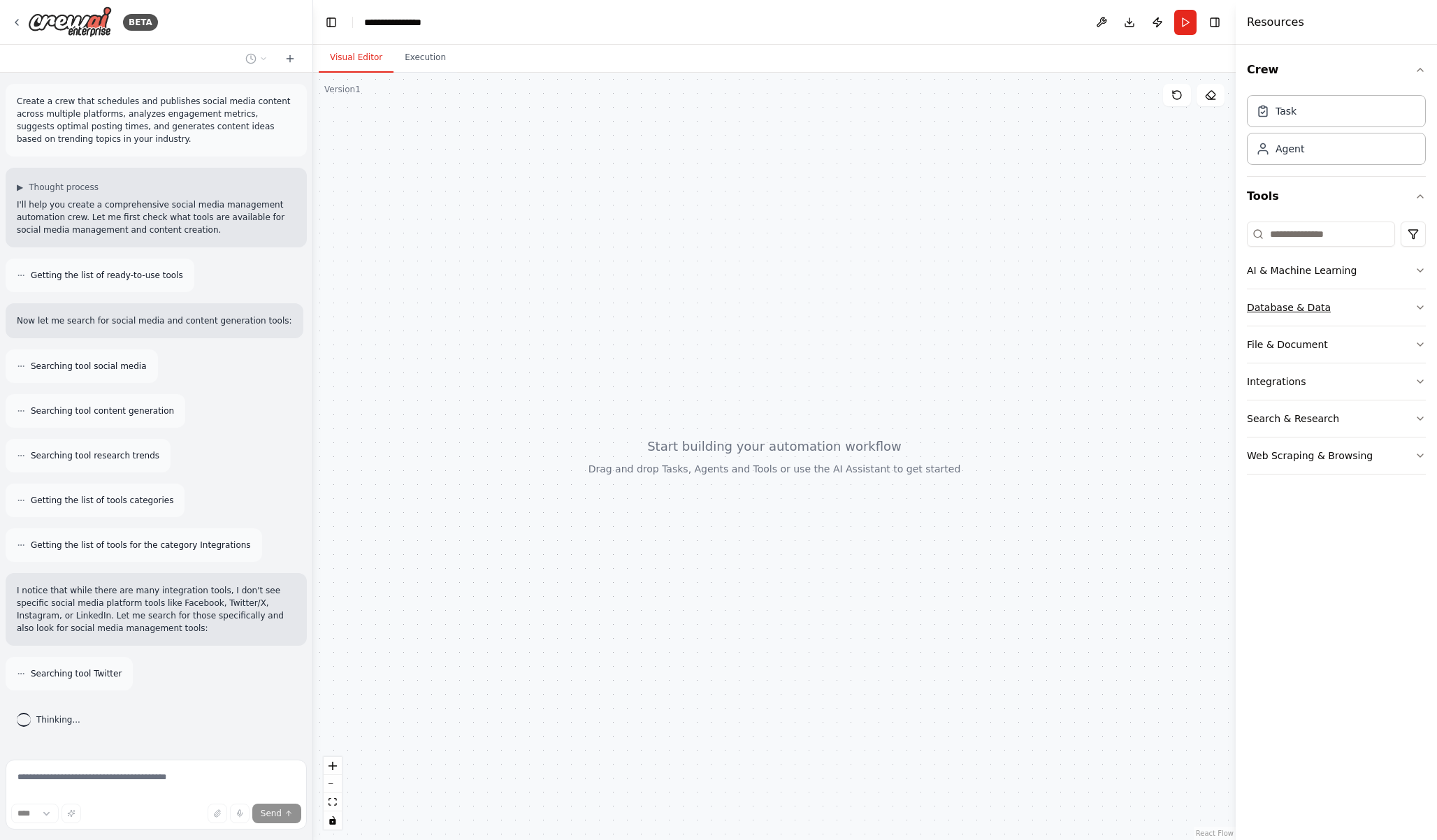
click at [1401, 301] on button "Database & Data" at bounding box center [1336, 307] width 179 height 36
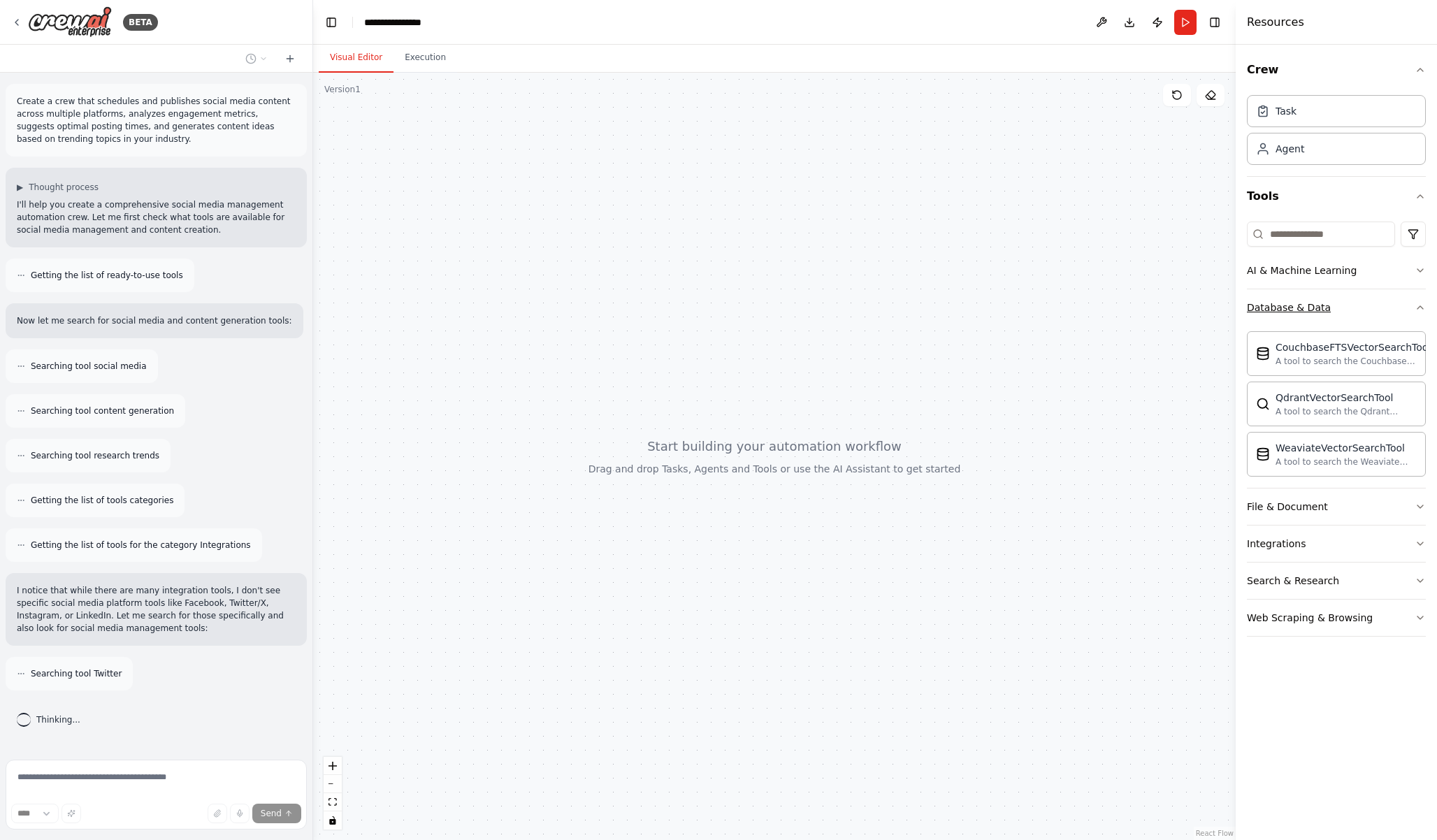
scroll to position [39, 0]
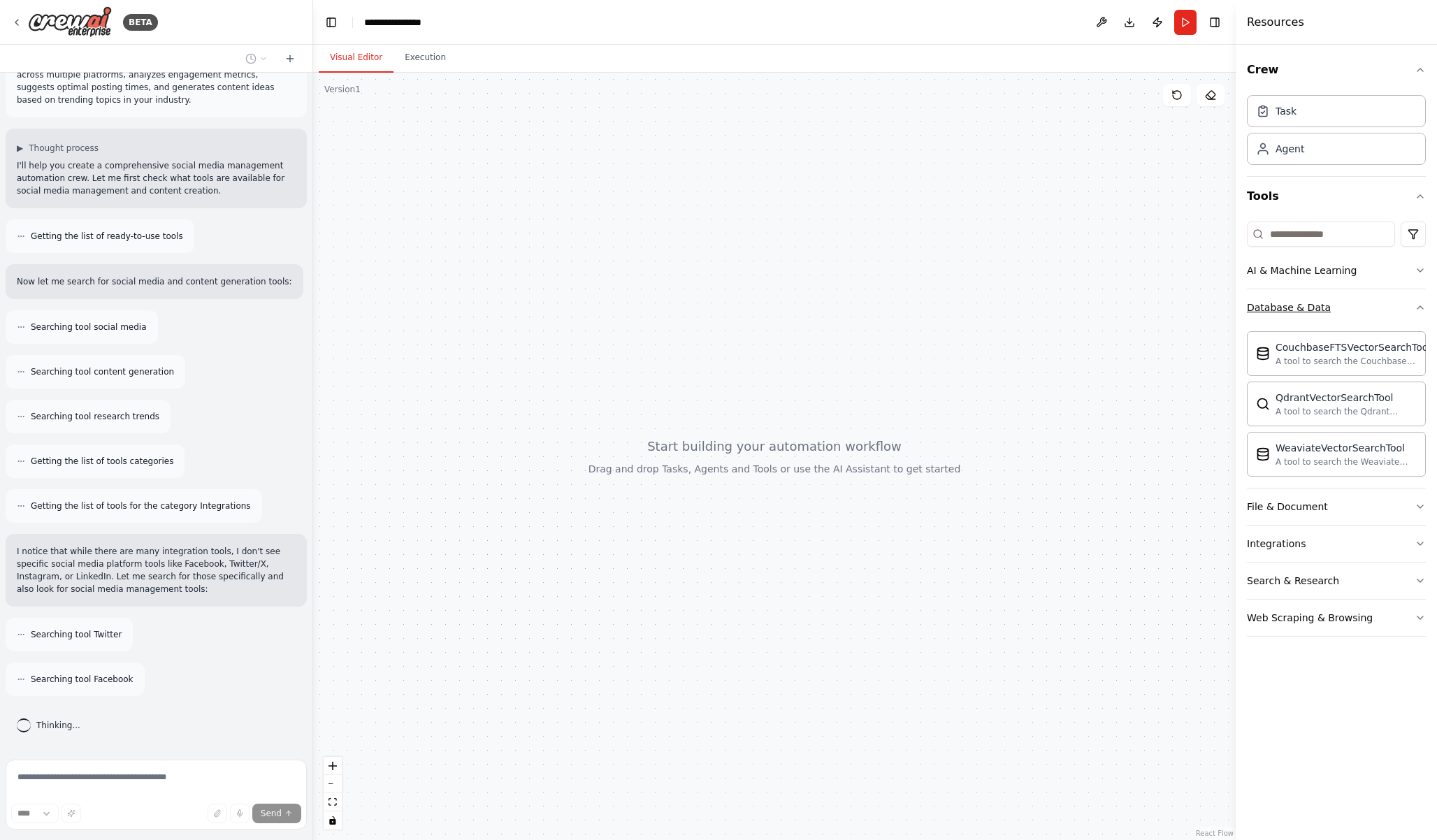
click at [1405, 301] on button "Database & Data" at bounding box center [1336, 307] width 179 height 36
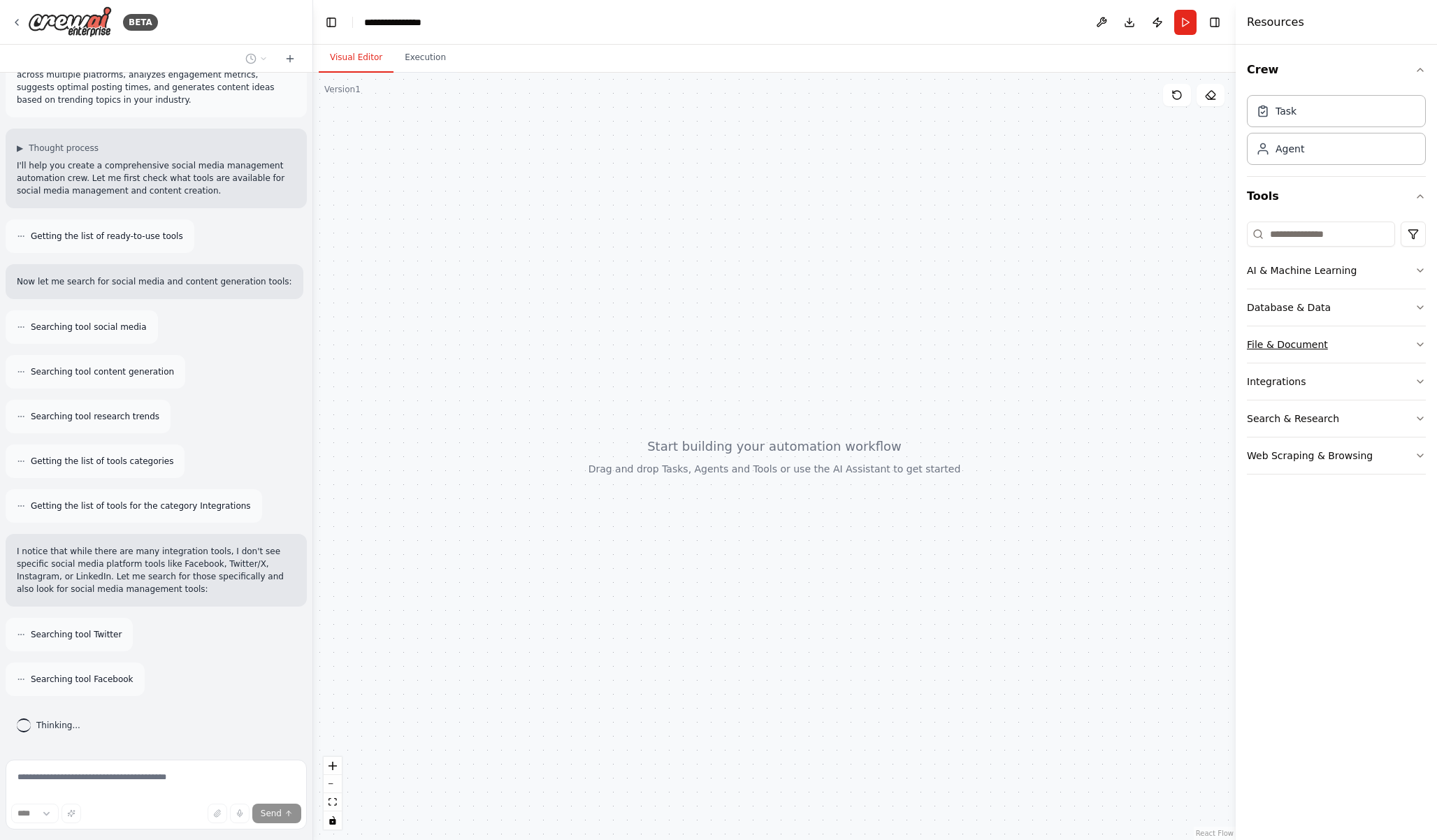
click at [1389, 329] on button "File & Document" at bounding box center [1336, 345] width 179 height 36
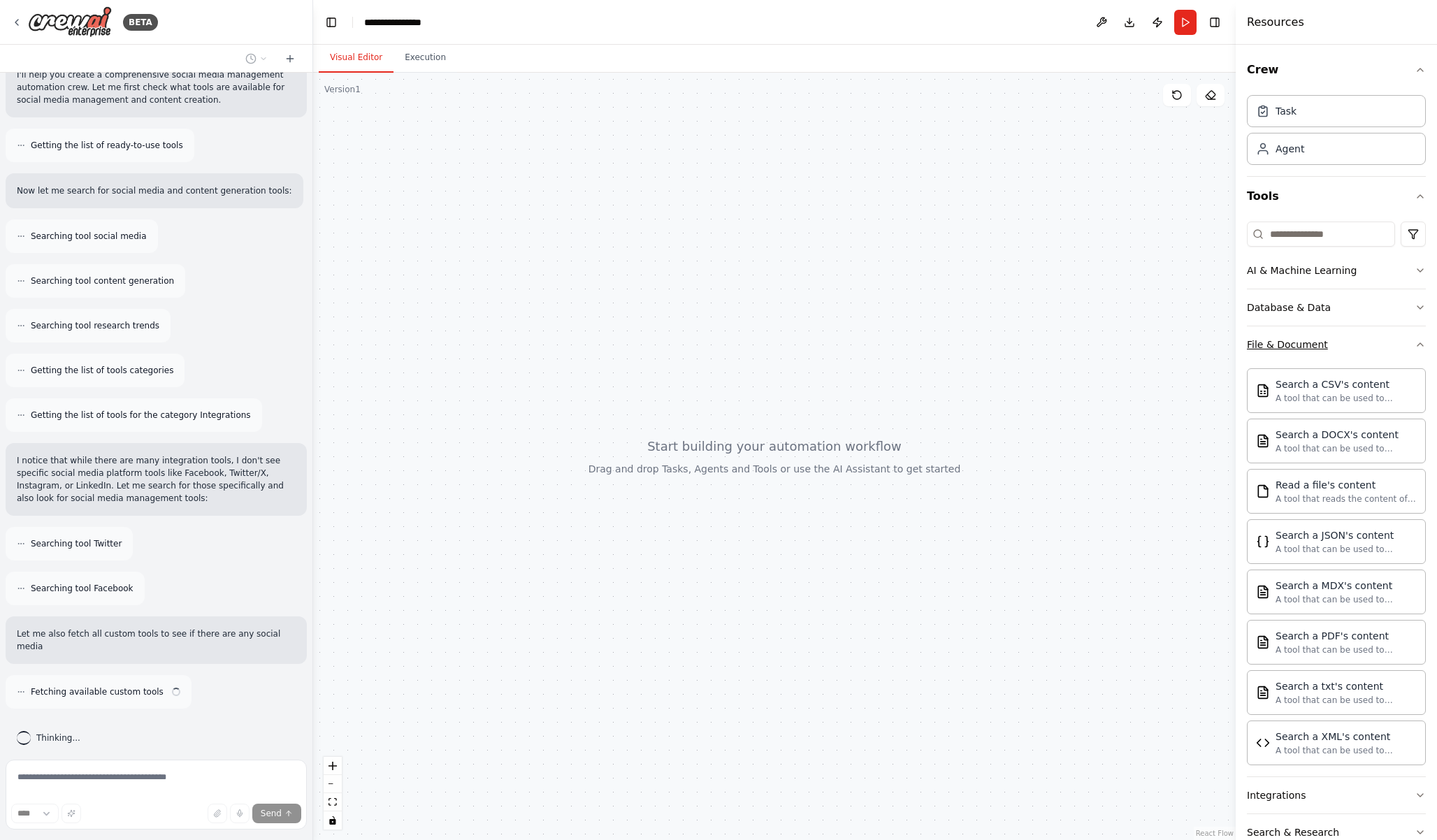
scroll to position [143, 0]
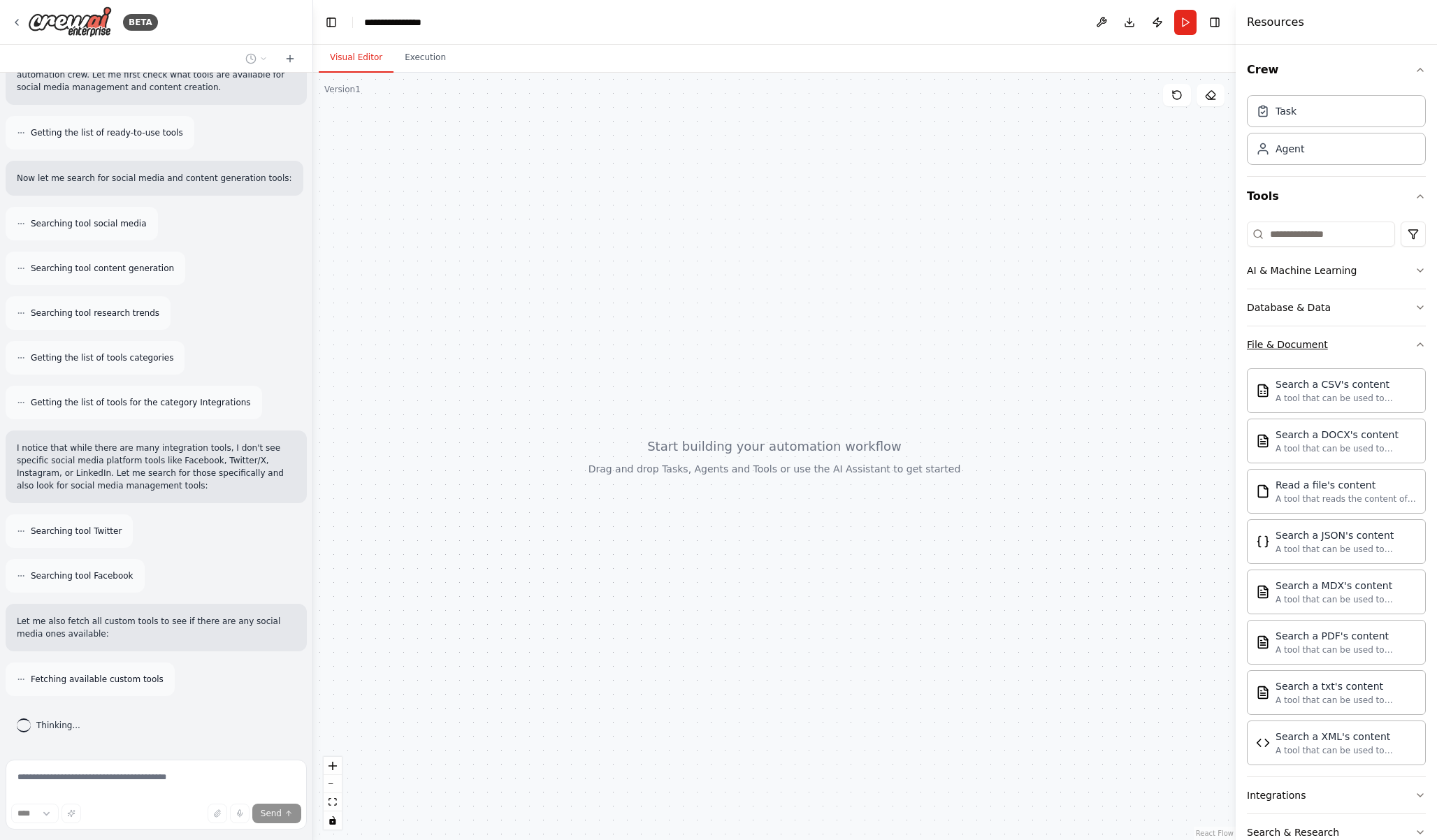
click at [1401, 337] on button "File & Document" at bounding box center [1336, 345] width 179 height 36
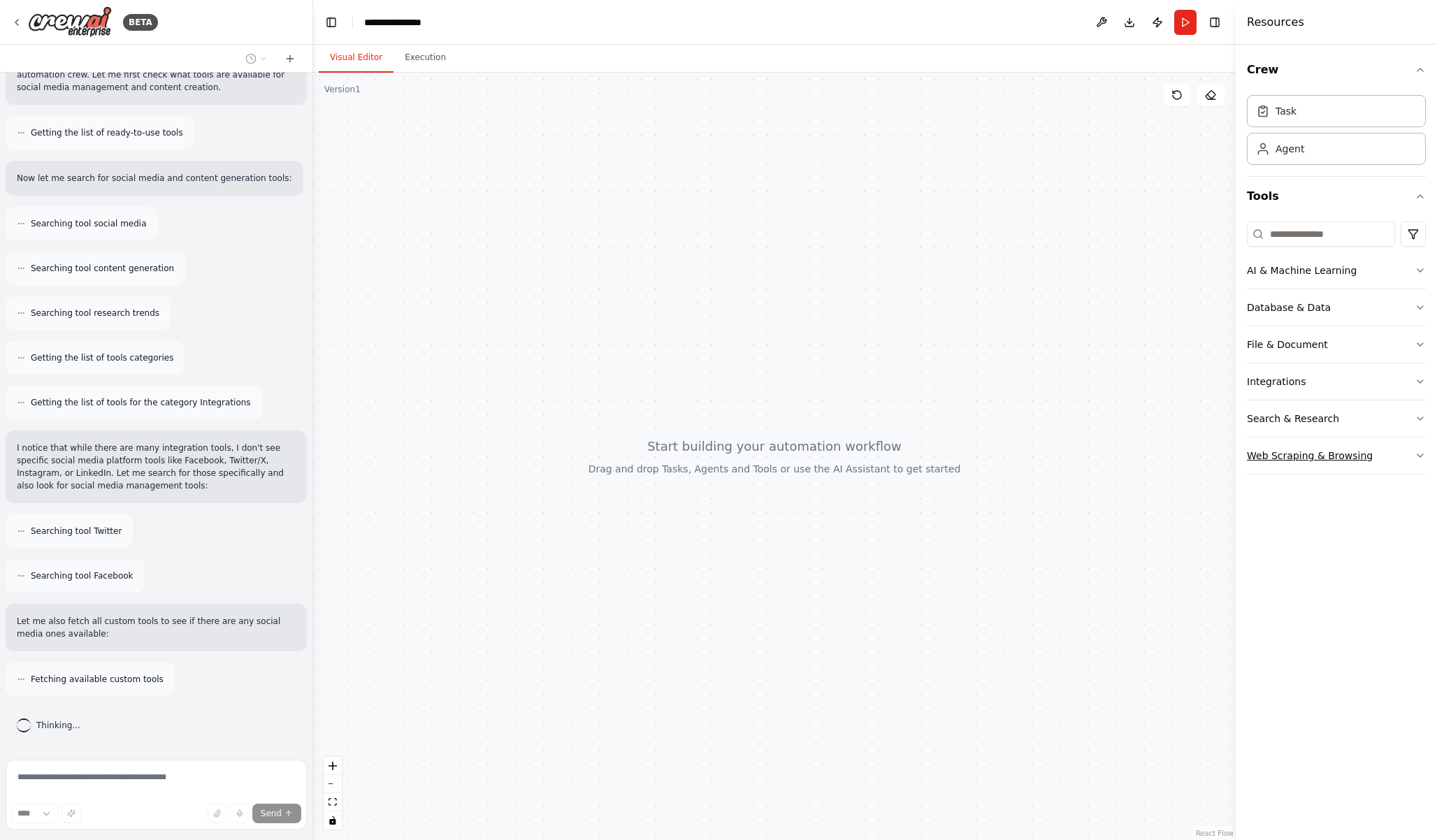
click at [1347, 454] on div "Web Scraping & Browsing" at bounding box center [1309, 455] width 126 height 14
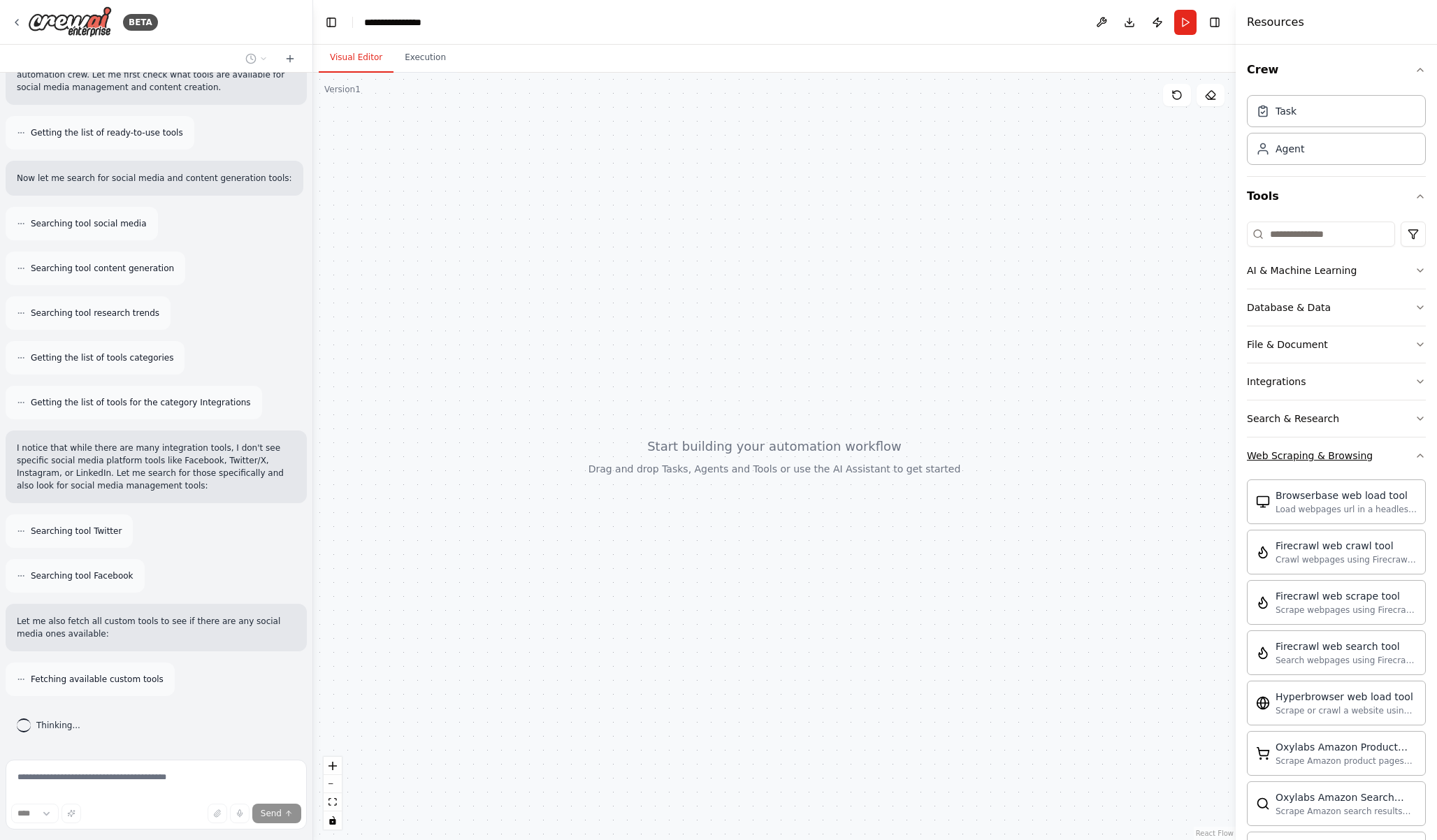
click at [1388, 453] on button "Web Scraping & Browsing" at bounding box center [1336, 456] width 179 height 36
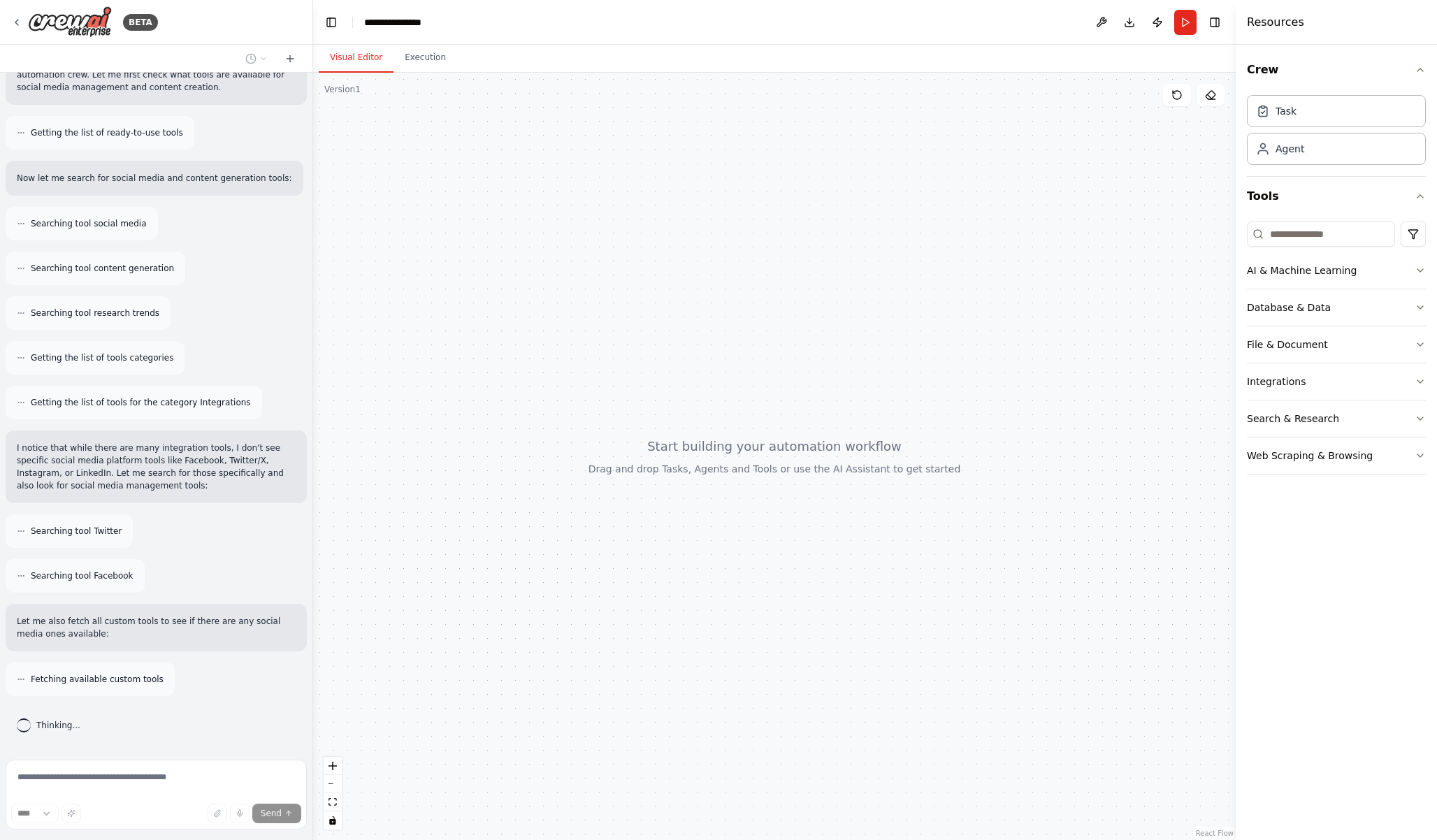
click at [1326, 476] on div "AI & Machine Learning Database & Data File & Document Integrations Search & Res…" at bounding box center [1336, 350] width 179 height 270
click at [1344, 463] on button "Web Scraping & Browsing" at bounding box center [1336, 456] width 179 height 36
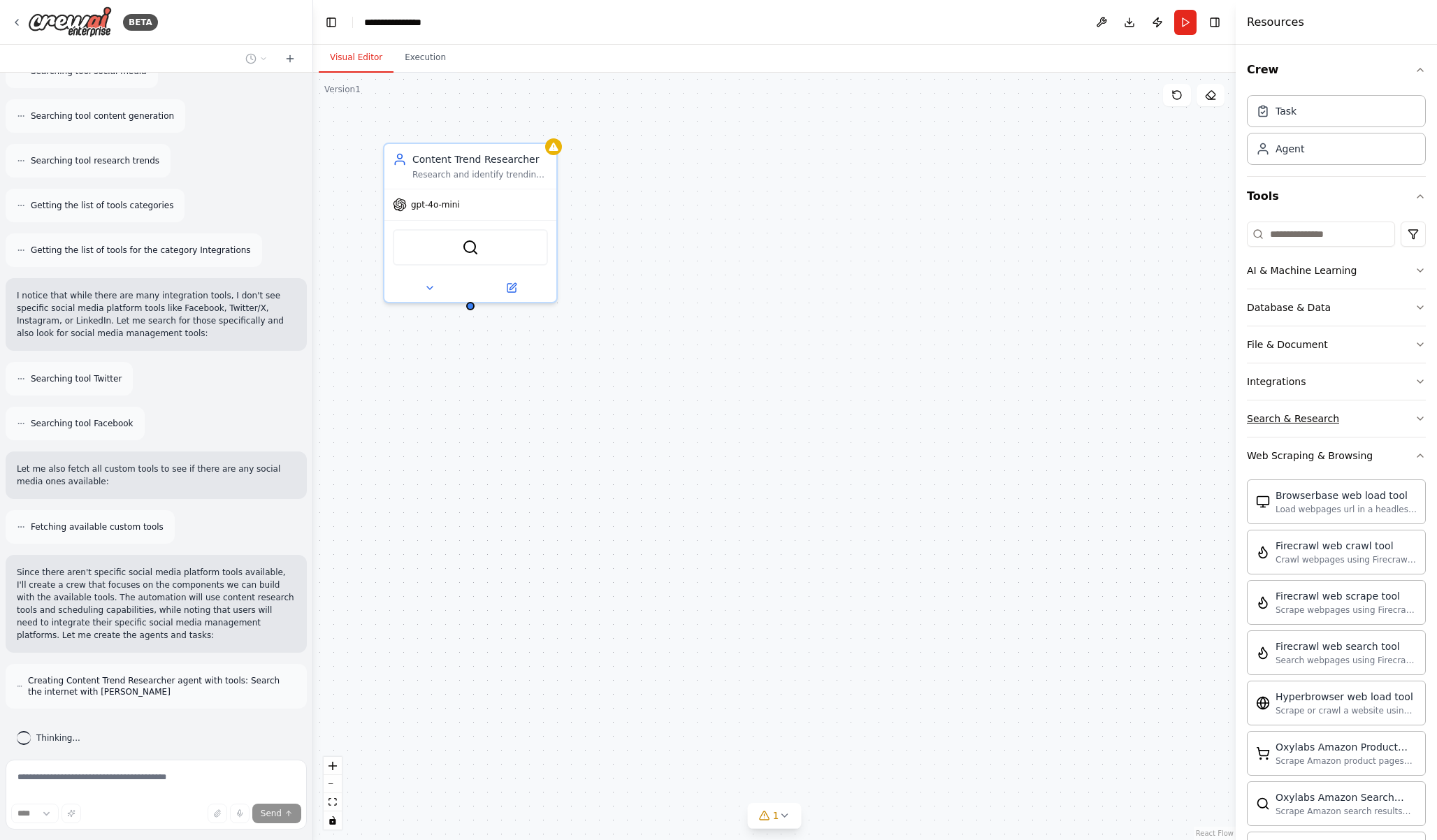
scroll to position [307, 0]
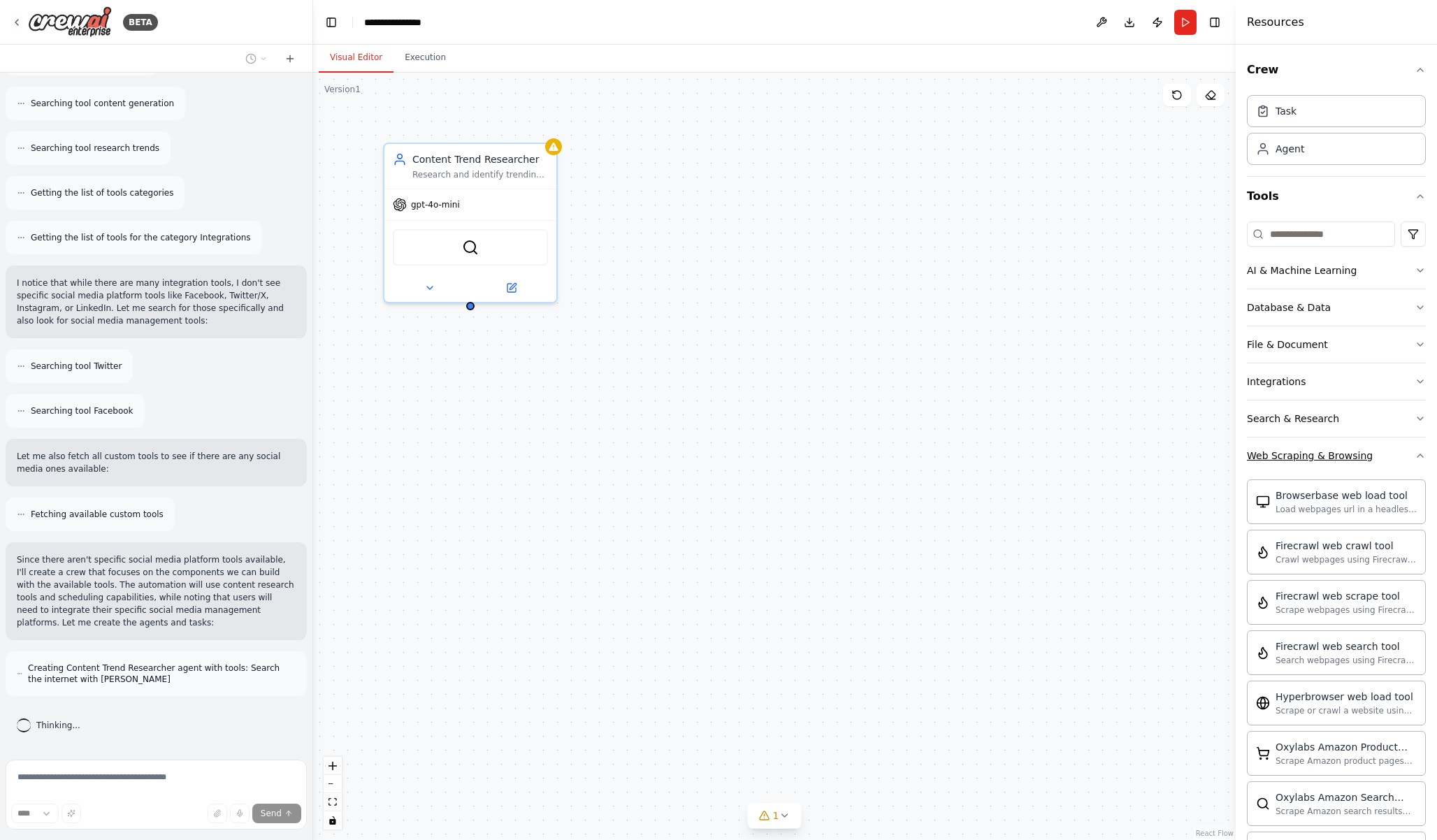
click at [1410, 444] on button "Web Scraping & Browsing" at bounding box center [1336, 456] width 179 height 36
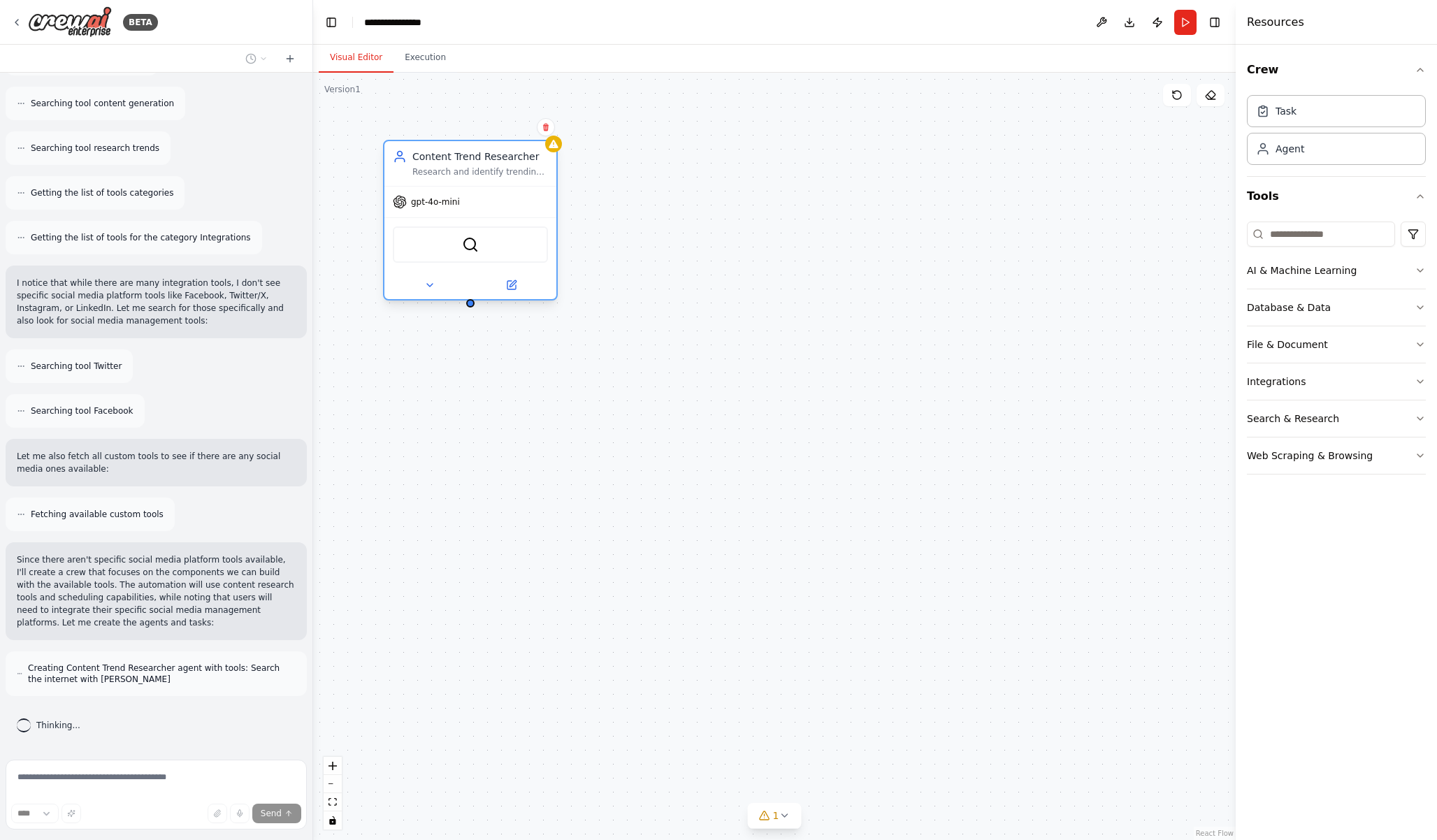
click at [461, 249] on div "SerperDevTool" at bounding box center [470, 245] width 155 height 36
click at [484, 165] on div "Content Trend Researcher Research and identify trending topics, keywords, and c…" at bounding box center [480, 163] width 136 height 28
click at [450, 178] on div "Content Trend Researcher Research and identify trending topics, keywords, and c…" at bounding box center [471, 163] width 172 height 44
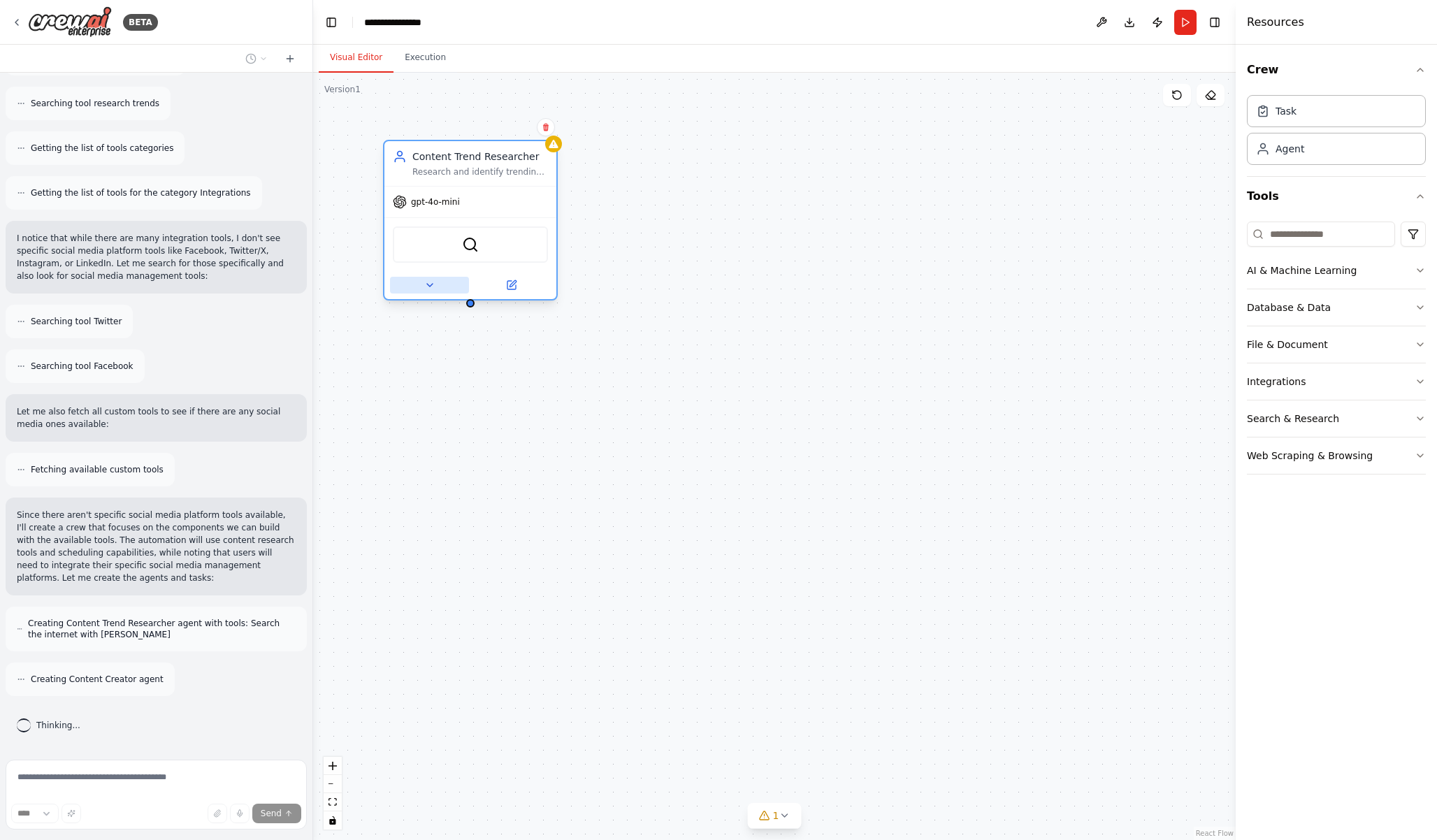
click at [431, 283] on icon at bounding box center [429, 285] width 11 height 11
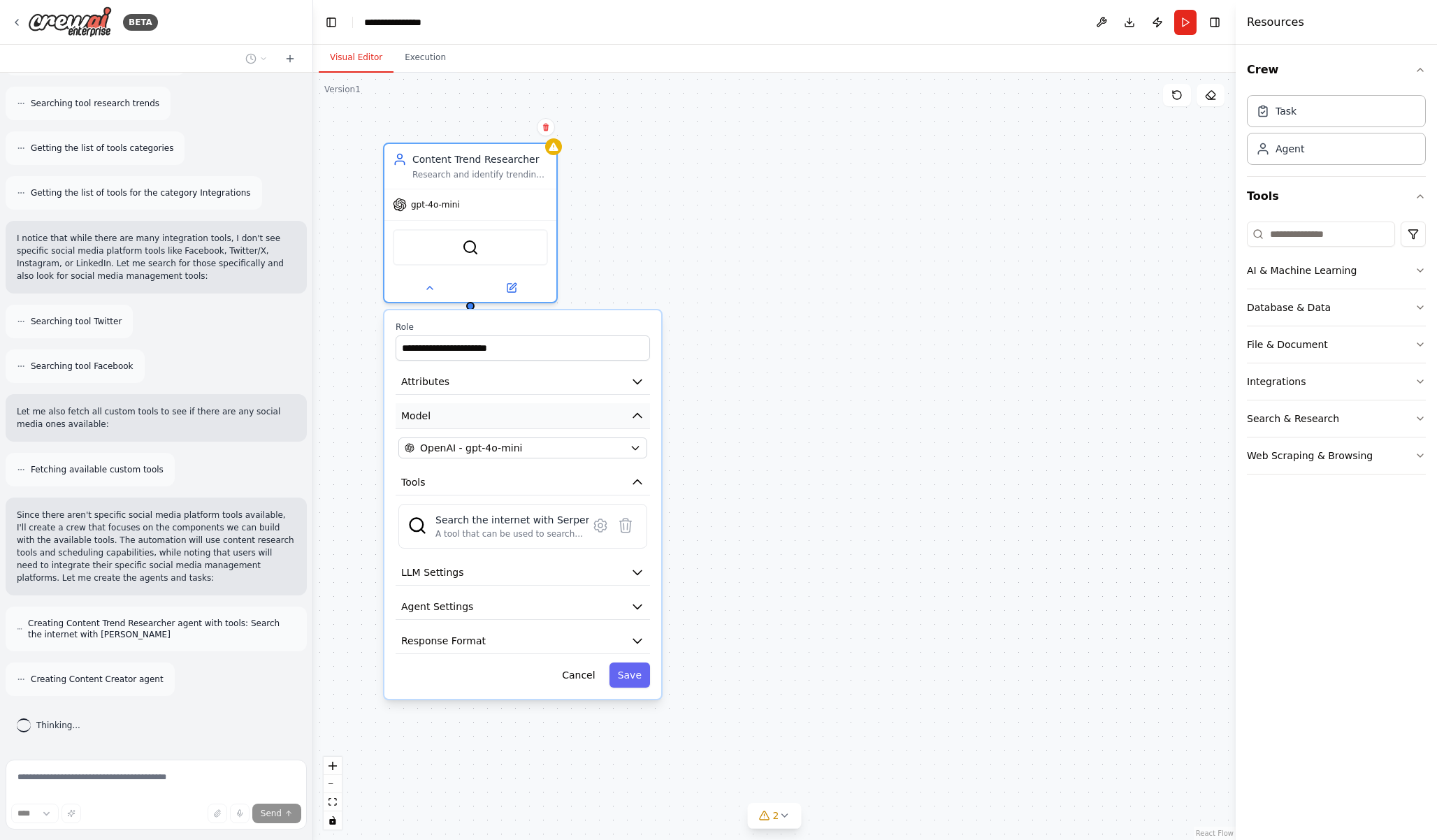
click at [479, 416] on button "Model" at bounding box center [522, 416] width 254 height 25
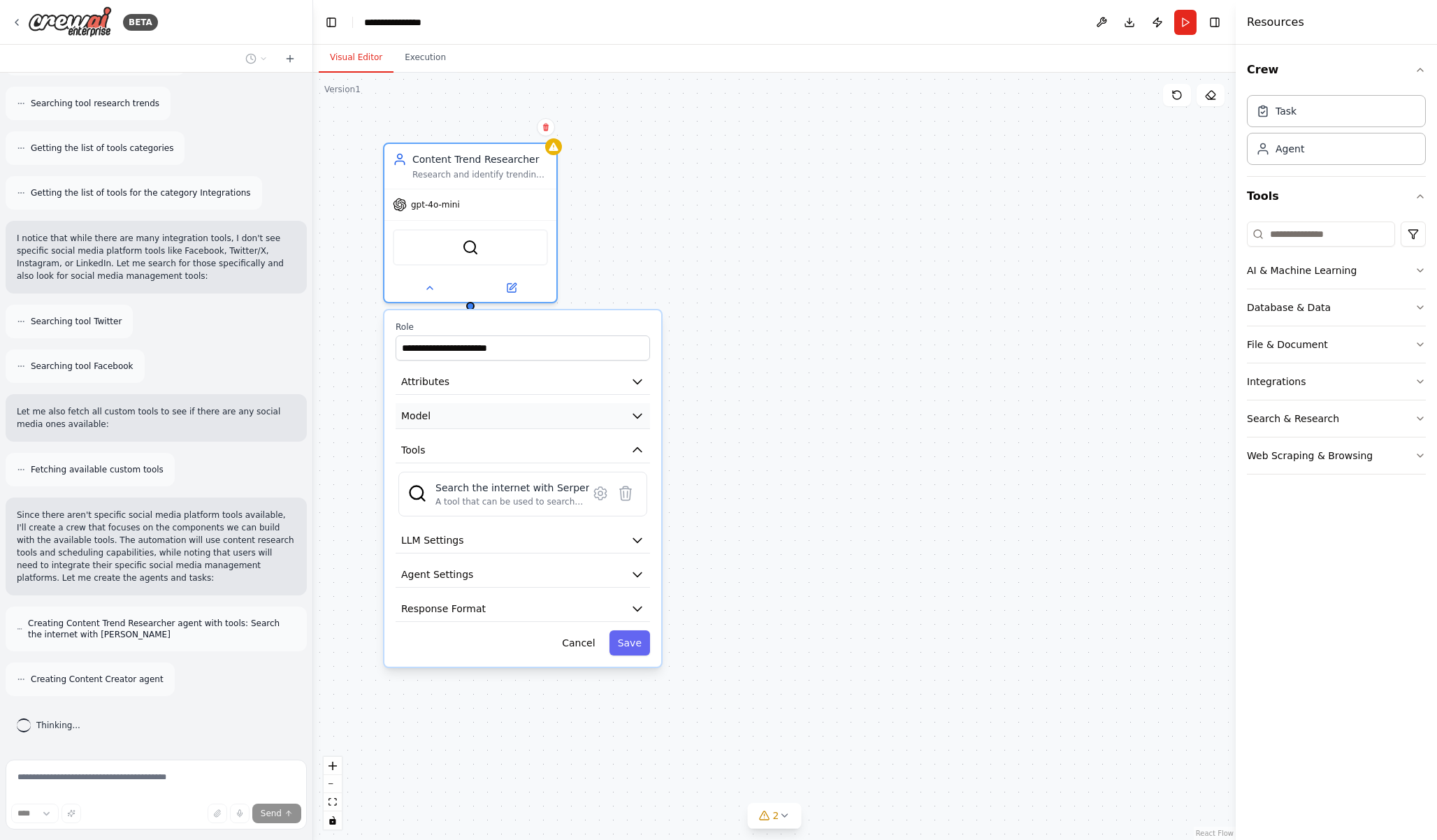
click at [479, 416] on button "Model" at bounding box center [522, 416] width 254 height 25
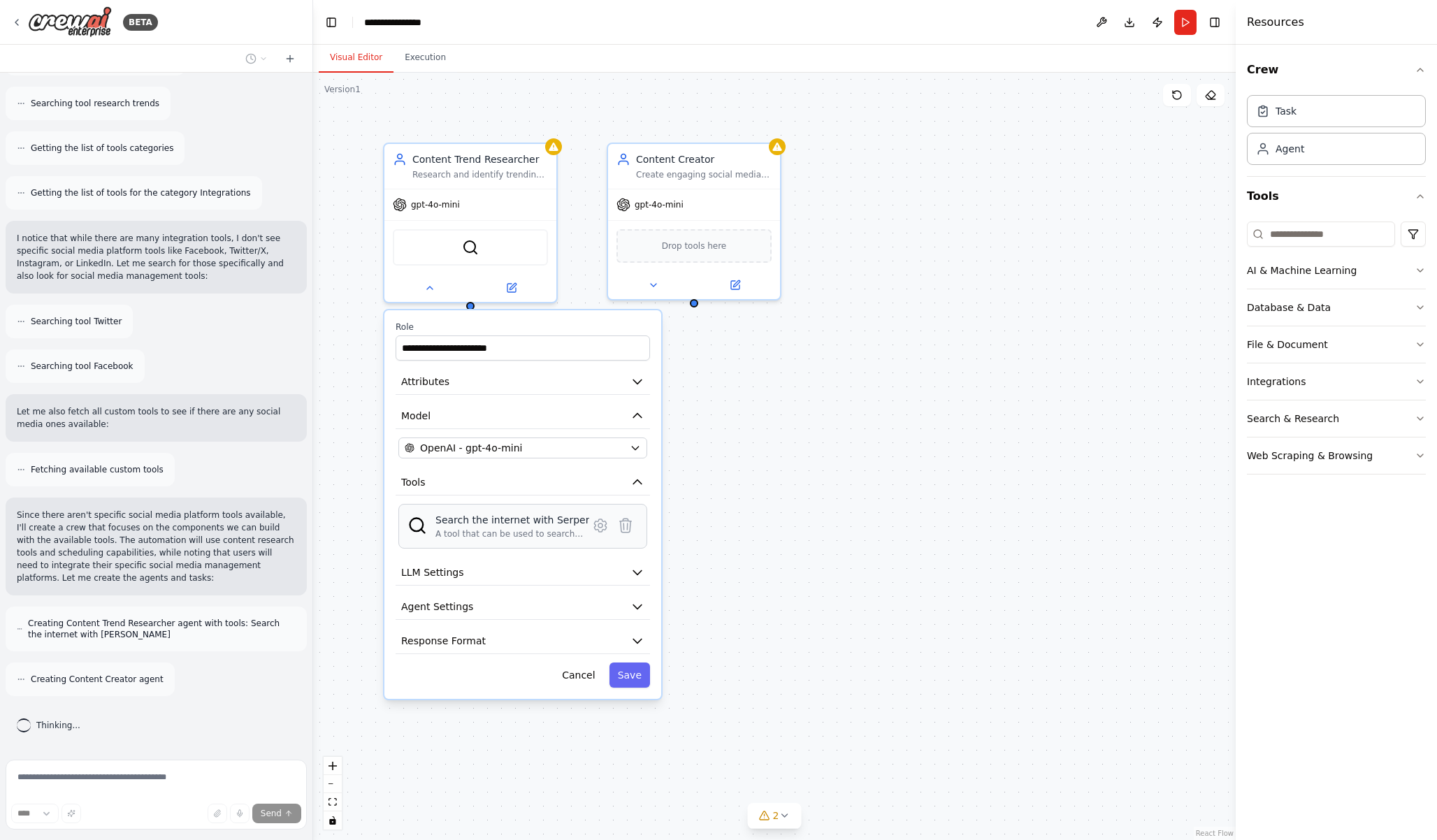
scroll to position [408, 0]
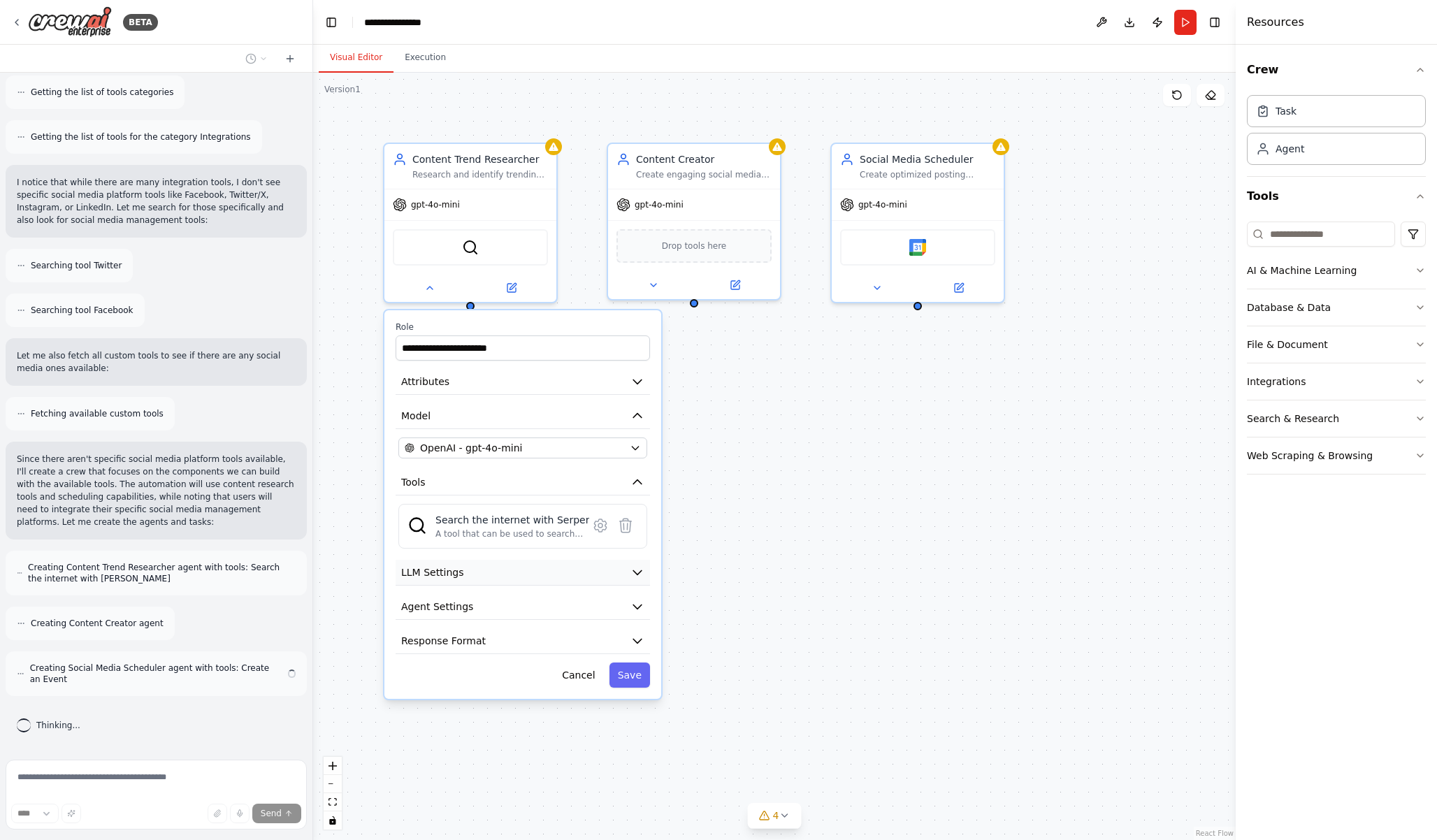
click at [474, 577] on button "LLM Settings" at bounding box center [522, 572] width 254 height 25
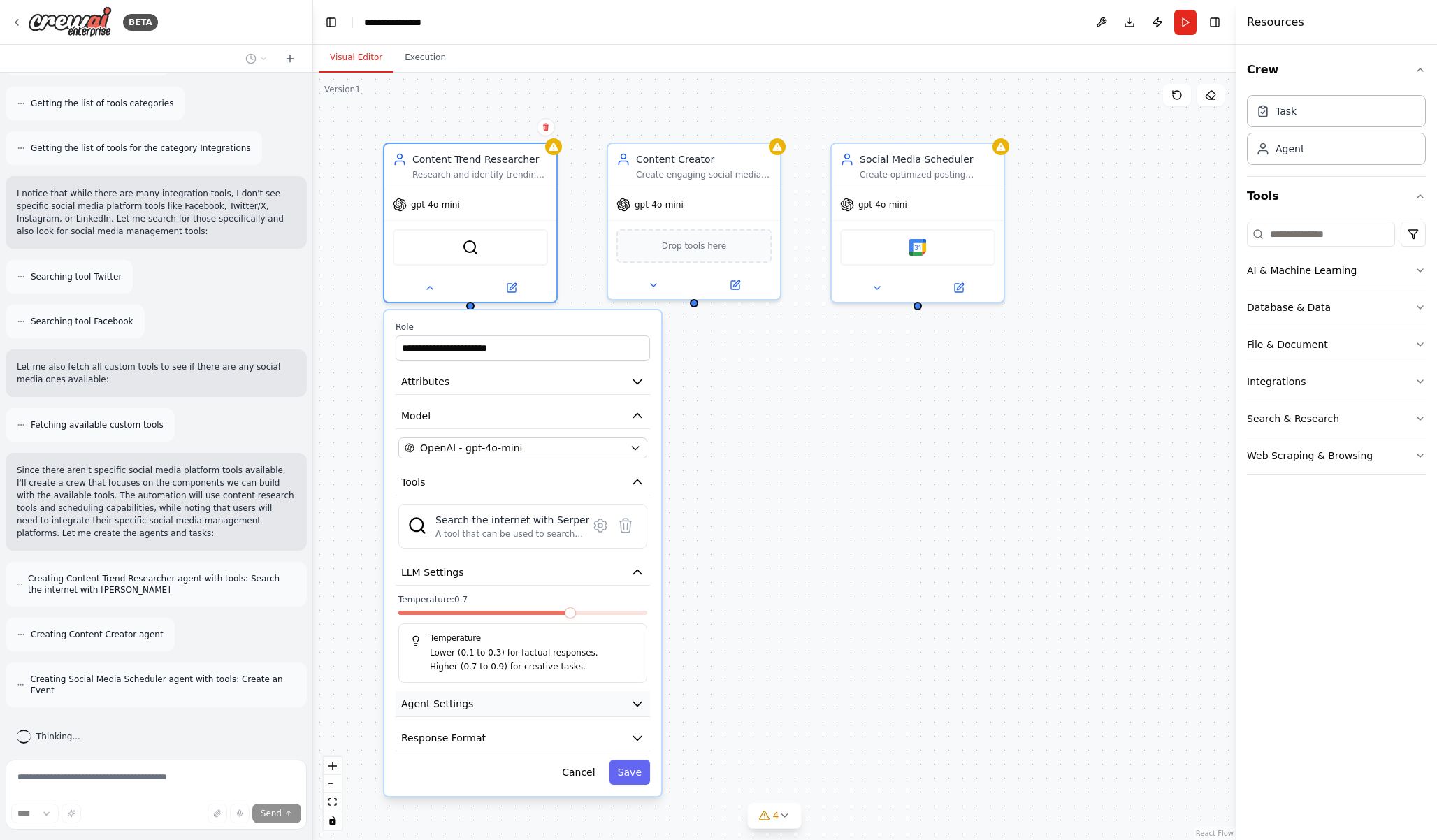
click at [488, 702] on button "Agent Settings" at bounding box center [522, 704] width 254 height 25
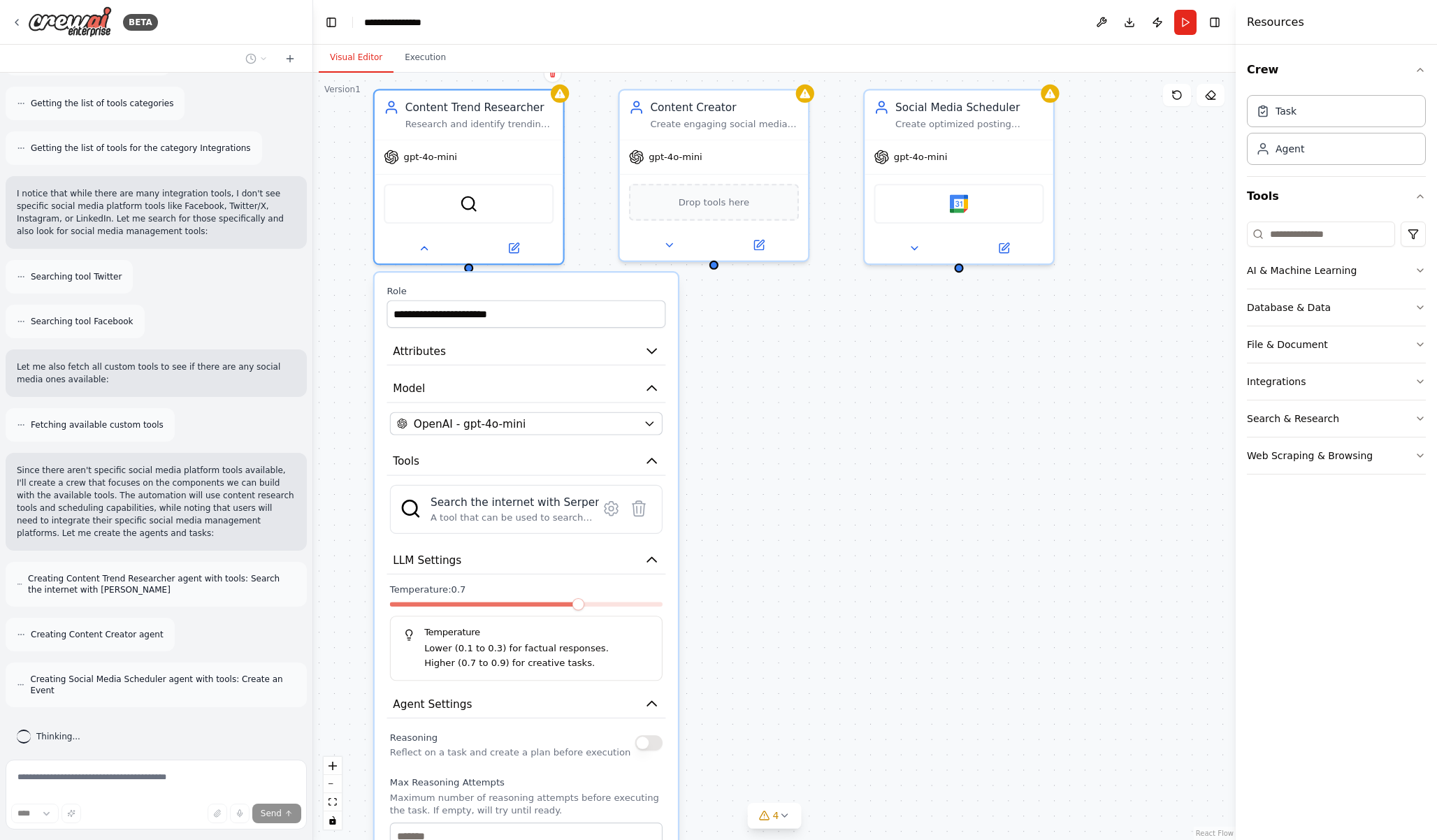
scroll to position [453, 0]
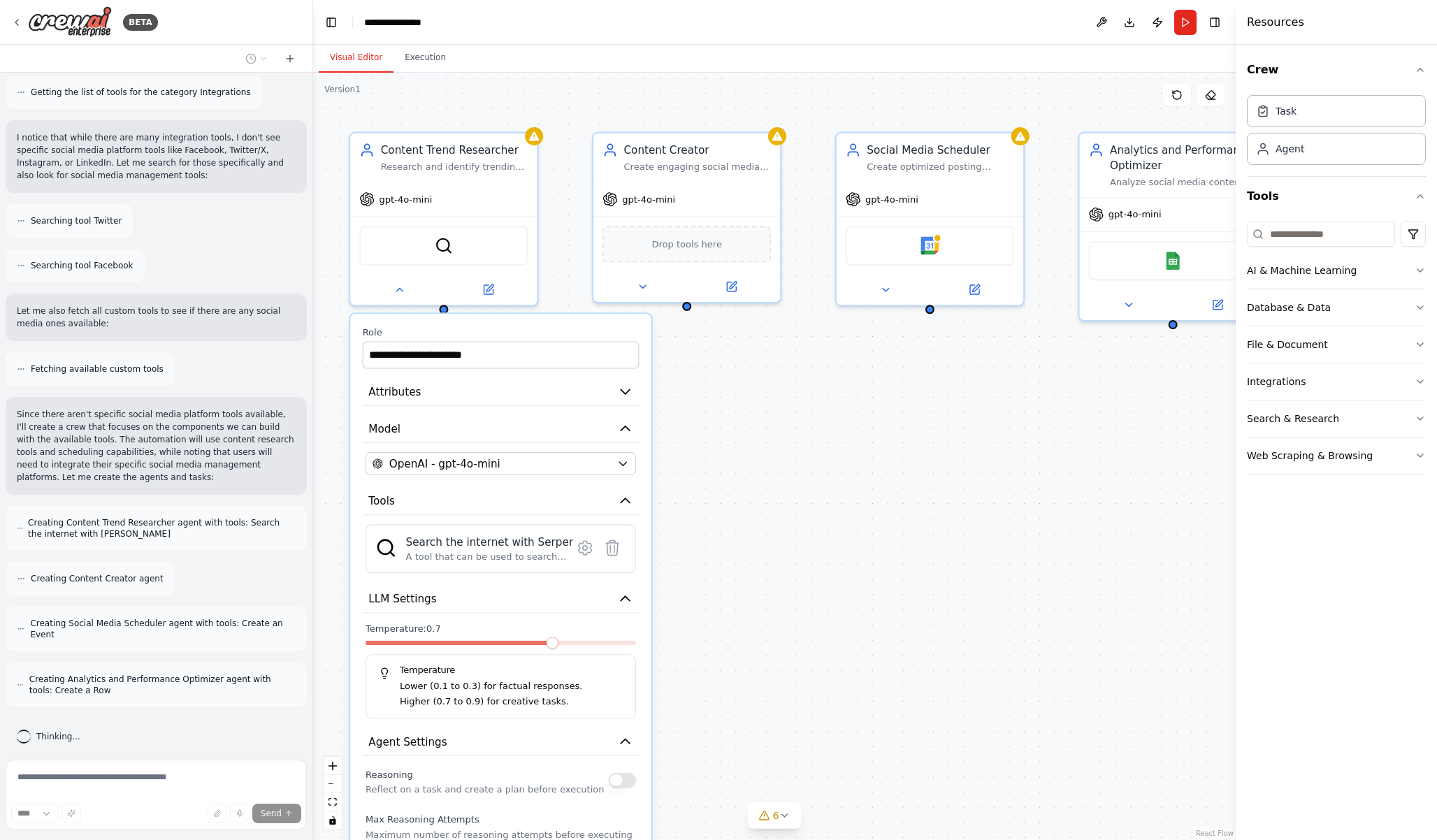
drag, startPoint x: 742, startPoint y: 604, endPoint x: 716, endPoint y: 642, distance: 46.0
click at [716, 642] on div "**********" at bounding box center [775, 456] width 923 height 767
click at [491, 287] on icon at bounding box center [488, 287] width 9 height 9
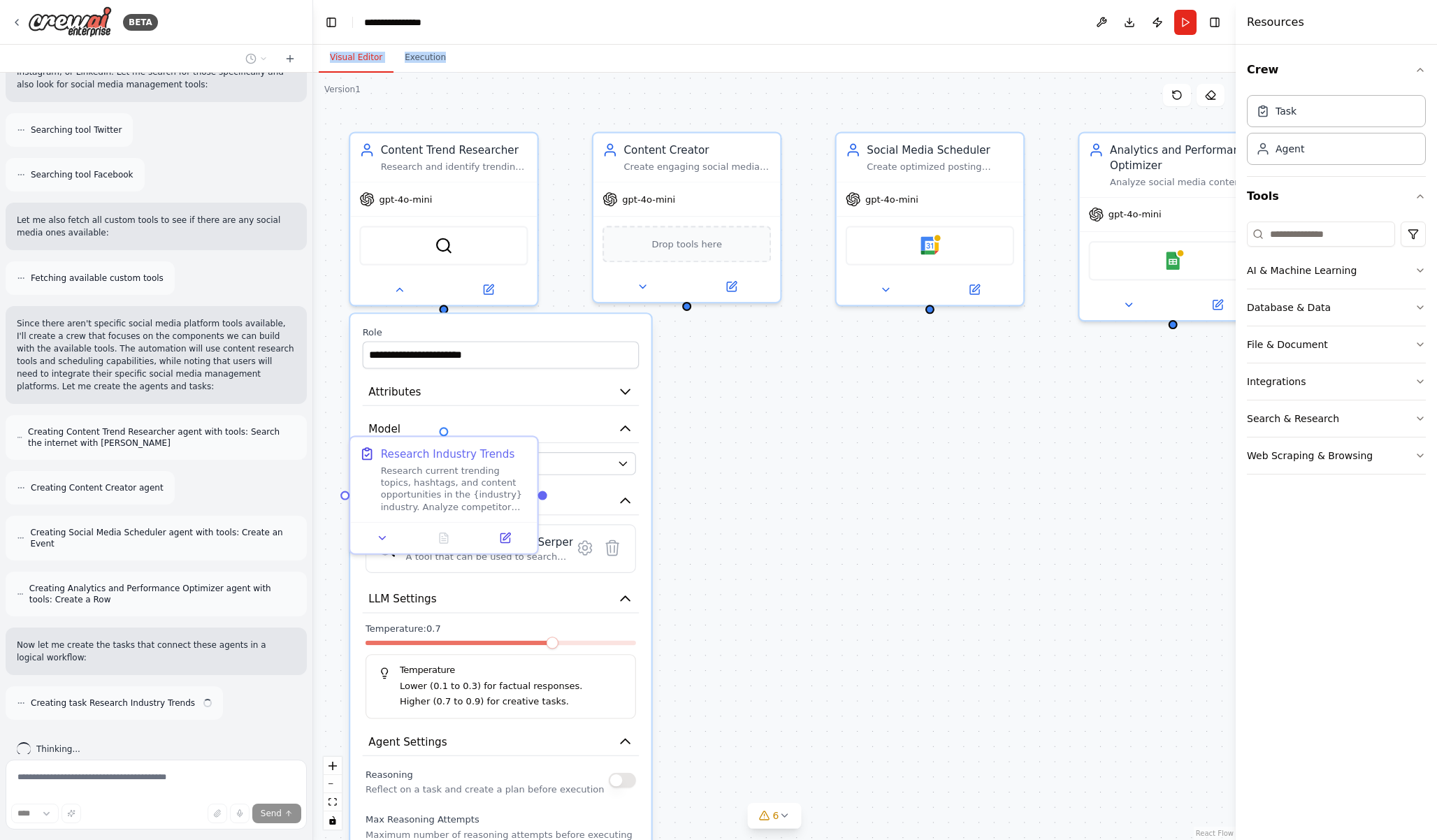
scroll to position [557, 0]
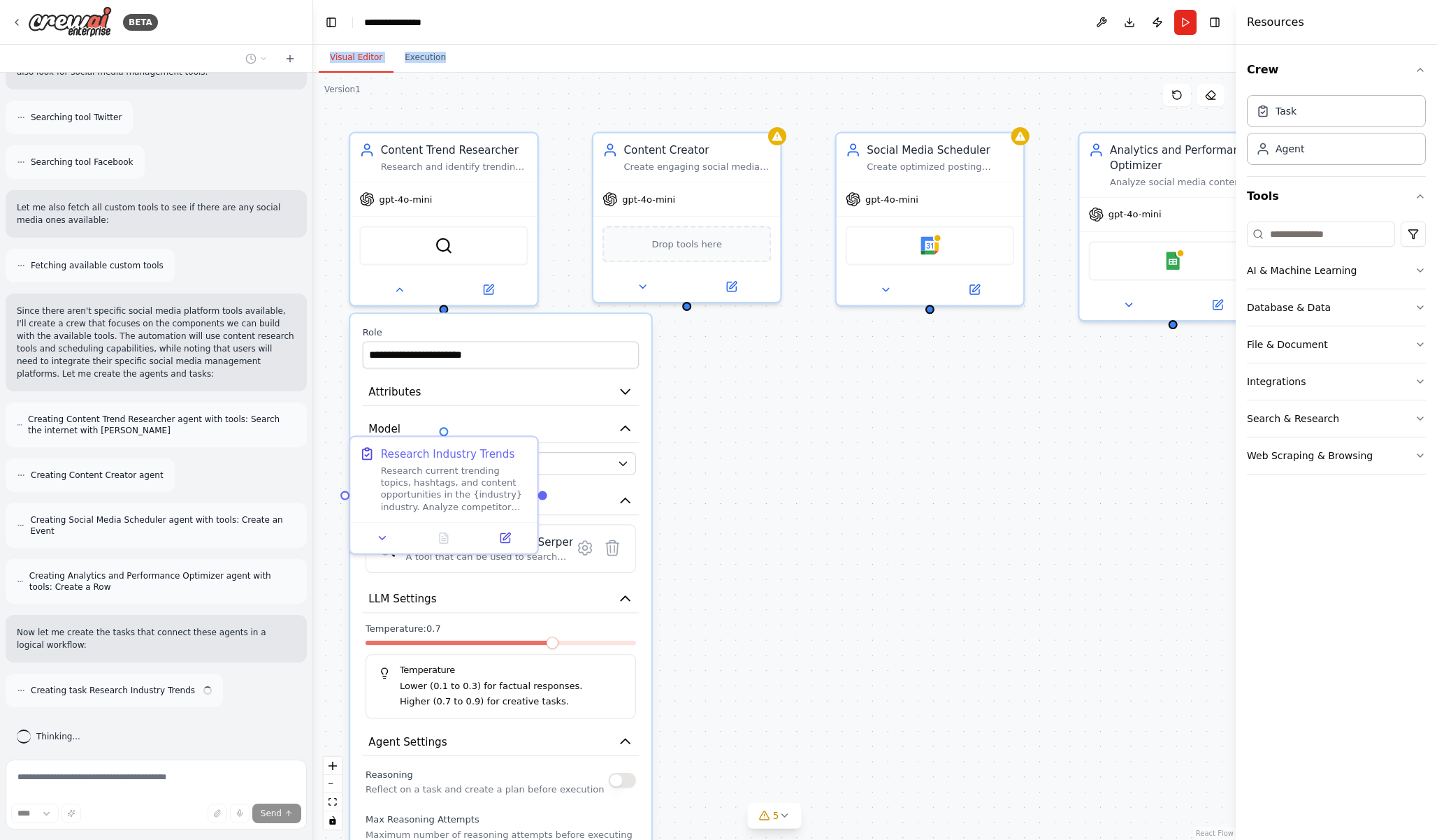
drag, startPoint x: 852, startPoint y: 44, endPoint x: 1036, endPoint y: 60, distance: 184.7
click at [490, 291] on icon at bounding box center [488, 287] width 9 height 9
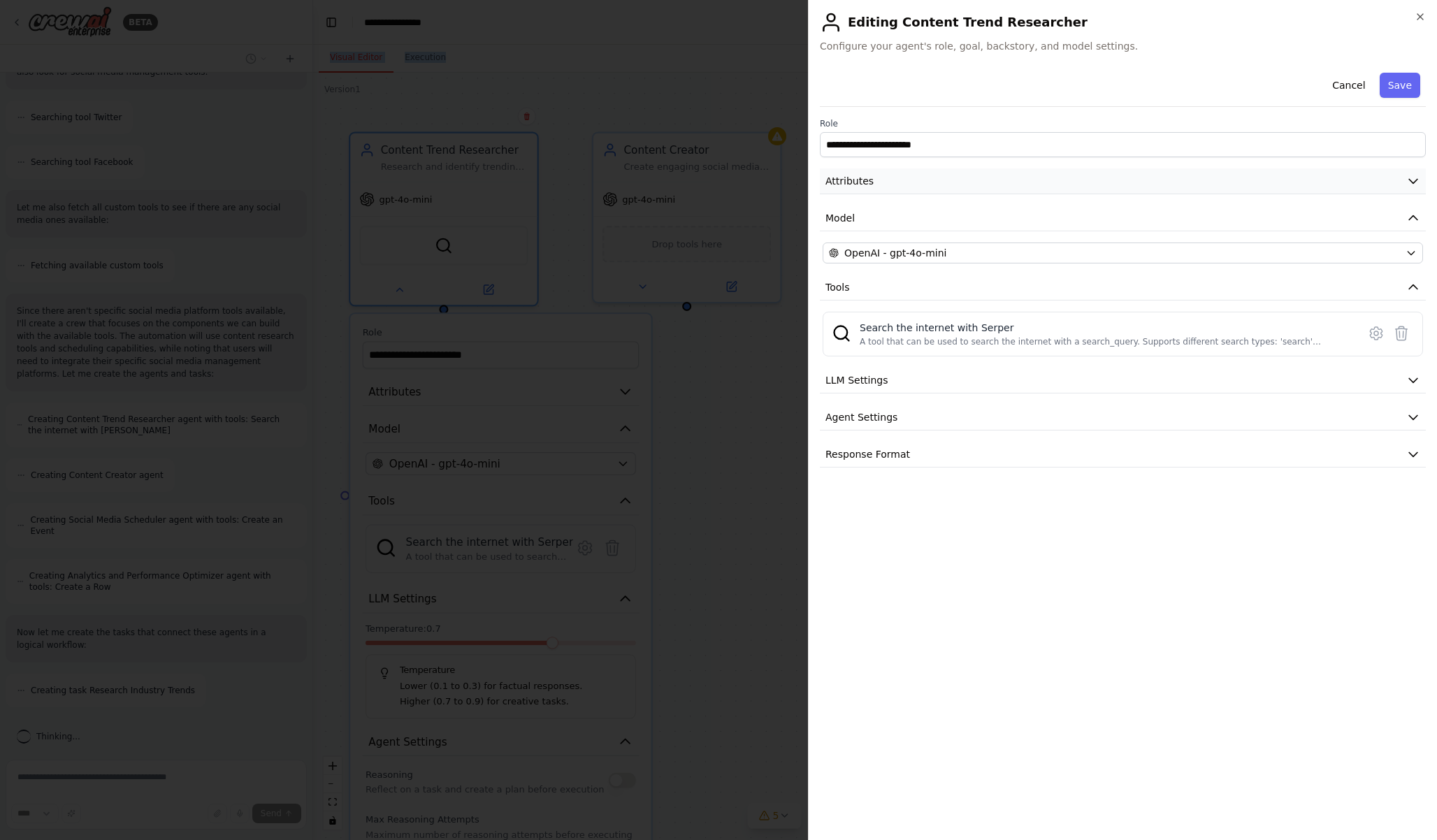
click at [897, 184] on button "Attributes" at bounding box center [1123, 181] width 606 height 25
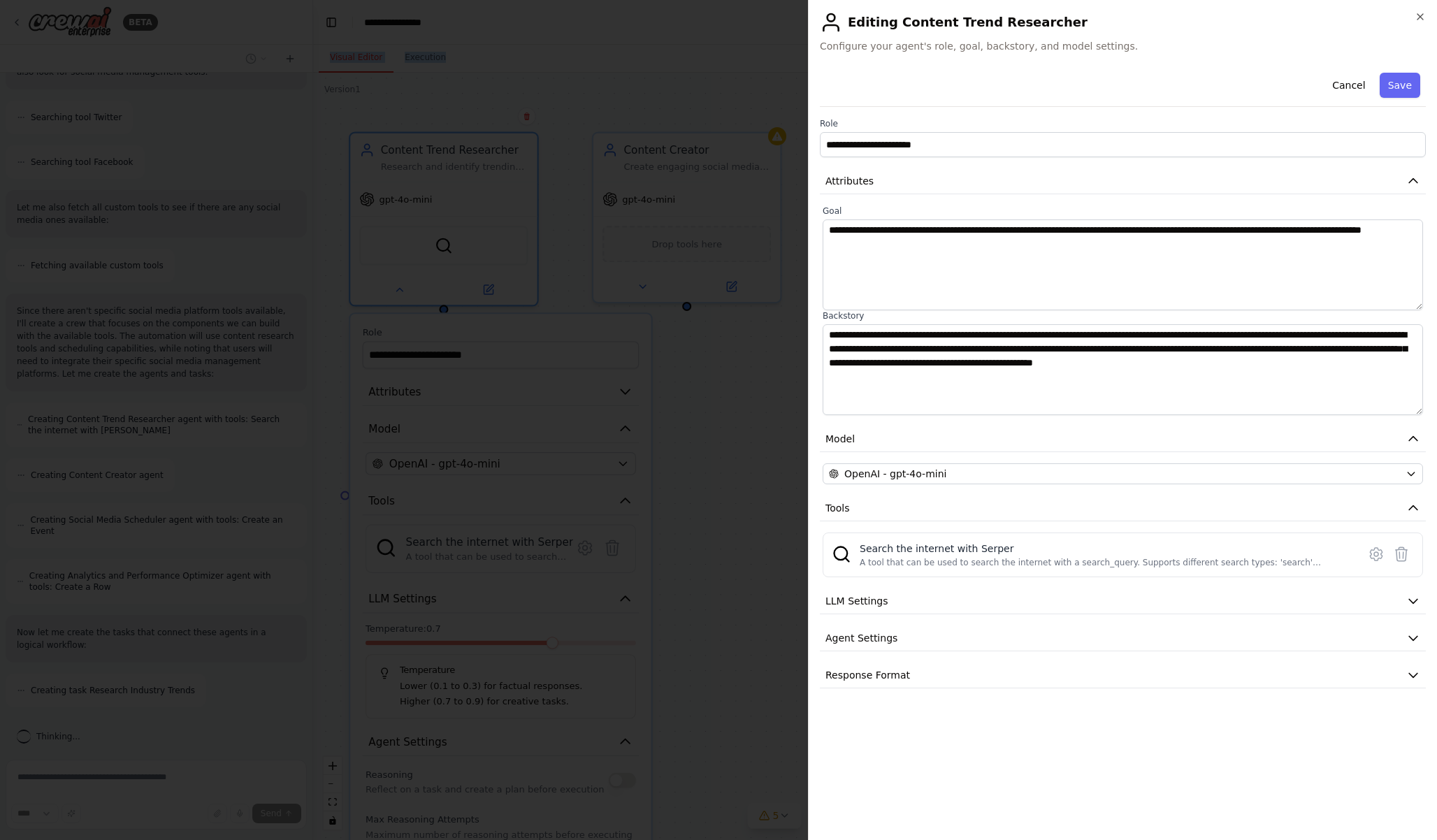
scroll to position [601, 0]
click at [892, 438] on button "Model" at bounding box center [1123, 439] width 606 height 25
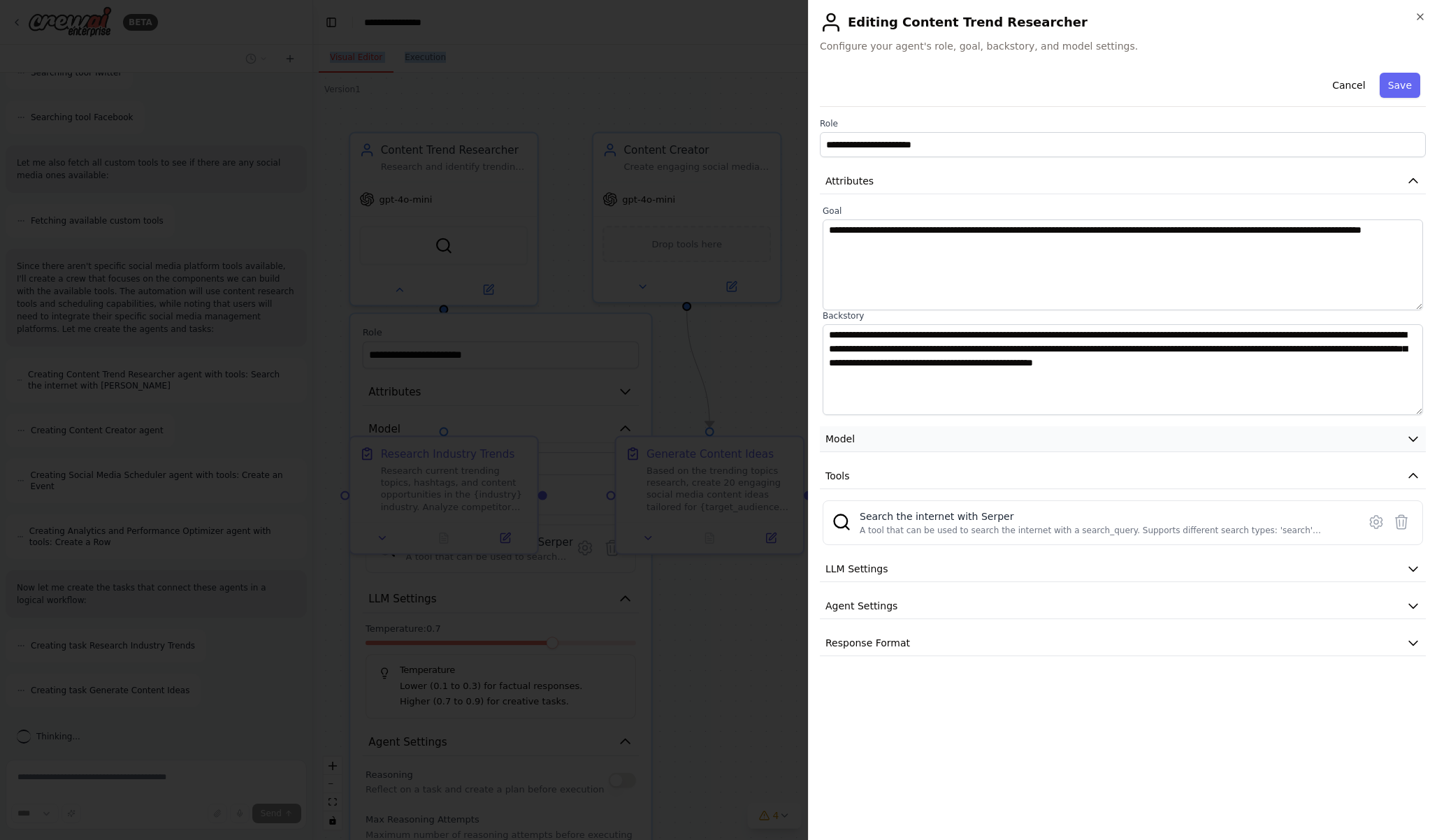
click at [892, 438] on button "Model" at bounding box center [1123, 439] width 606 height 25
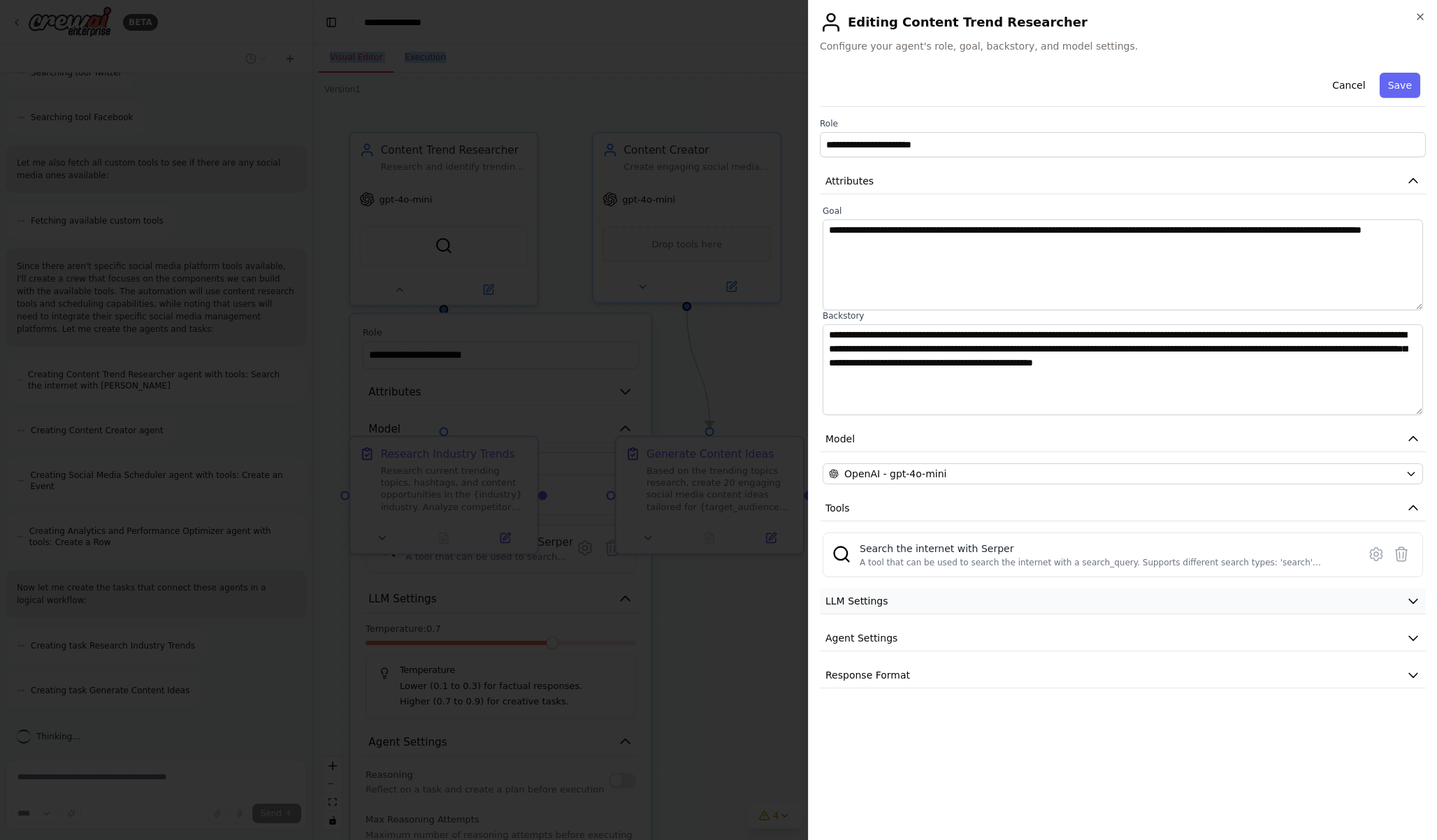
click at [879, 602] on span "LLM Settings" at bounding box center [857, 600] width 63 height 14
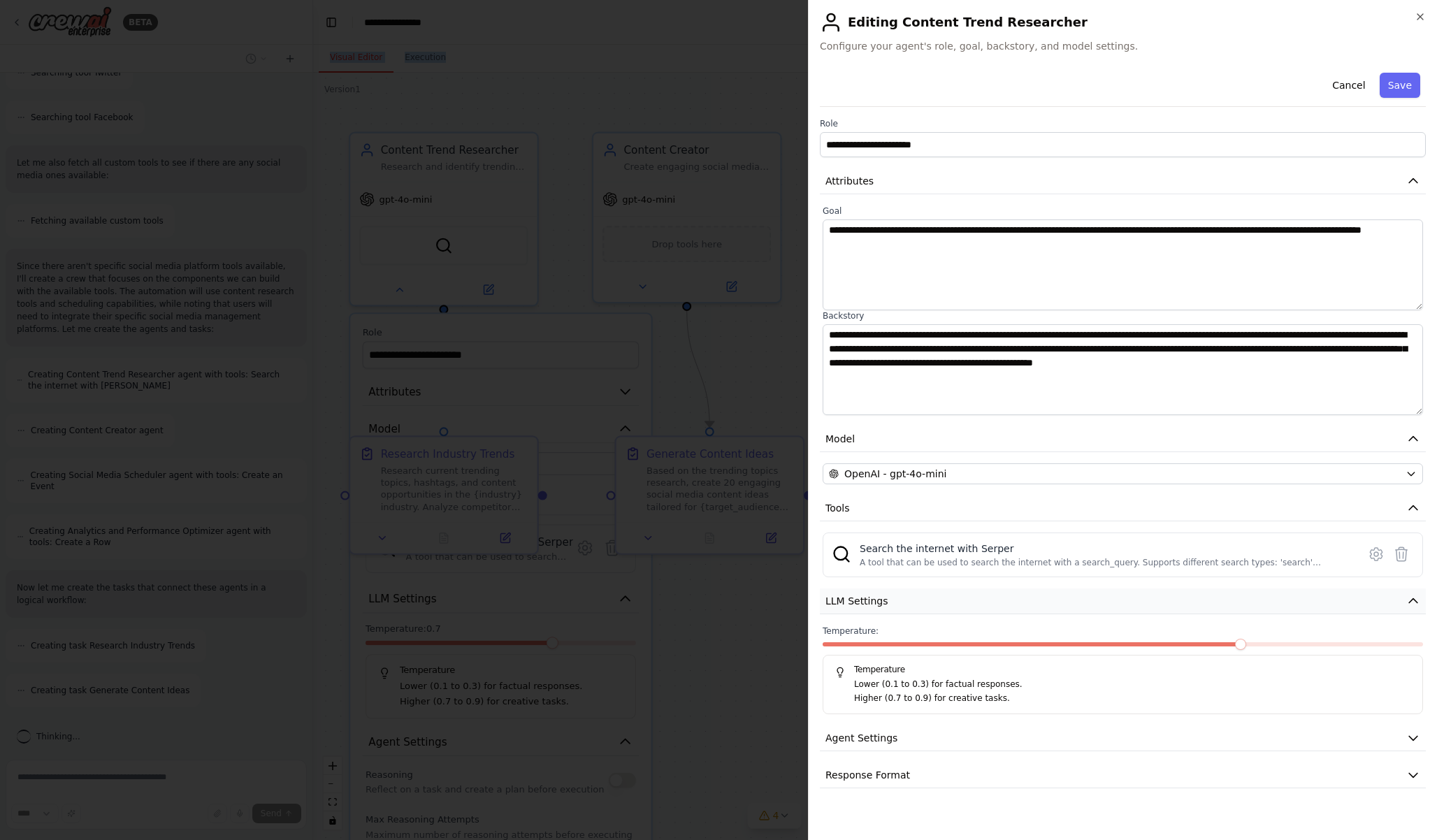
click at [879, 602] on span "LLM Settings" at bounding box center [857, 600] width 63 height 14
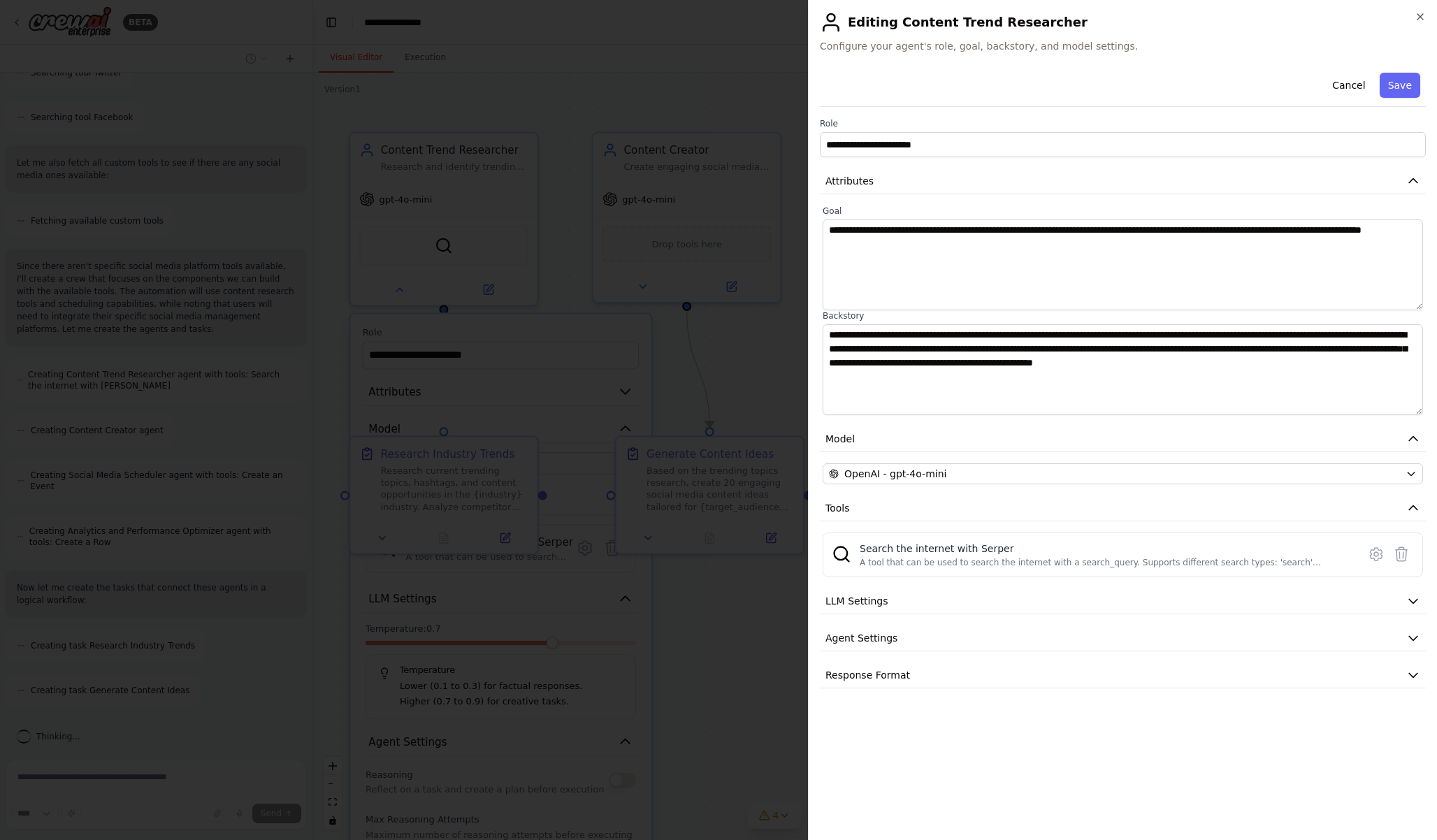
click at [1427, 17] on div "**********" at bounding box center [1122, 420] width 629 height 840
click at [1417, 17] on icon "button" at bounding box center [1420, 16] width 11 height 11
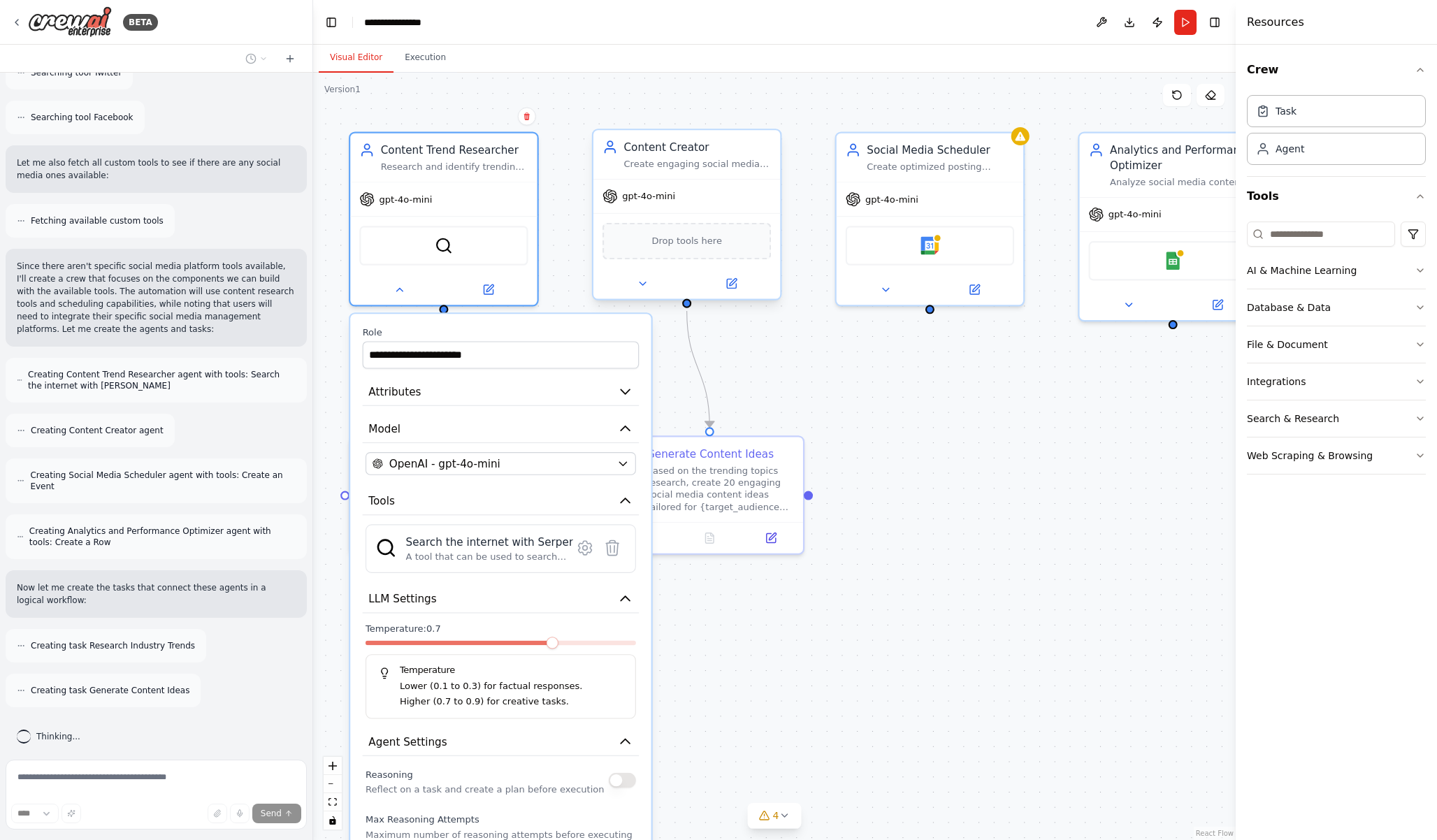
scroll to position [645, 0]
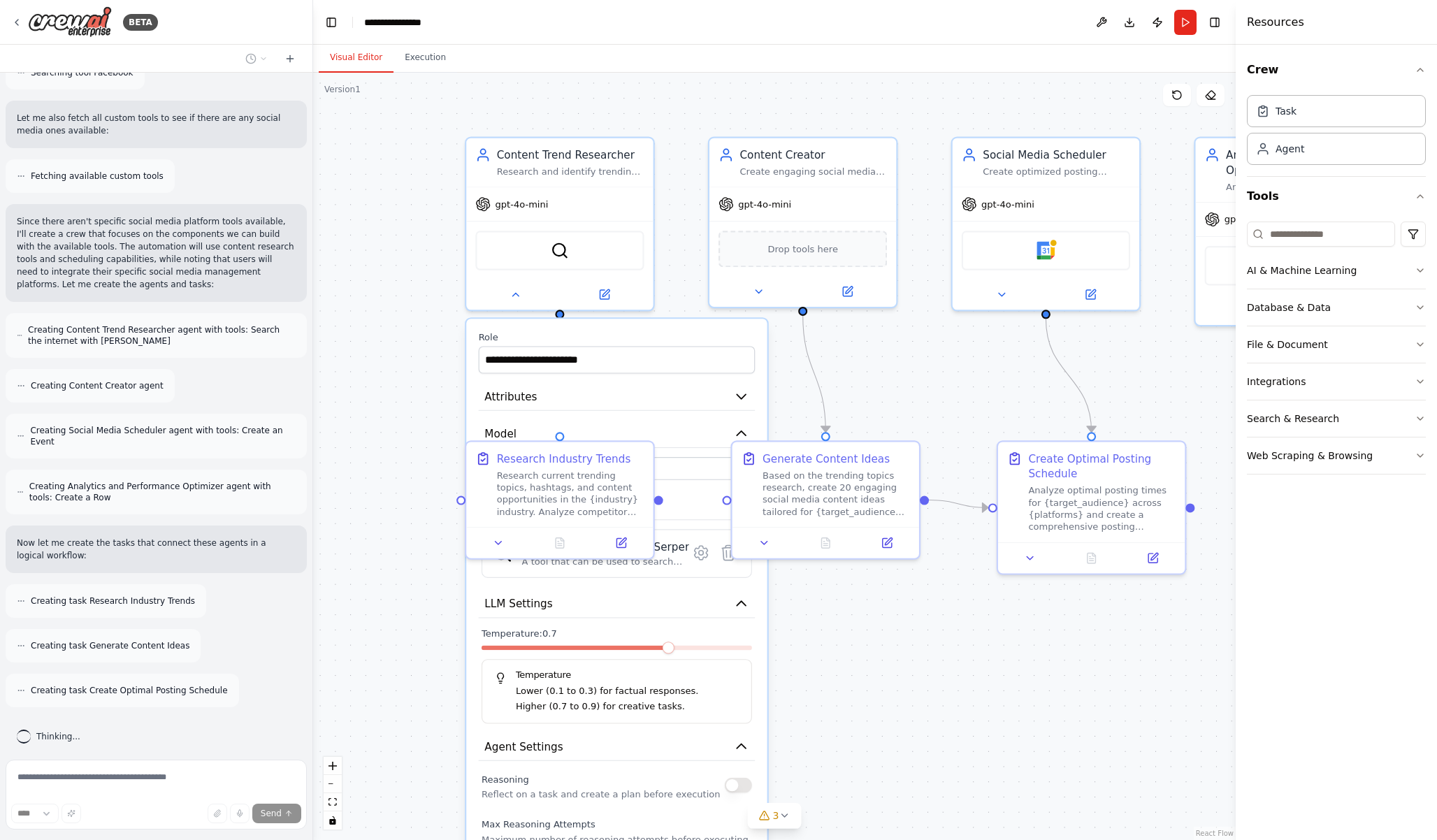
drag, startPoint x: 816, startPoint y: 369, endPoint x: 932, endPoint y: 374, distance: 116.1
click at [932, 374] on div ".deletable-edge-delete-btn { width: 20px; height: 20px; border: 0px solid #ffff…" at bounding box center [775, 456] width 923 height 767
click at [1180, 26] on button "Run" at bounding box center [1186, 22] width 23 height 25
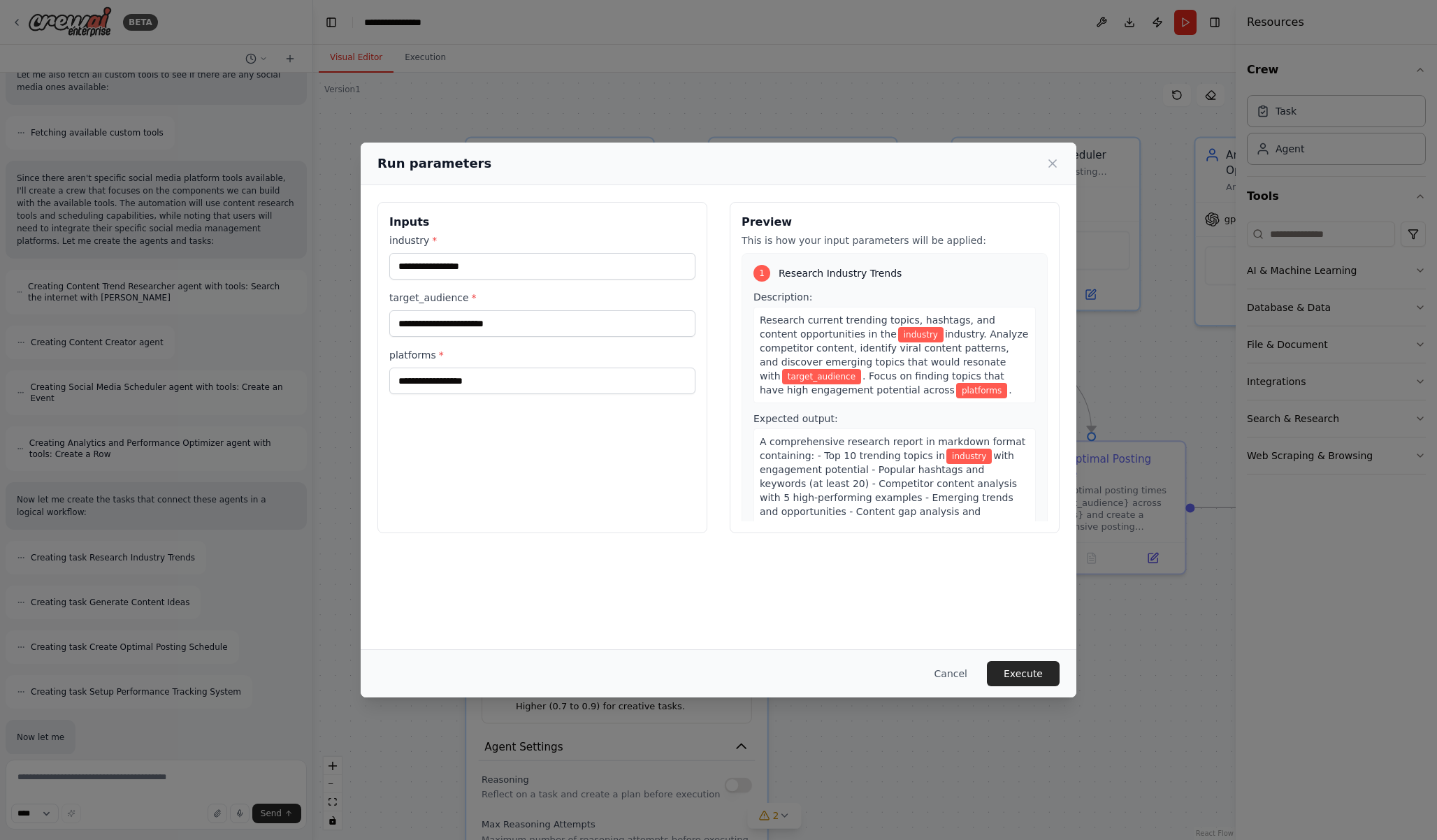
scroll to position [782, 0]
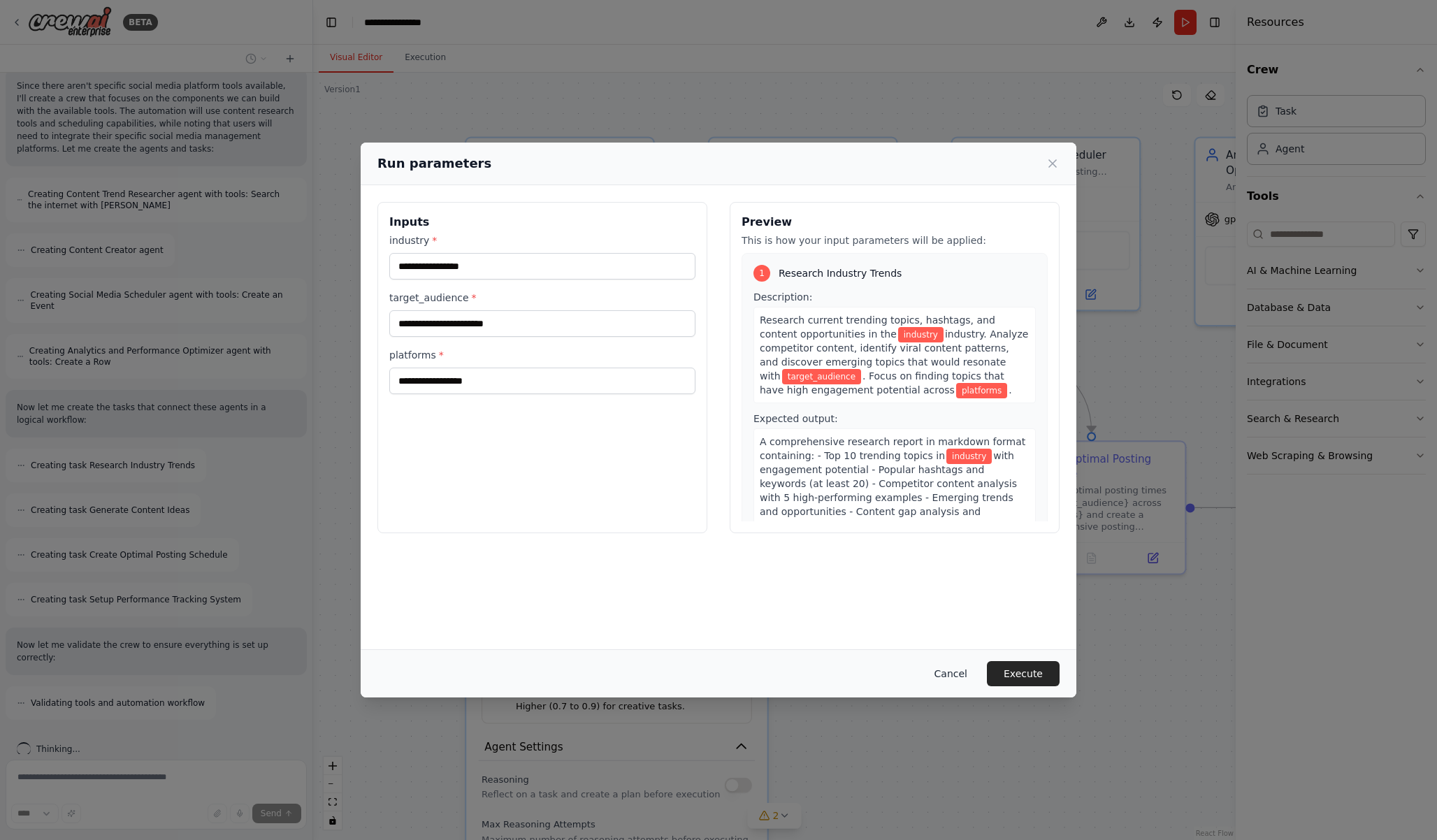
click at [952, 672] on button "Cancel" at bounding box center [951, 674] width 55 height 25
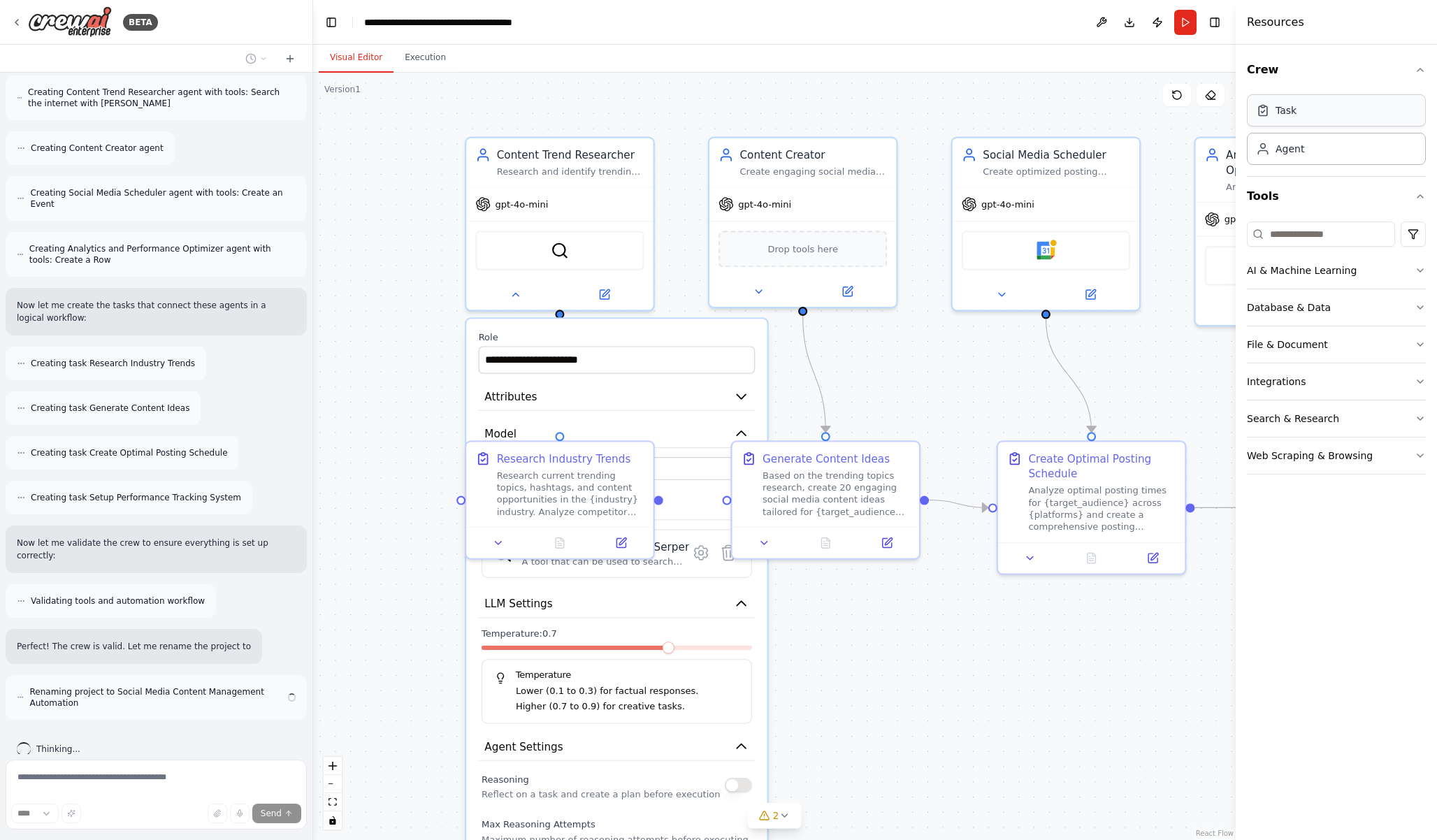
scroll to position [896, 0]
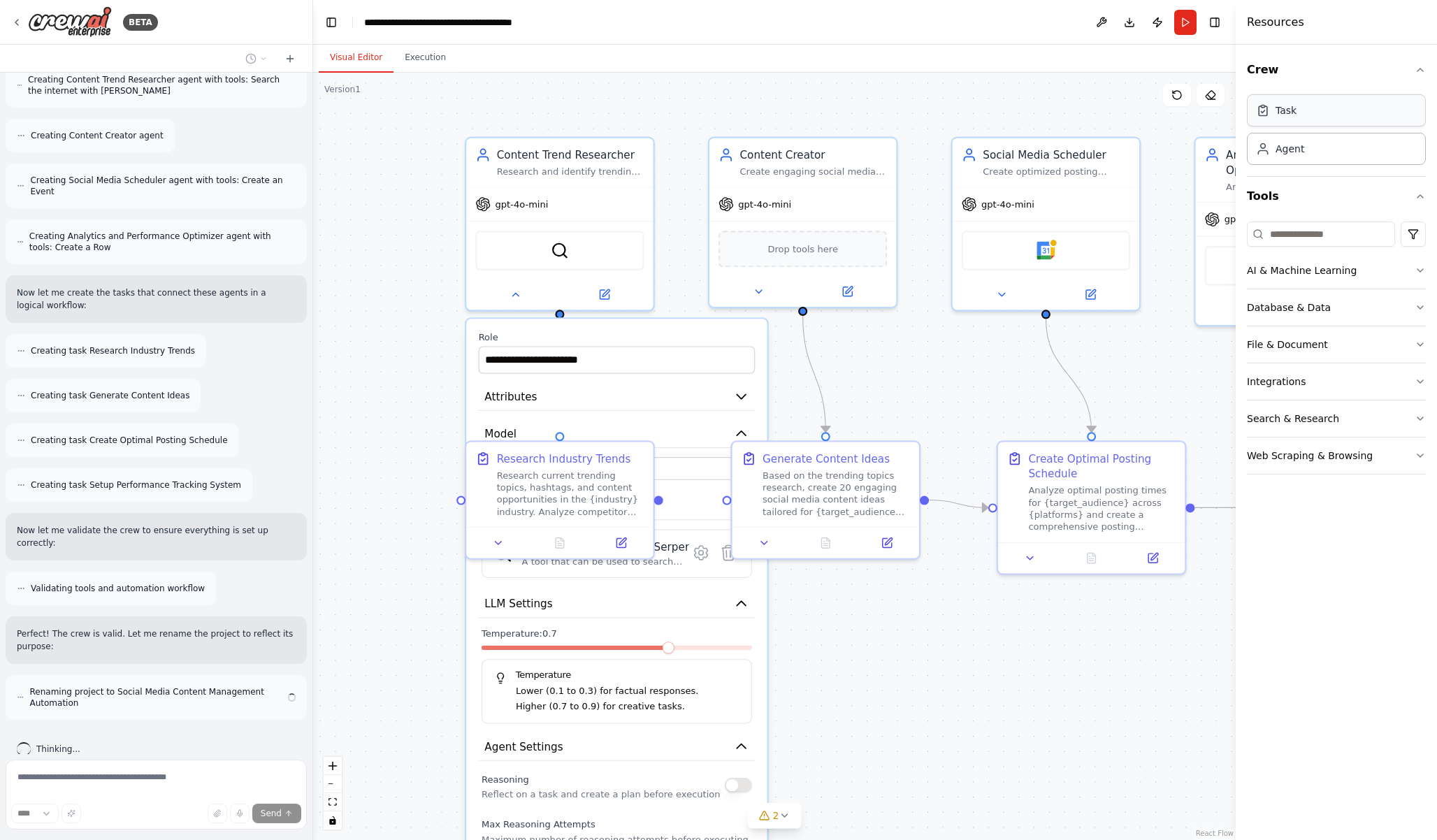
click at [1294, 113] on div "Task" at bounding box center [1286, 110] width 21 height 14
click at [1276, 160] on div "Agent" at bounding box center [1336, 148] width 179 height 32
click at [1288, 115] on div "Task" at bounding box center [1286, 110] width 21 height 14
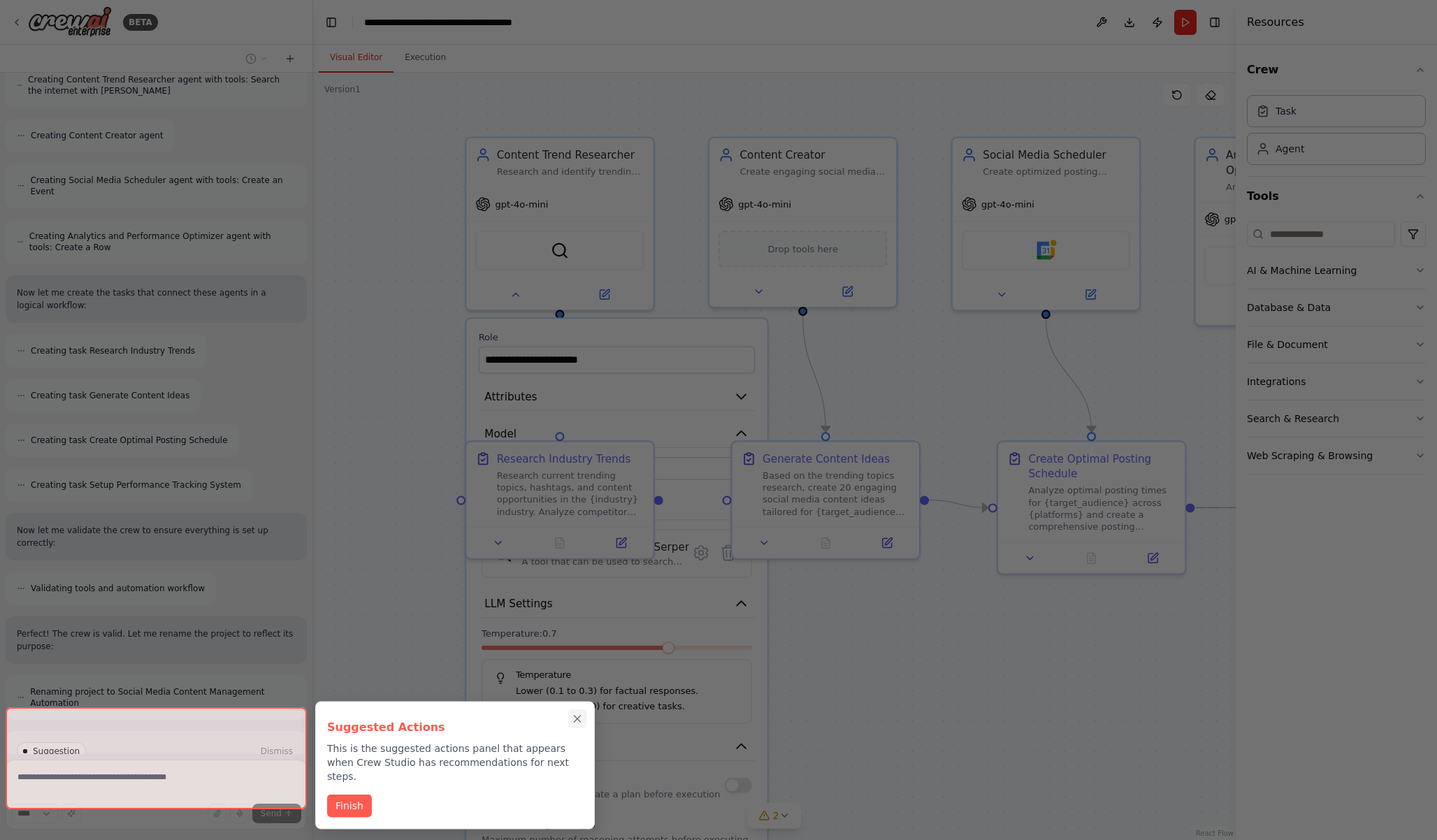
click at [580, 713] on icon "Close walkthrough" at bounding box center [577, 718] width 12 height 12
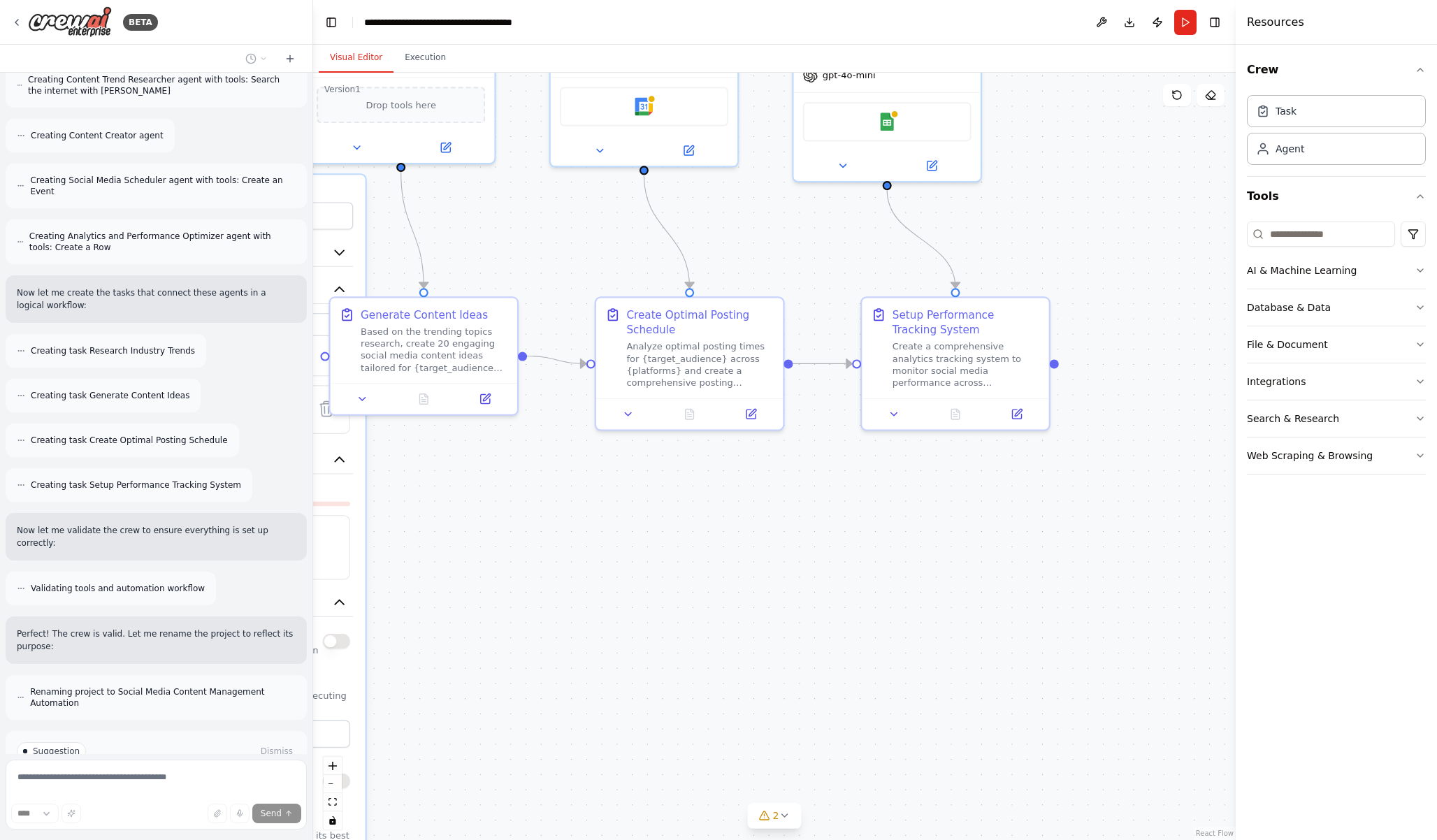
drag, startPoint x: 936, startPoint y: 399, endPoint x: 535, endPoint y: 254, distance: 426.4
click at [535, 254] on div ".deletable-edge-delete-btn { width: 20px; height: 20px; border: 0px solid #ffff…" at bounding box center [775, 456] width 923 height 767
drag, startPoint x: 1296, startPoint y: 111, endPoint x: 1285, endPoint y: 121, distance: 14.9
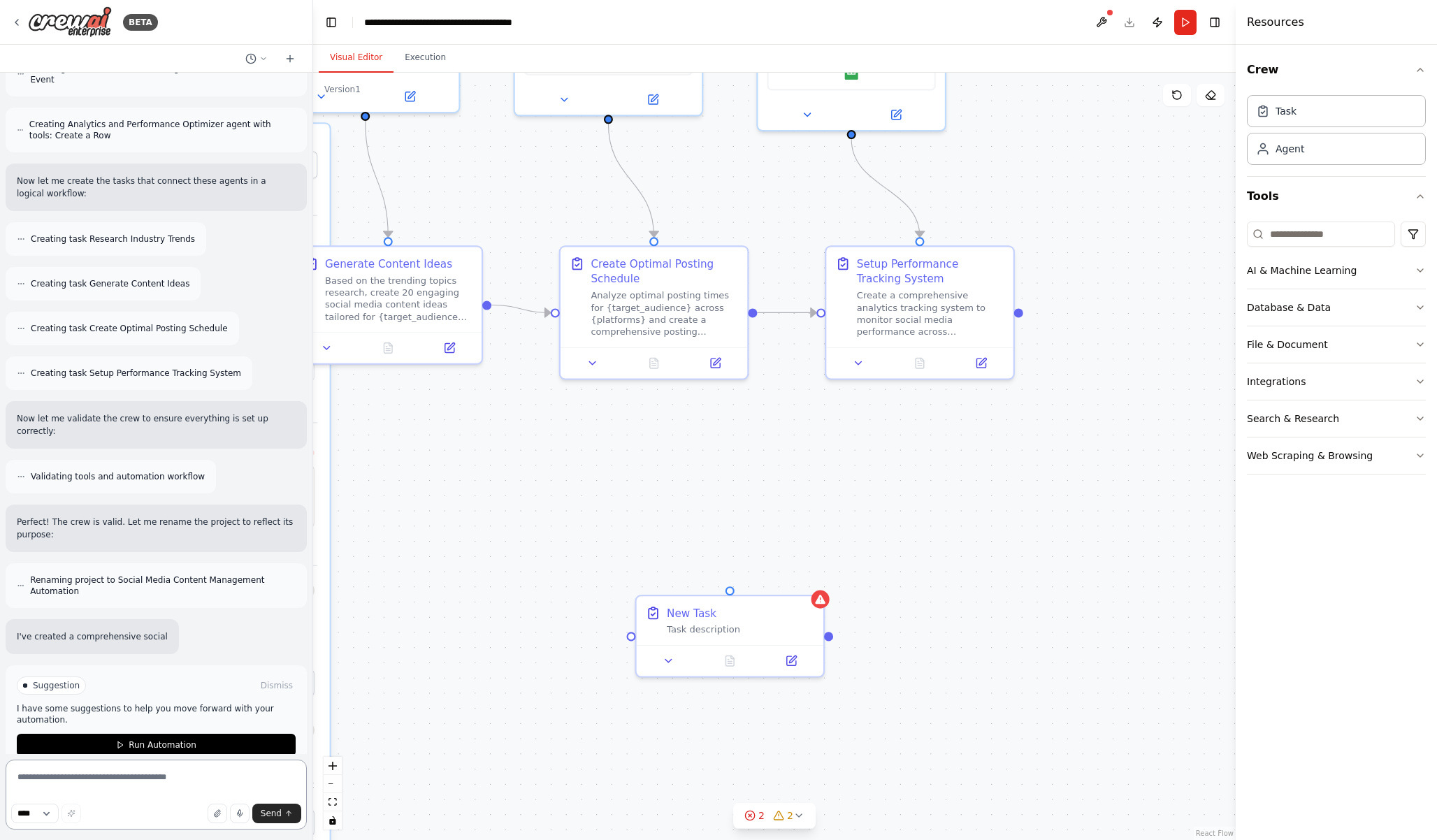
drag, startPoint x: 774, startPoint y: 560, endPoint x: 738, endPoint y: 509, distance: 62.4
click at [738, 509] on div ".deletable-edge-delete-btn { width: 20px; height: 20px; border: 0px solid #ffff…" at bounding box center [775, 456] width 923 height 767
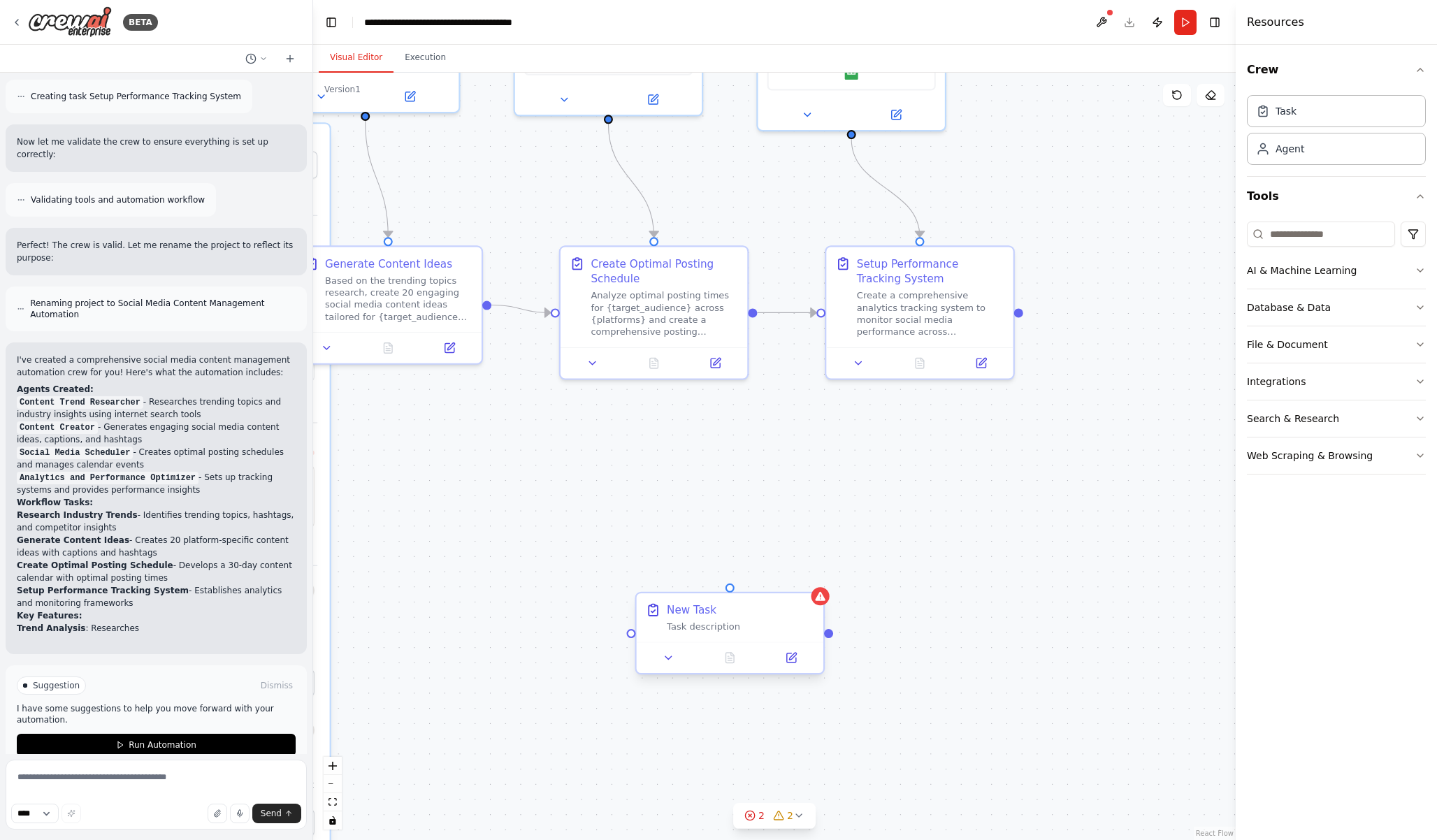
click at [708, 611] on div "New Task" at bounding box center [692, 610] width 50 height 15
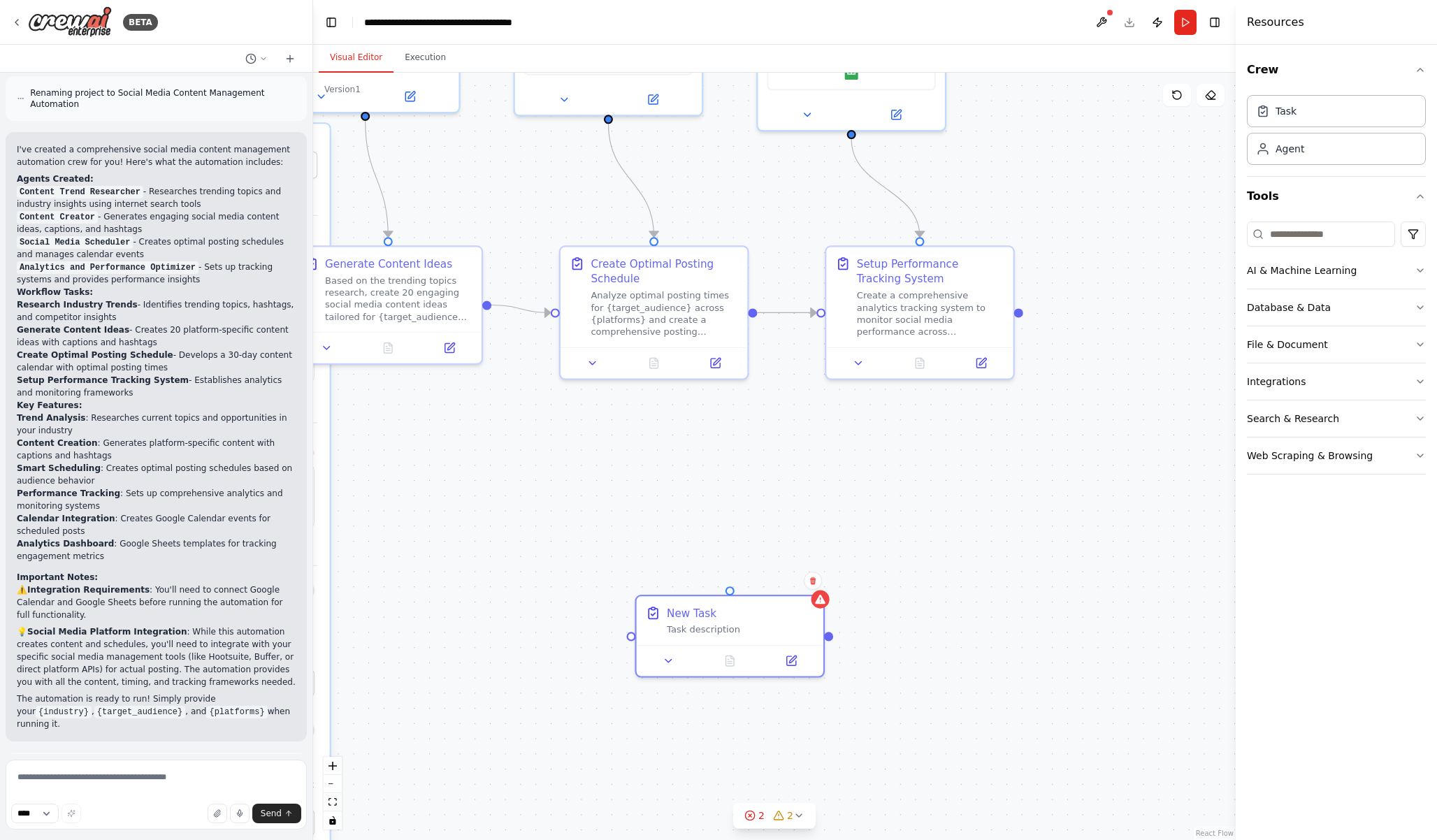
scroll to position [1570, 0]
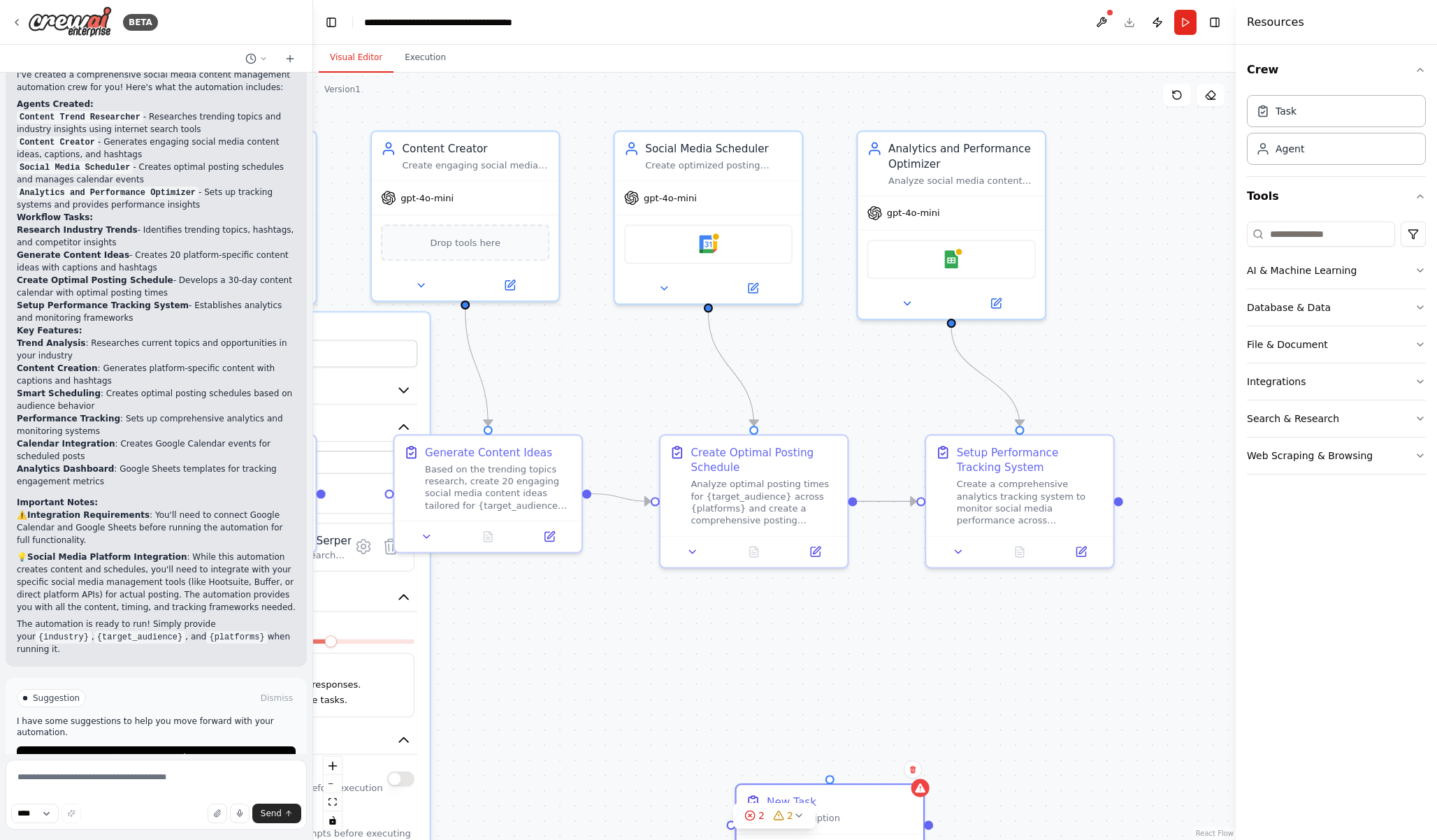
drag, startPoint x: 678, startPoint y: 479, endPoint x: 778, endPoint y: 667, distance: 212.9
click at [778, 667] on div ".deletable-edge-delete-btn { width: 20px; height: 20px; border: 0px solid #ffff…" at bounding box center [775, 456] width 923 height 767
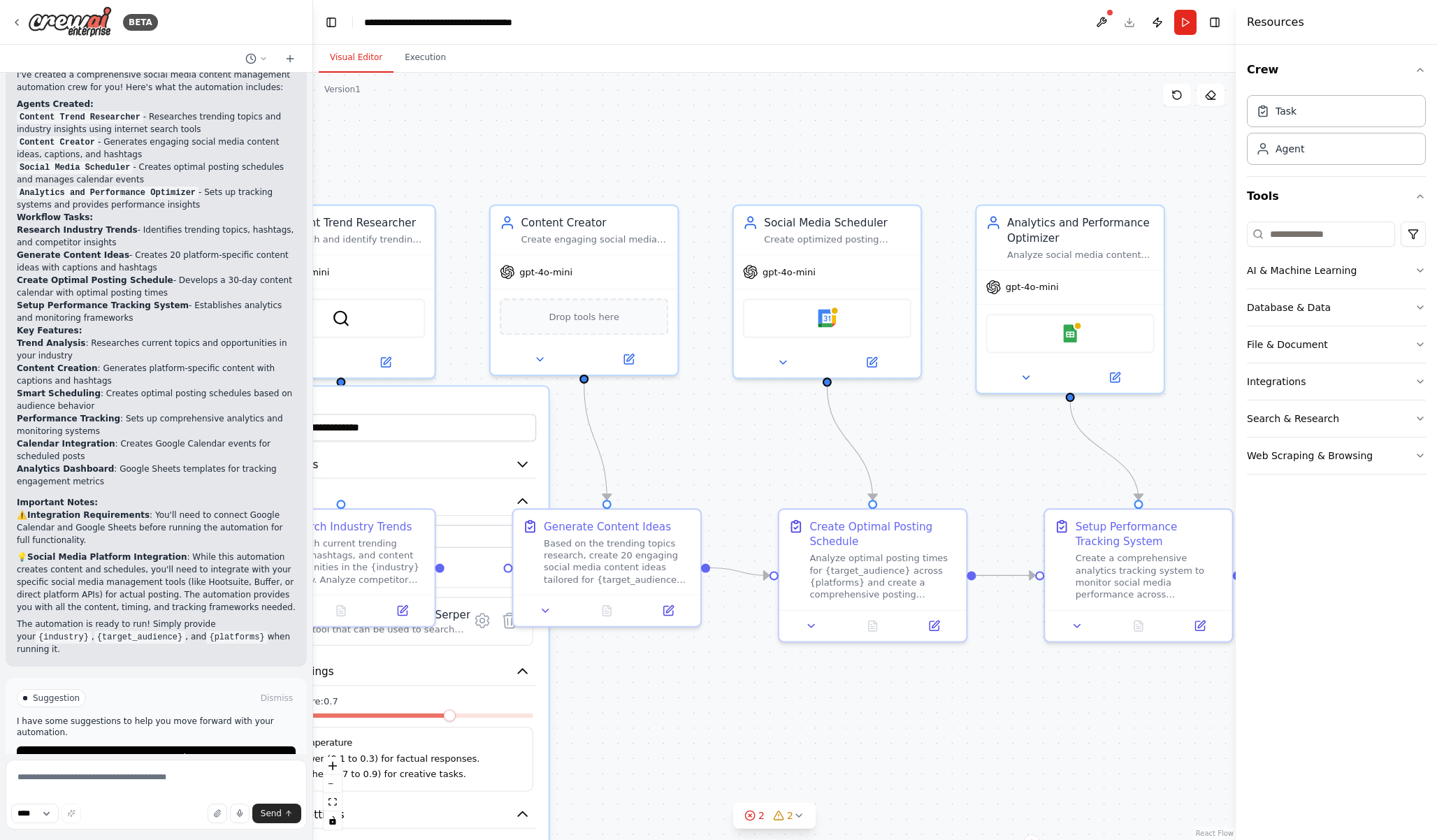
drag, startPoint x: 634, startPoint y: 346, endPoint x: 753, endPoint y: 420, distance: 140.1
click at [753, 420] on div ".deletable-edge-delete-btn { width: 20px; height: 20px; border: 0px solid #ffff…" at bounding box center [775, 456] width 923 height 767
click at [867, 363] on icon at bounding box center [872, 359] width 9 height 9
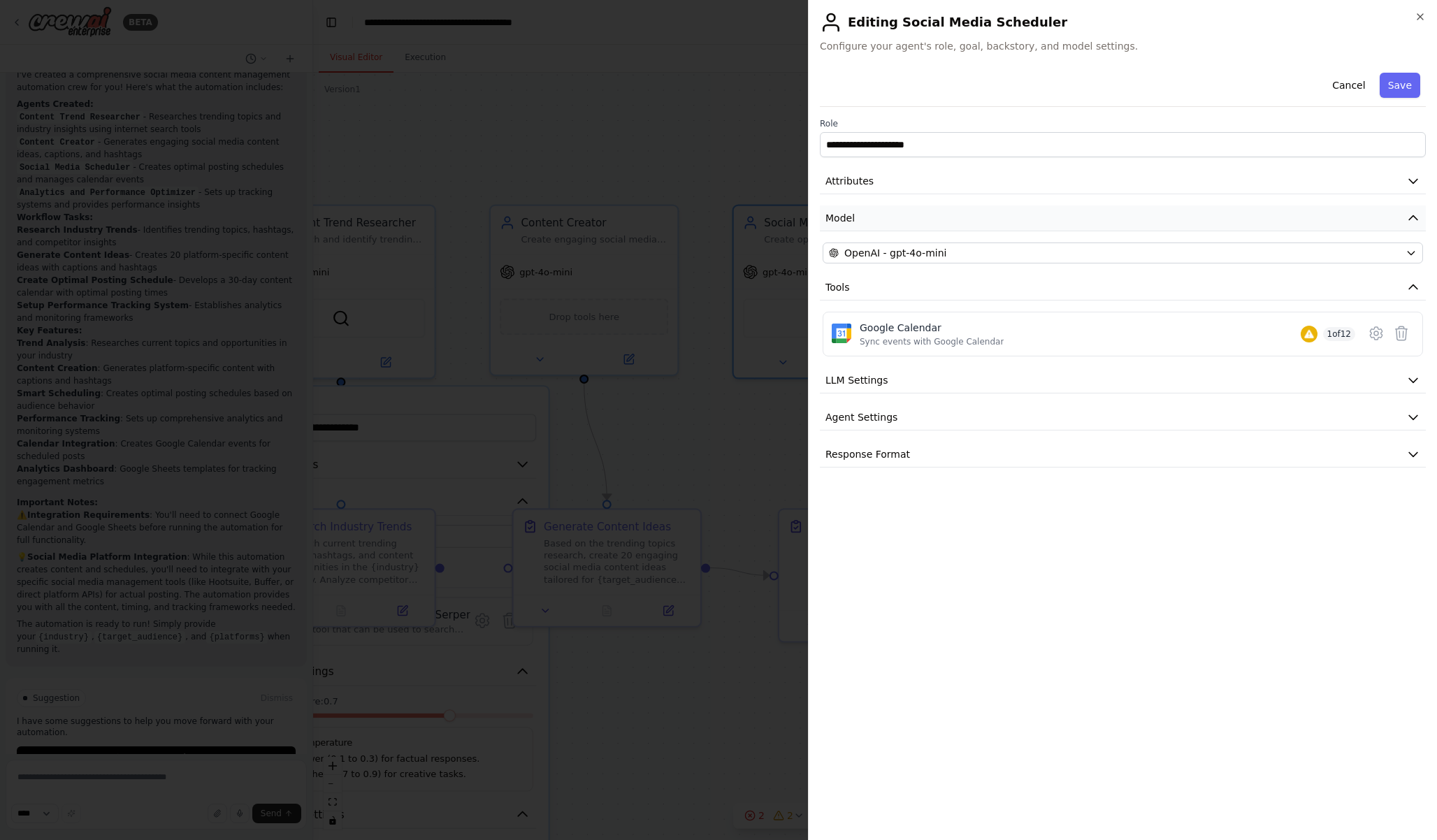
click at [909, 212] on button "Model" at bounding box center [1123, 218] width 606 height 25
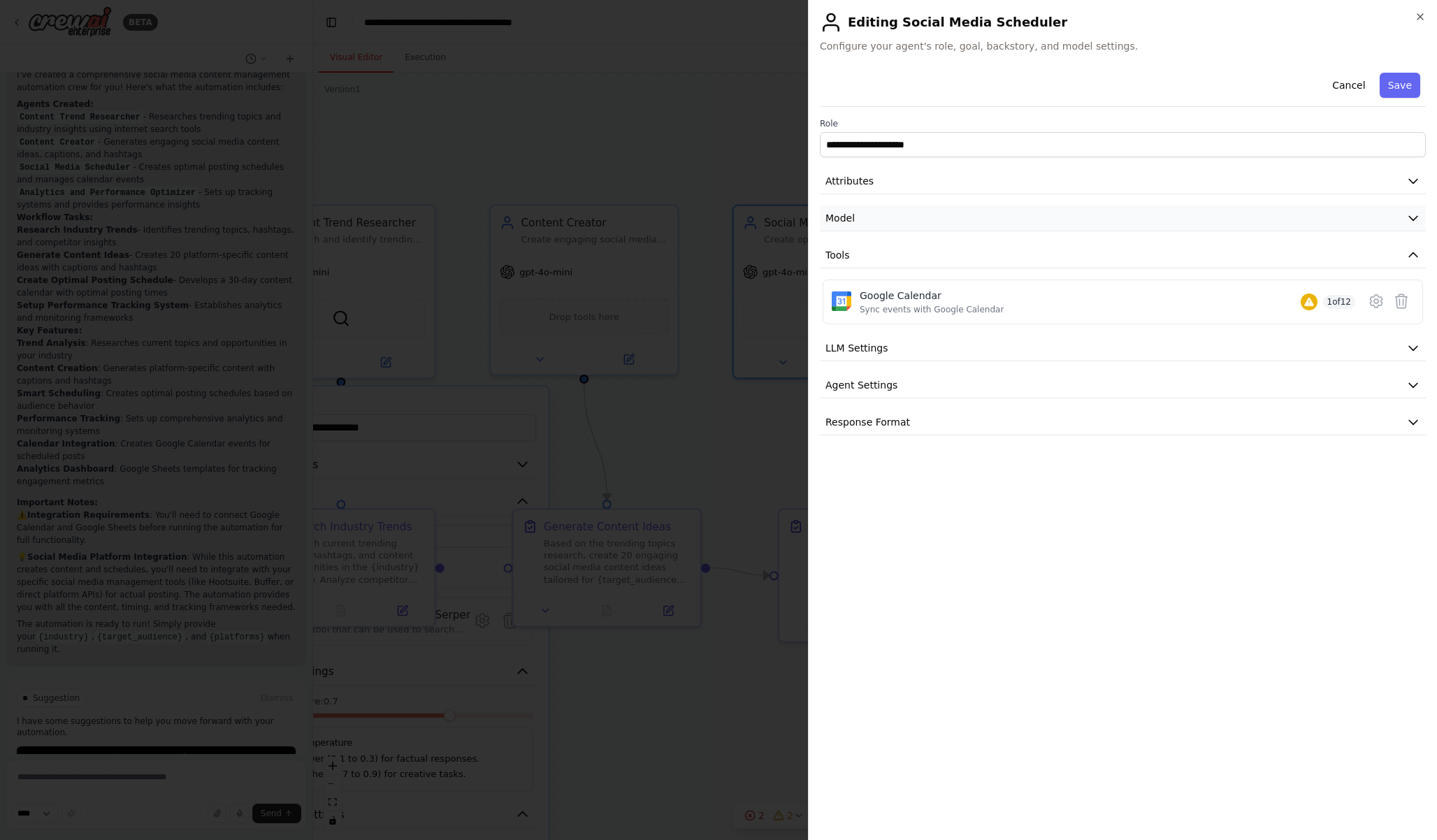
click at [909, 212] on button "Model" at bounding box center [1123, 218] width 606 height 25
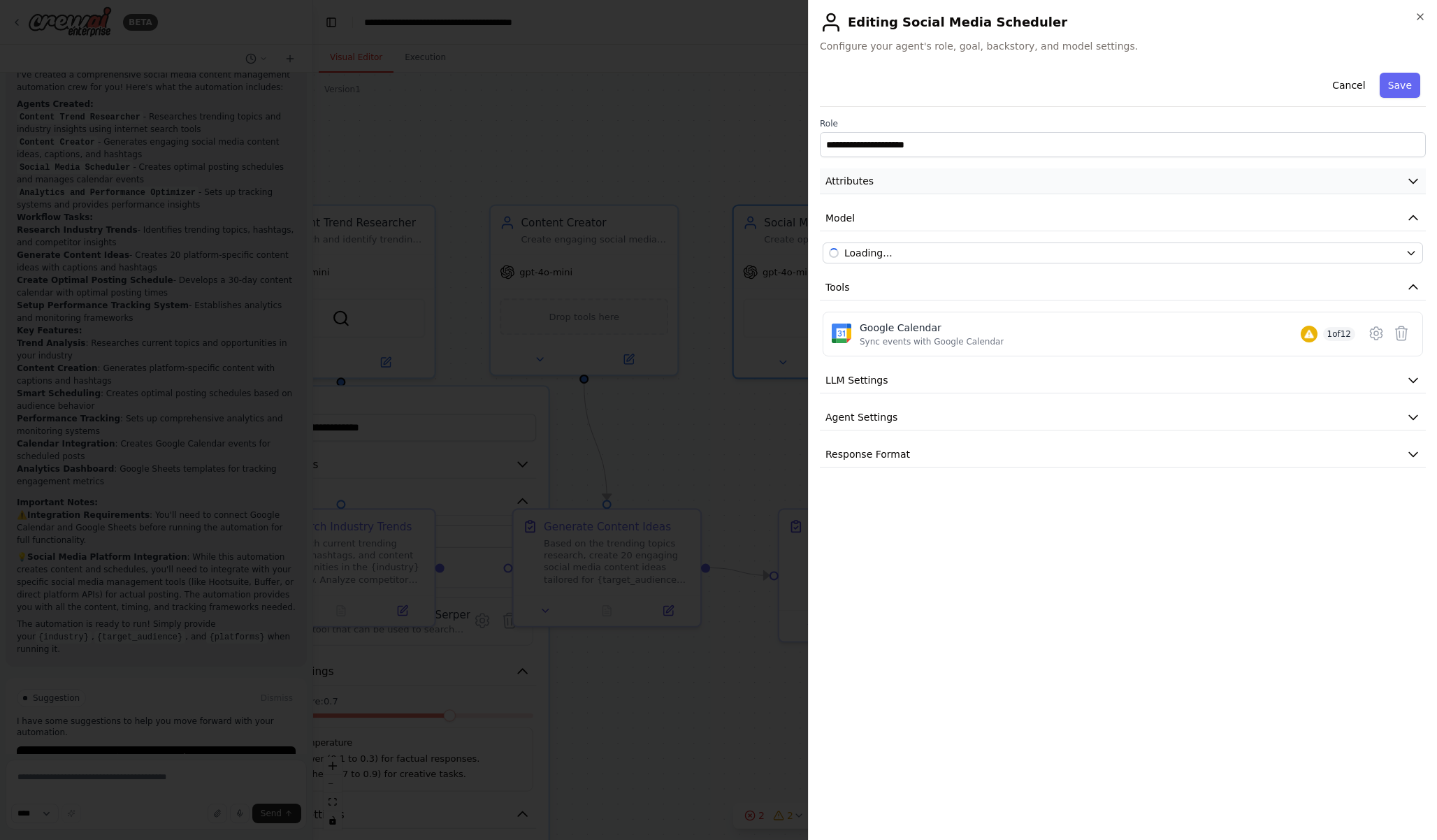
click at [909, 171] on button "Attributes" at bounding box center [1123, 181] width 606 height 25
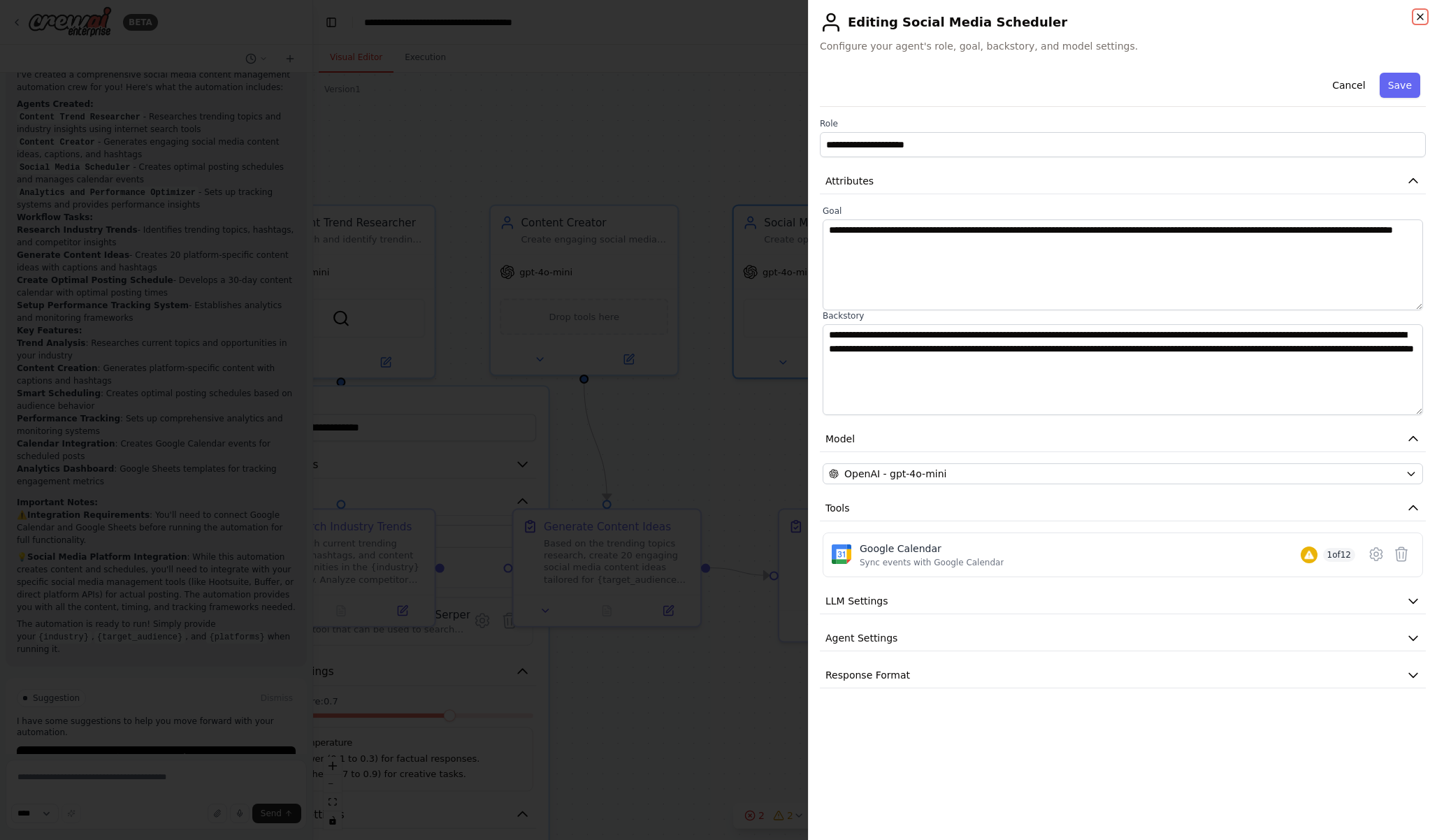
click at [1417, 14] on icon "button" at bounding box center [1420, 16] width 11 height 11
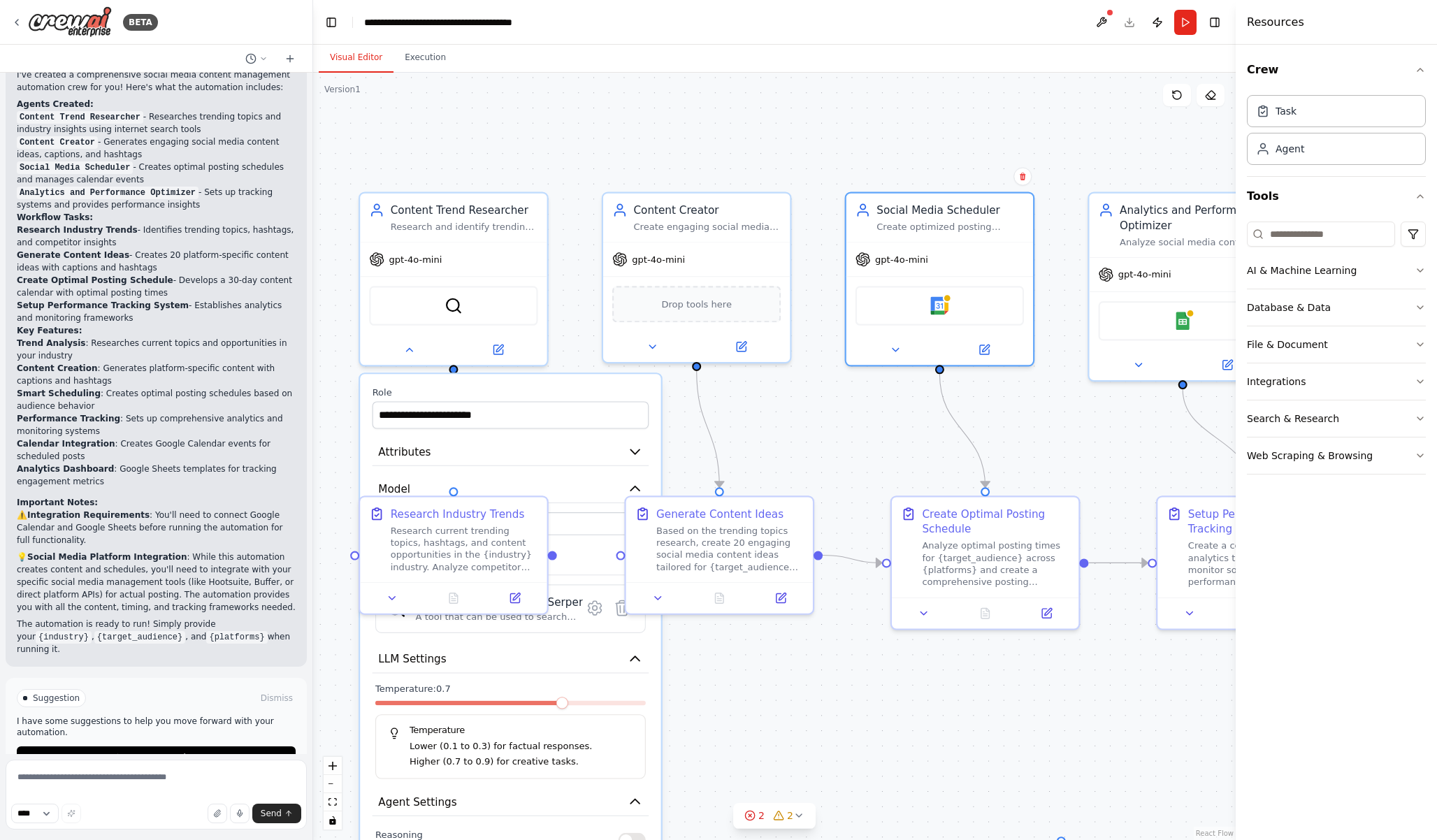
drag, startPoint x: 582, startPoint y: 164, endPoint x: 695, endPoint y: 152, distance: 113.6
click at [695, 152] on div ".deletable-edge-delete-btn { width: 20px; height: 20px; border: 0px solid #ffff…" at bounding box center [775, 456] width 923 height 767
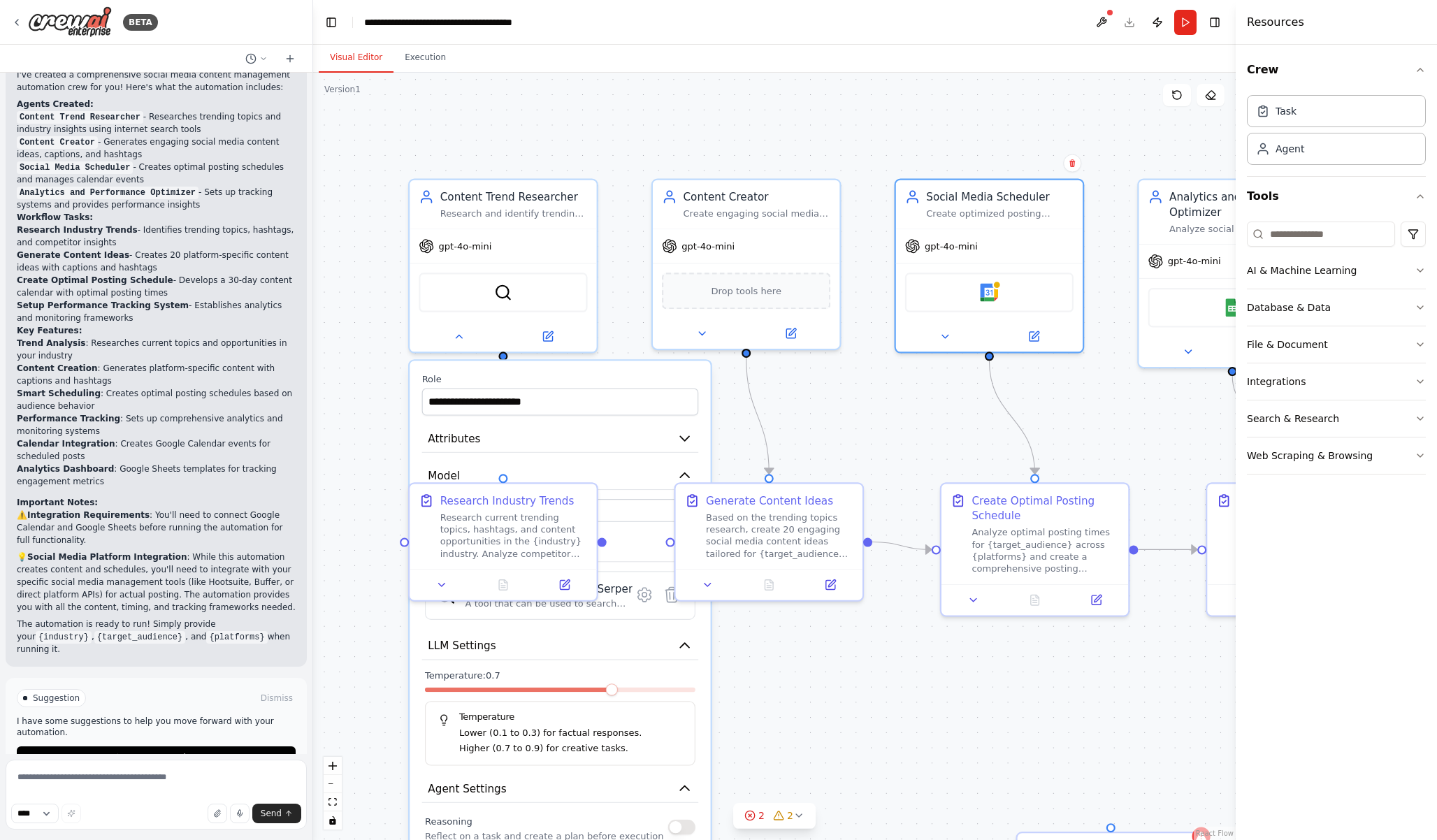
drag, startPoint x: 516, startPoint y: 166, endPoint x: 565, endPoint y: 153, distance: 50.7
click at [565, 153] on div ".deletable-edge-delete-btn { width: 20px; height: 20px; border: 0px solid #ffff…" at bounding box center [775, 456] width 923 height 767
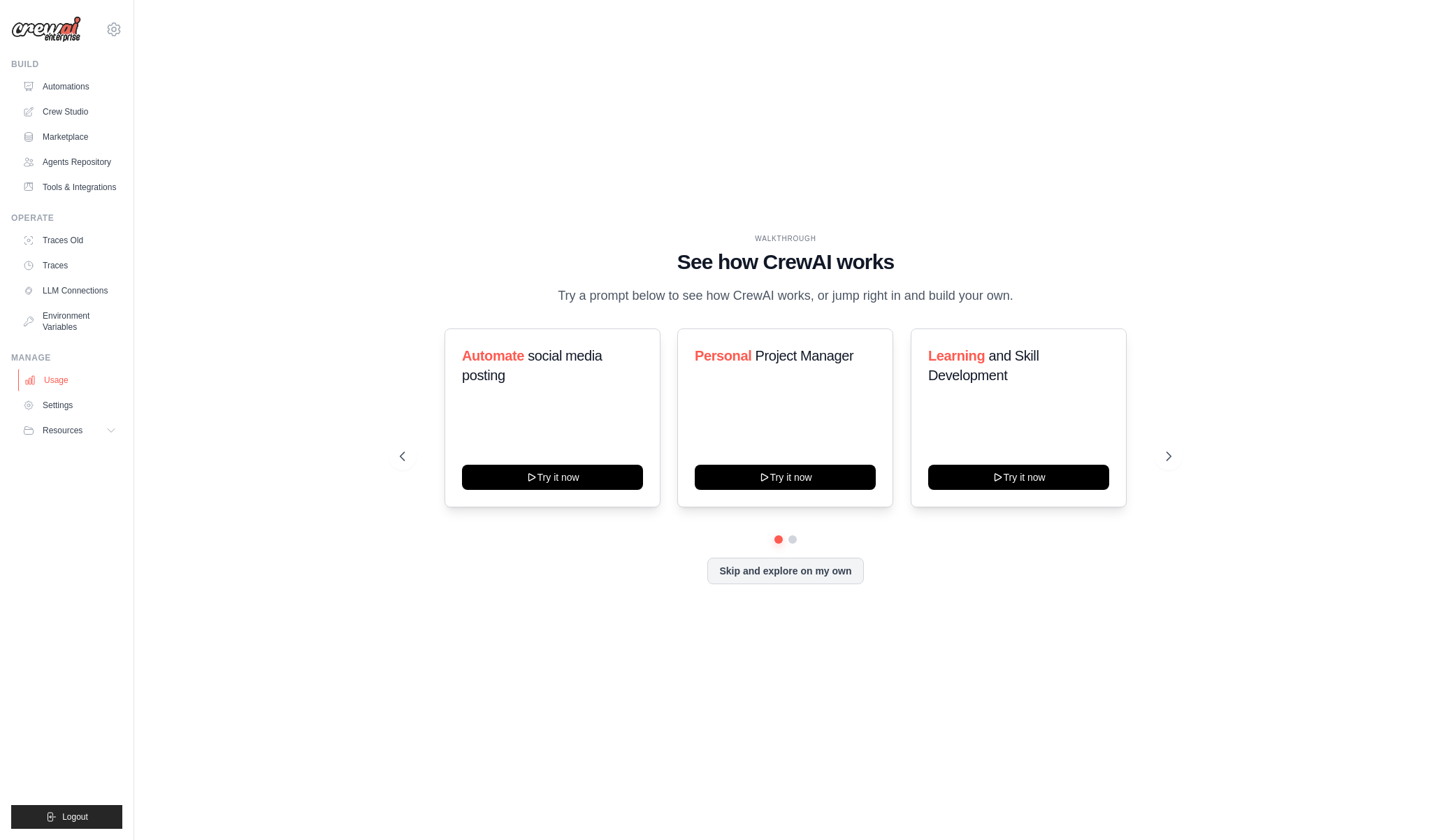
click at [56, 379] on link "Usage" at bounding box center [71, 380] width 106 height 23
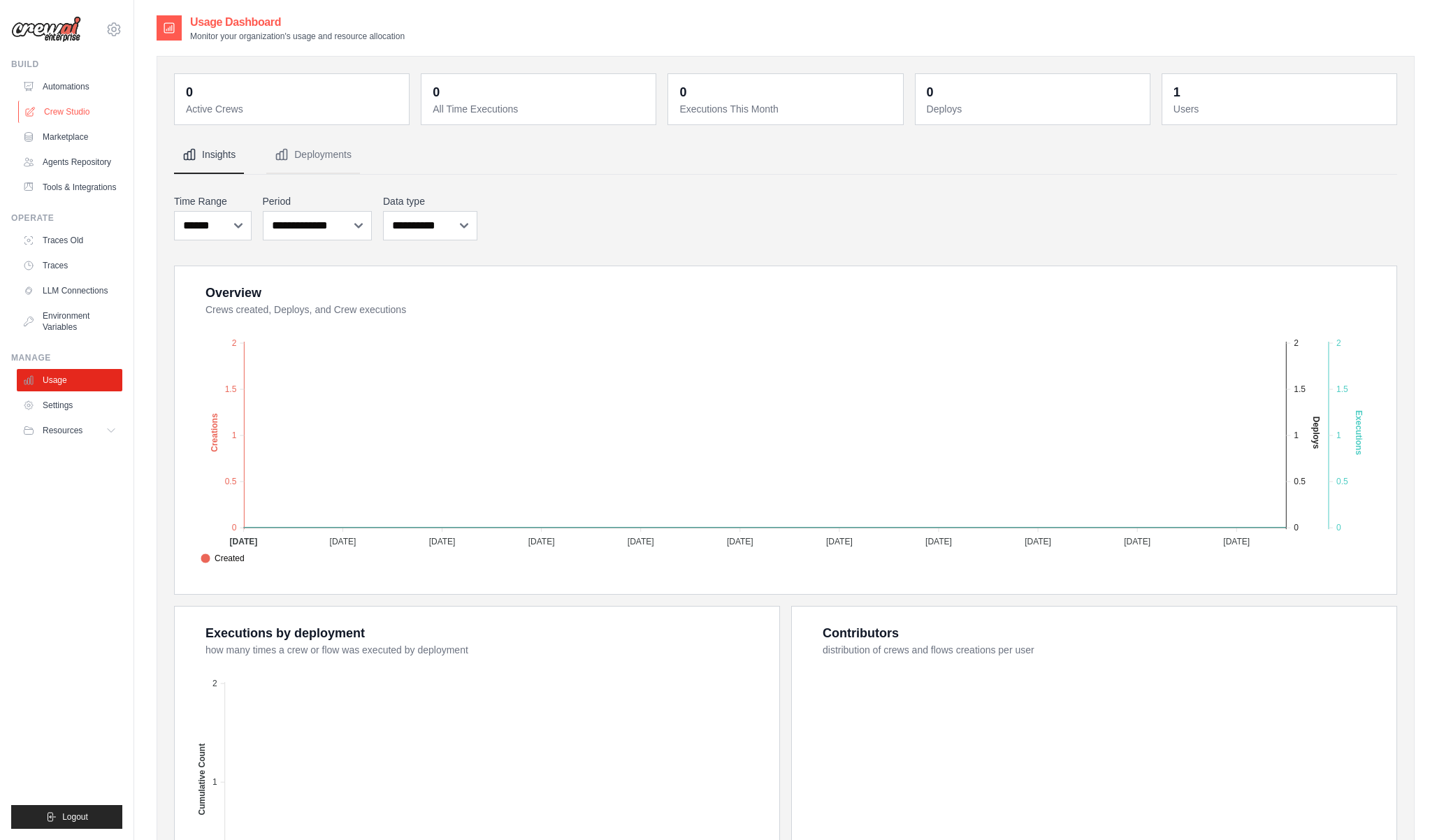
click at [74, 111] on link "Crew Studio" at bounding box center [71, 111] width 106 height 23
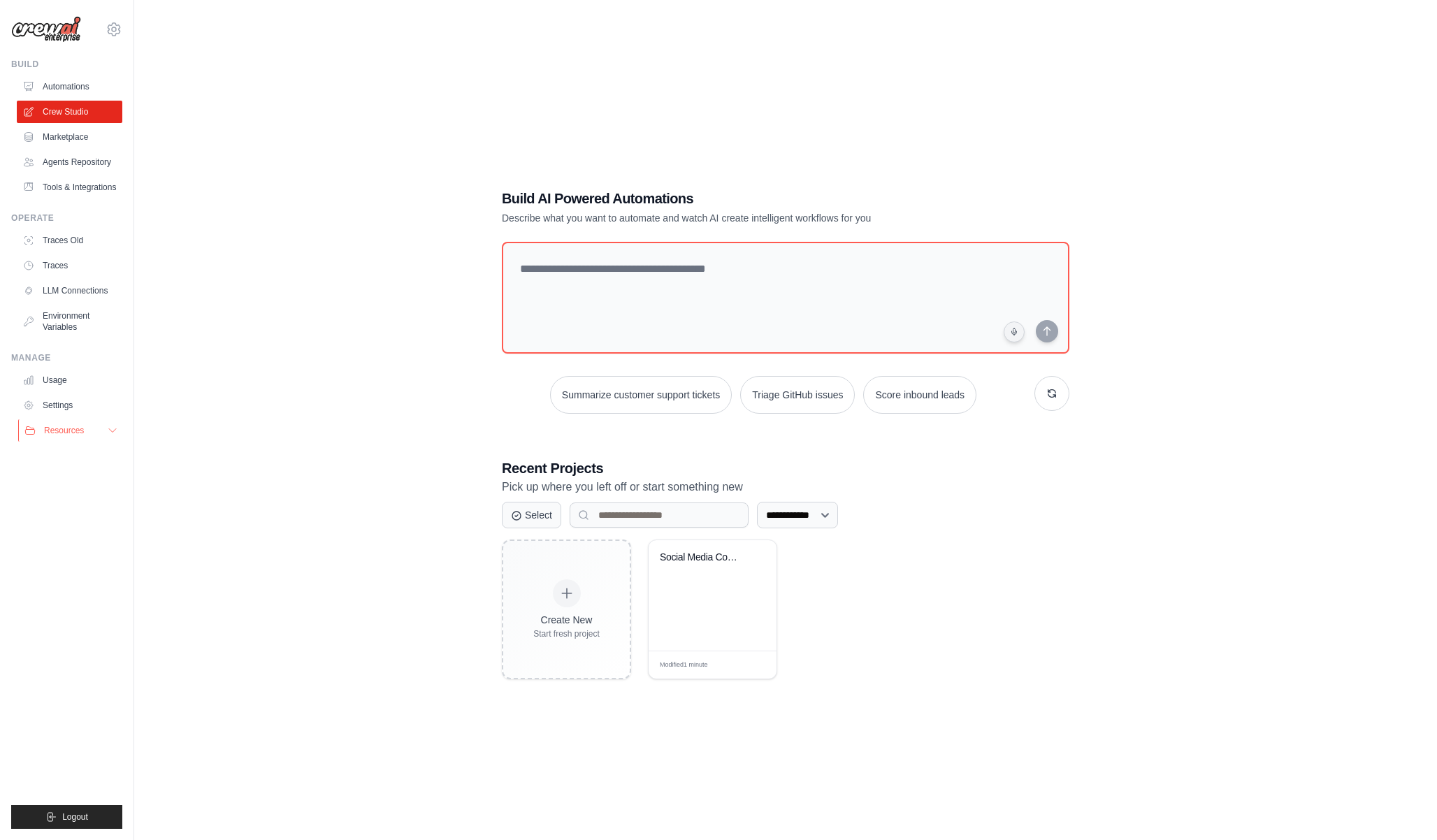
click at [68, 420] on button "Resources" at bounding box center [71, 431] width 106 height 23
click at [71, 408] on link "Settings" at bounding box center [71, 405] width 106 height 23
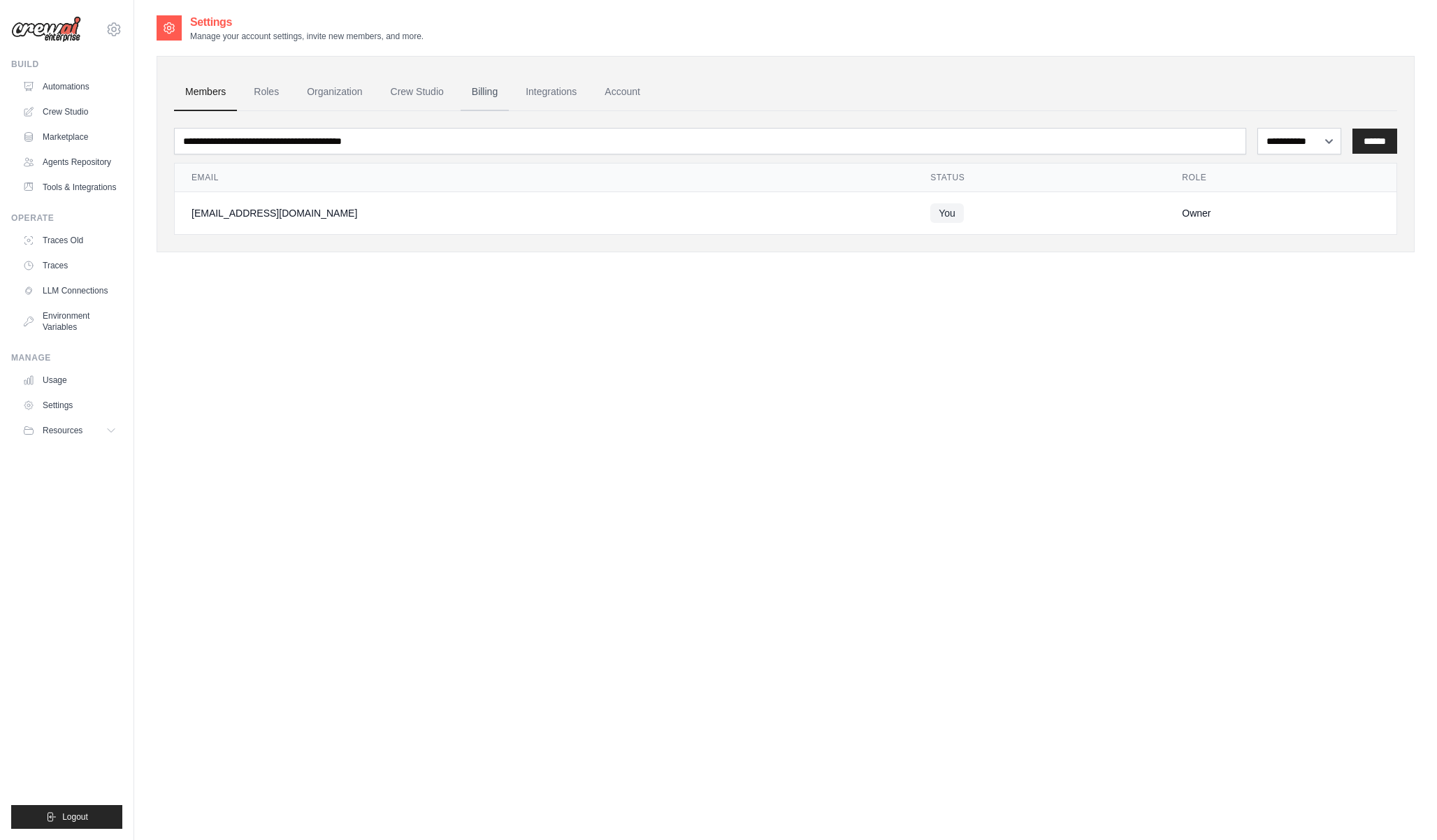
click at [489, 98] on link "Billing" at bounding box center [485, 93] width 48 height 38
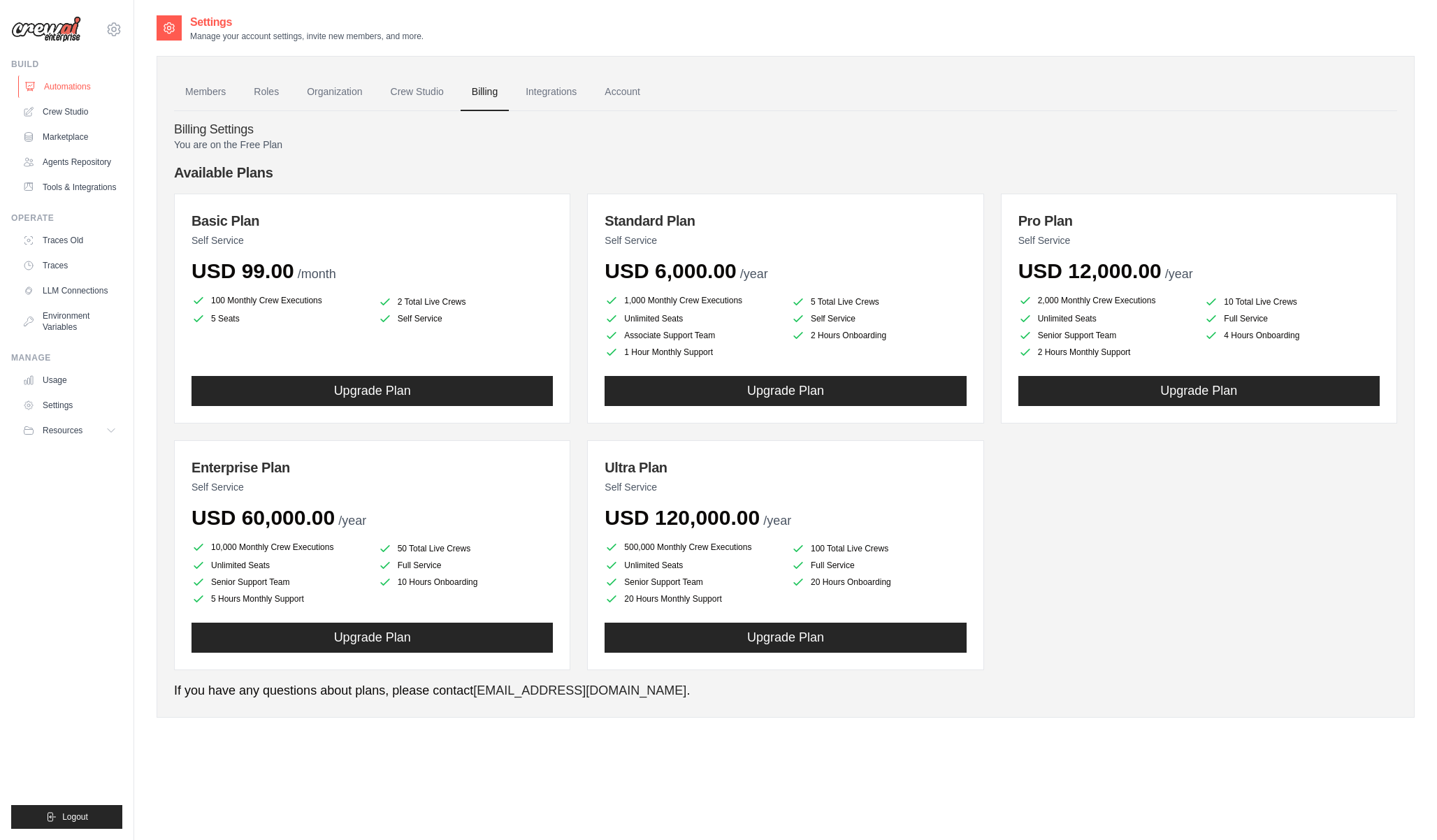
click at [57, 87] on link "Automations" at bounding box center [71, 87] width 106 height 23
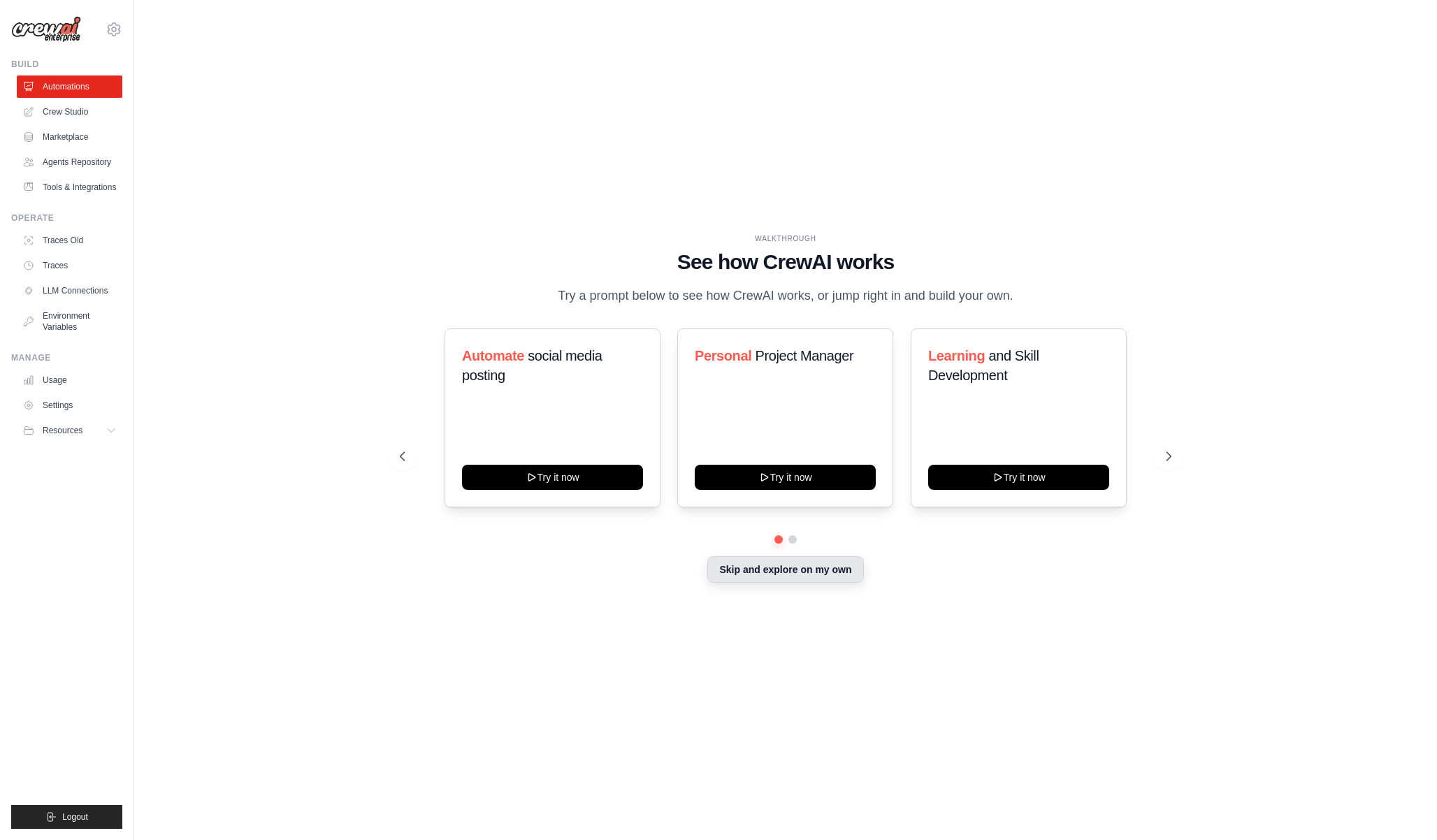
click at [811, 576] on button "Skip and explore on my own" at bounding box center [786, 570] width 156 height 26
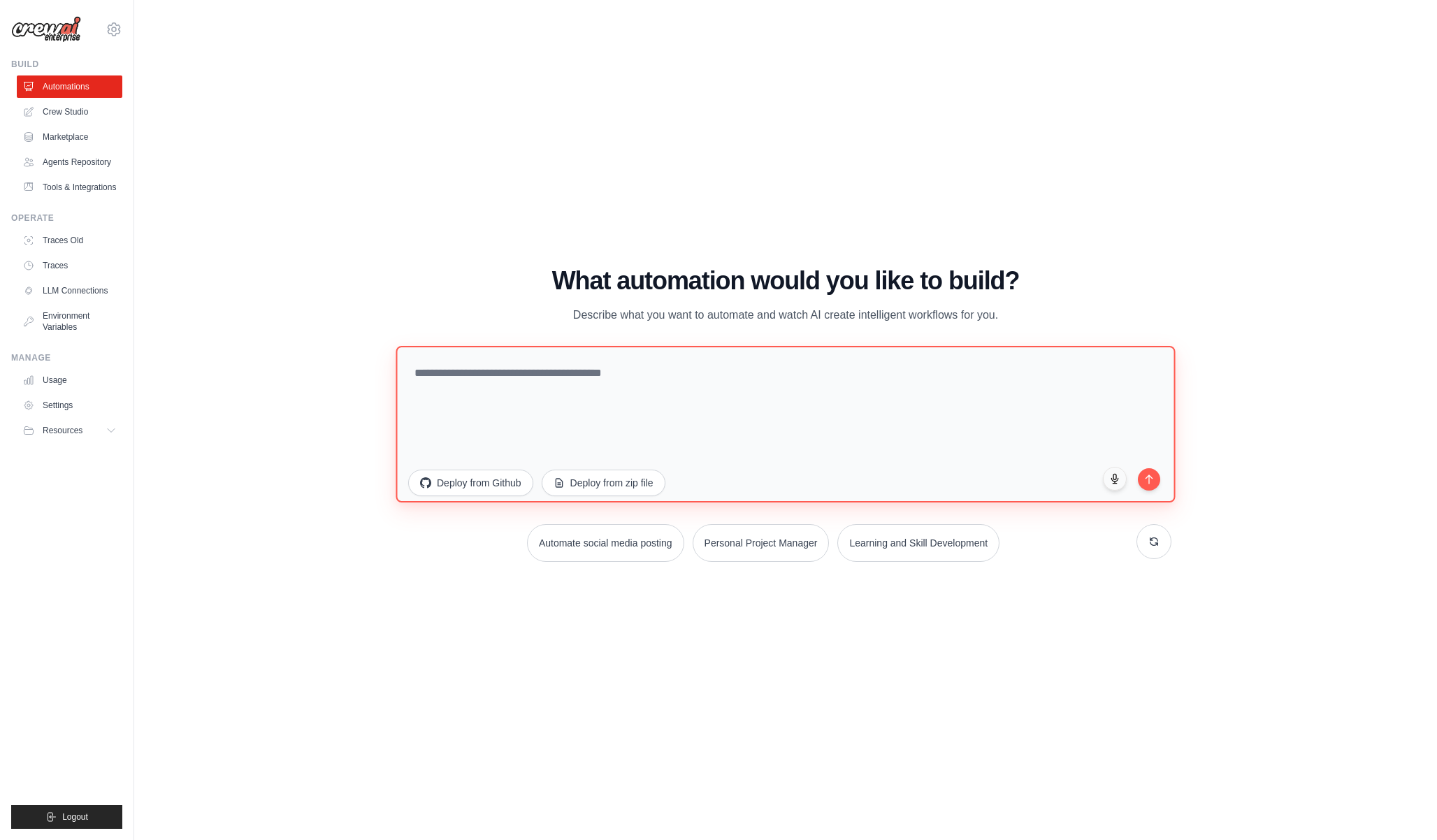
click at [588, 387] on textarea at bounding box center [786, 424] width 780 height 157
click at [541, 400] on textarea at bounding box center [786, 424] width 780 height 157
click at [455, 412] on textarea at bounding box center [786, 424] width 780 height 157
type textarea "**********"
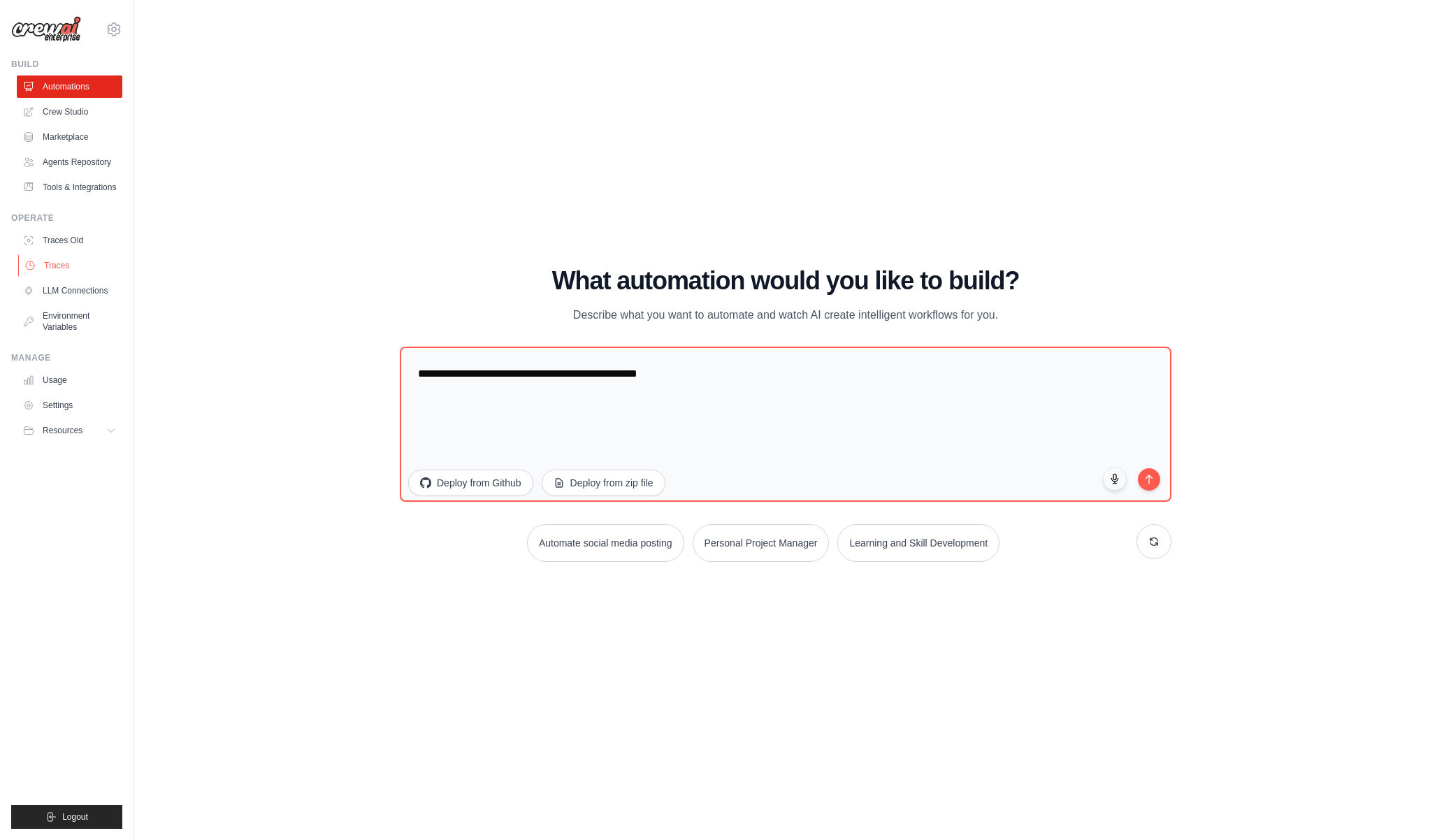
click at [57, 262] on link "Traces" at bounding box center [71, 265] width 106 height 23
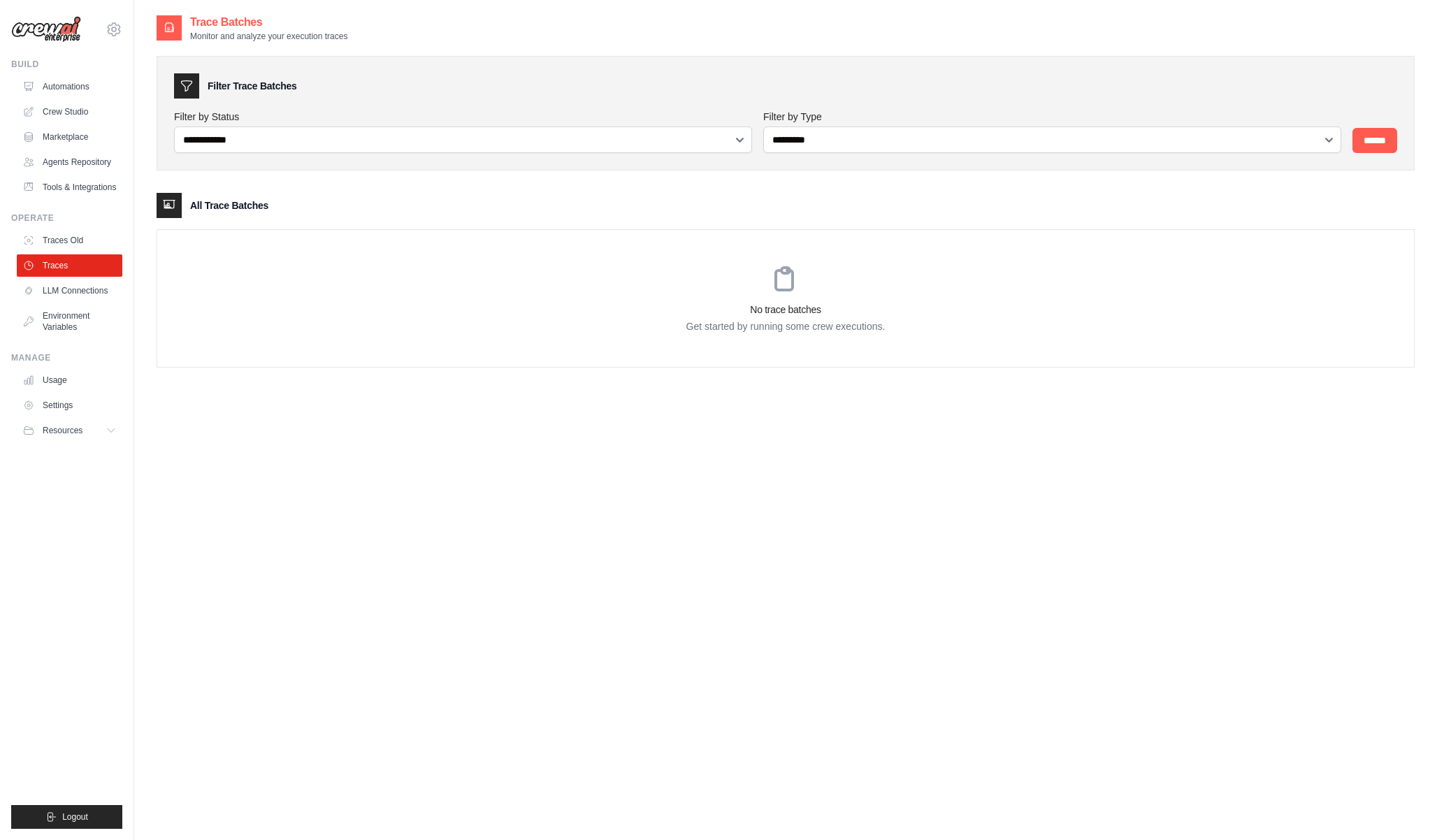
click at [470, 232] on div "No trace batches Get started by running some crew executions." at bounding box center [786, 299] width 1257 height 137
click at [308, 140] on select "**********" at bounding box center [463, 140] width 578 height 26
click at [813, 137] on select "**********" at bounding box center [1052, 140] width 578 height 26
drag, startPoint x: 215, startPoint y: 38, endPoint x: 313, endPoint y: 34, distance: 98.1
click at [313, 34] on p "Monitor and analyze your execution traces" at bounding box center [269, 36] width 157 height 11
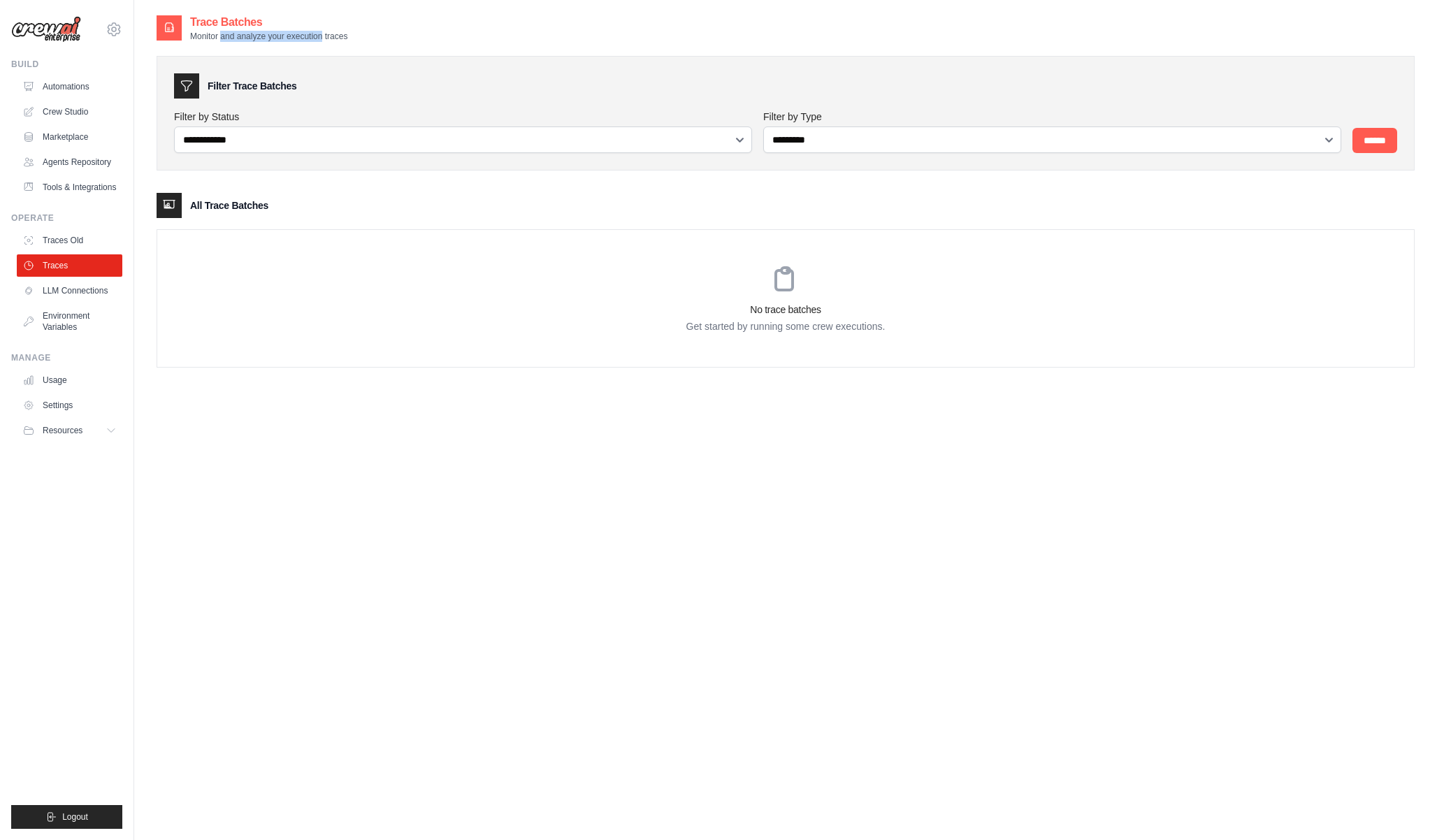
click at [327, 34] on p "Monitor and analyze your execution traces" at bounding box center [269, 36] width 157 height 11
click at [50, 24] on img at bounding box center [46, 29] width 70 height 26
click at [113, 29] on icon at bounding box center [114, 29] width 17 height 17
